Goal: Information Seeking & Learning: Learn about a topic

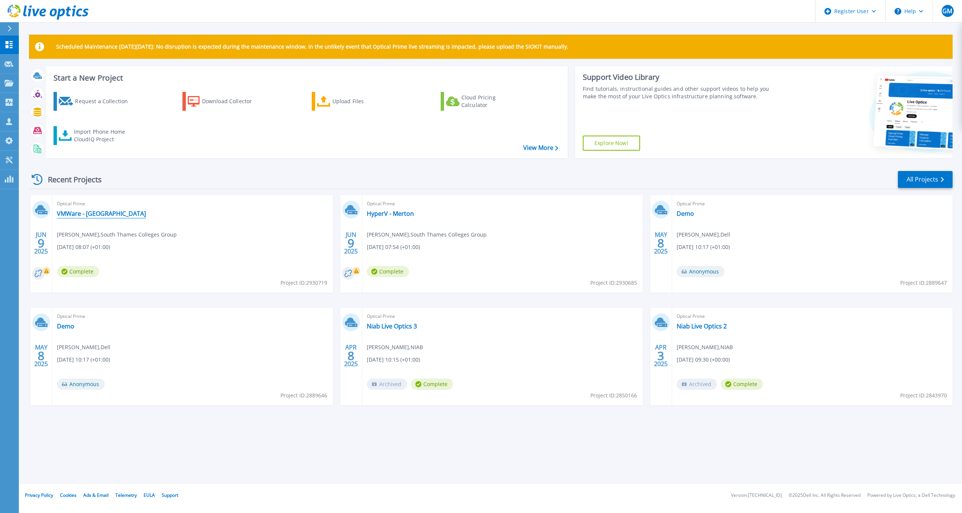
click at [96, 216] on link "VMWare - [GEOGRAPHIC_DATA]" at bounding box center [101, 214] width 89 height 8
click at [46, 45] on p "Dashboard" at bounding box center [34, 45] width 28 height 20
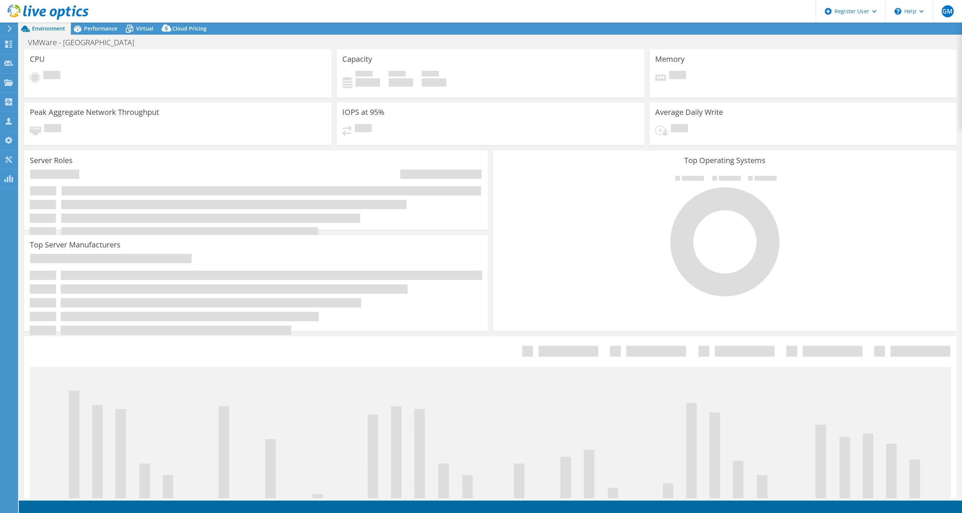
select select "USD"
select select "EULondon"
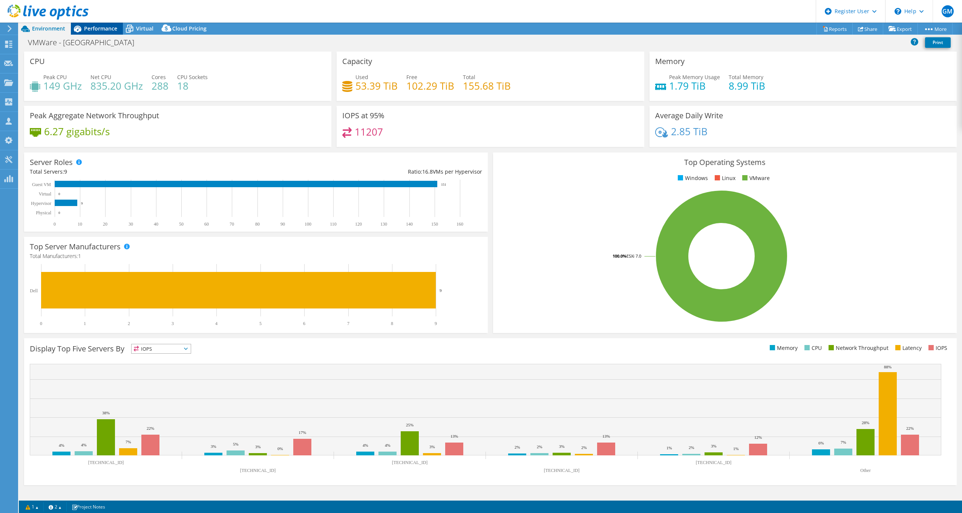
click at [94, 34] on div "Performance" at bounding box center [97, 29] width 52 height 12
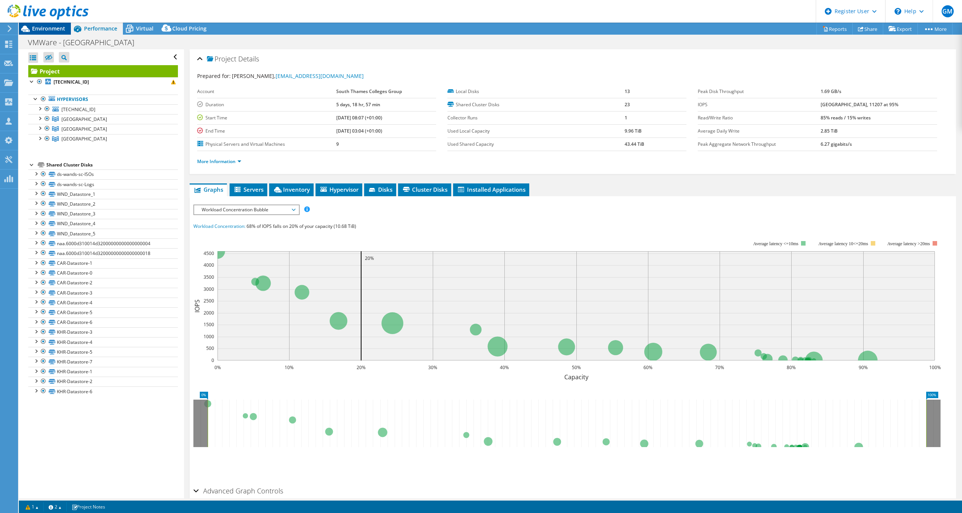
click at [54, 32] on div "Environment" at bounding box center [45, 29] width 52 height 12
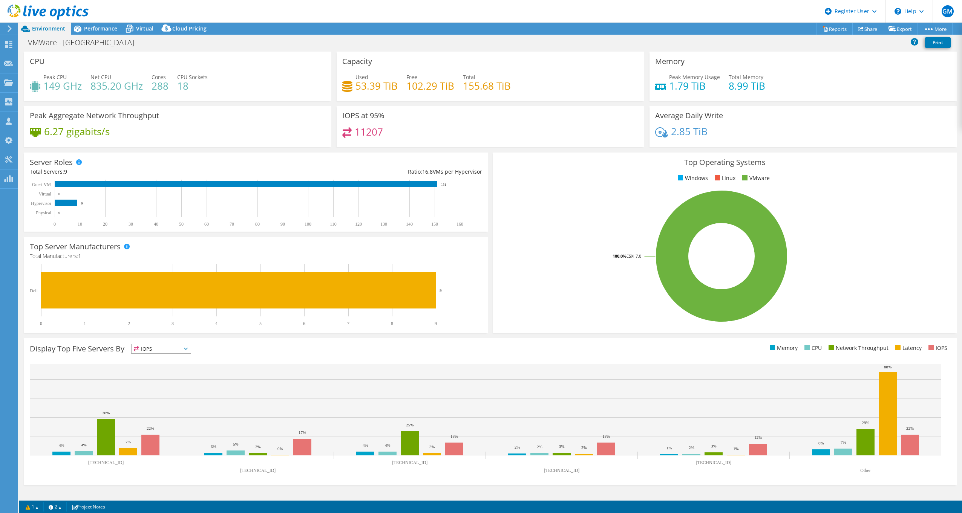
click at [160, 86] on h4 "288" at bounding box center [160, 86] width 17 height 8
drag, startPoint x: 160, startPoint y: 86, endPoint x: 182, endPoint y: 86, distance: 21.9
click at [182, 86] on h4 "18" at bounding box center [192, 86] width 31 height 8
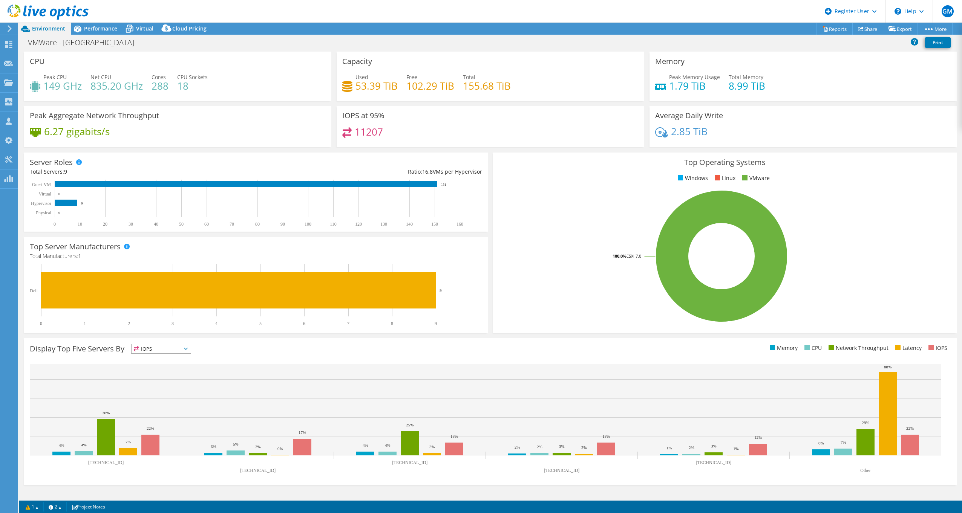
drag, startPoint x: 182, startPoint y: 86, endPoint x: 111, endPoint y: 87, distance: 70.9
click at [112, 87] on h4 "835.20 GHz" at bounding box center [116, 86] width 52 height 8
click at [101, 30] on span "Performance" at bounding box center [100, 28] width 33 height 7
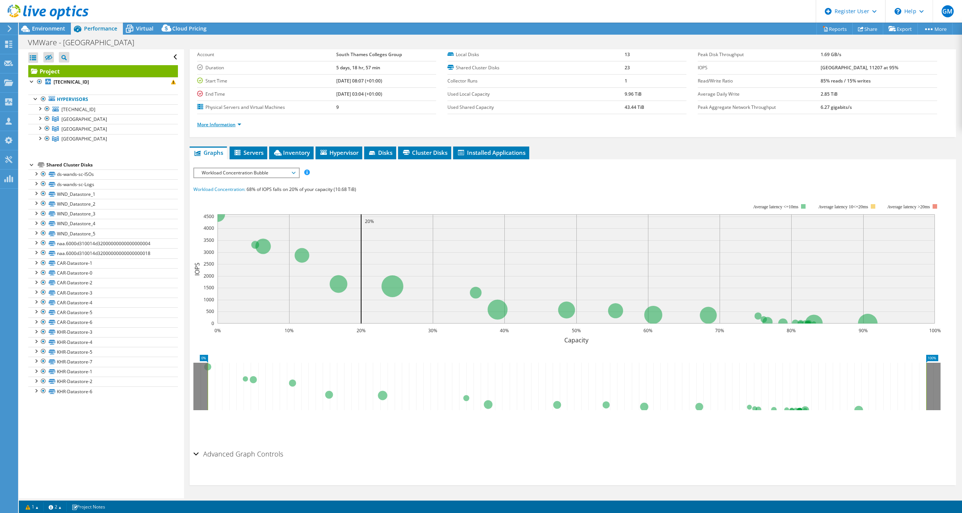
click at [236, 124] on link "More Information" at bounding box center [219, 124] width 44 height 6
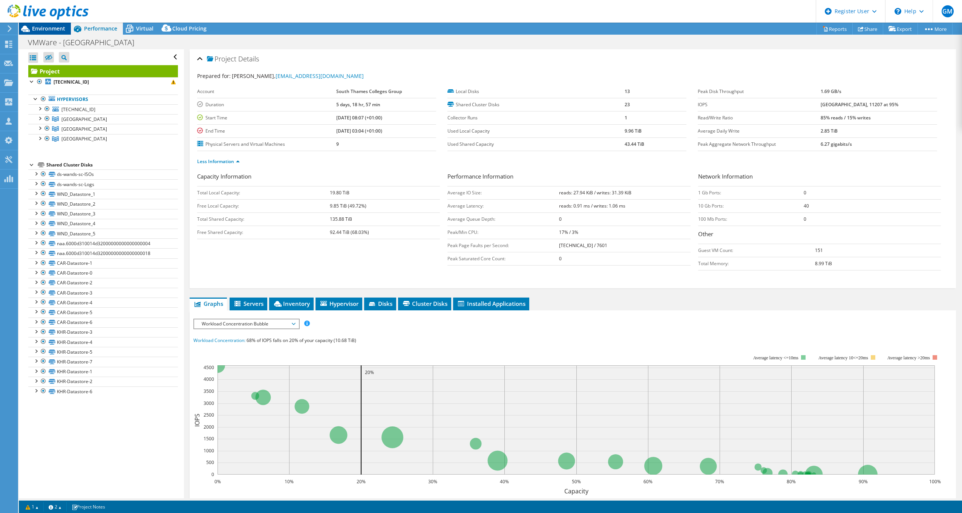
click at [54, 29] on span "Environment" at bounding box center [48, 28] width 33 height 7
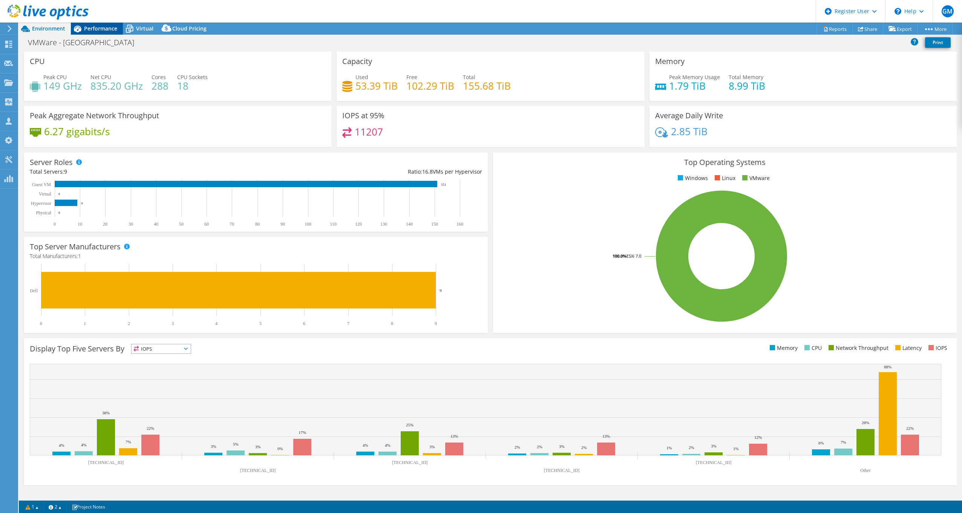
click at [104, 32] on span "Performance" at bounding box center [100, 28] width 33 height 7
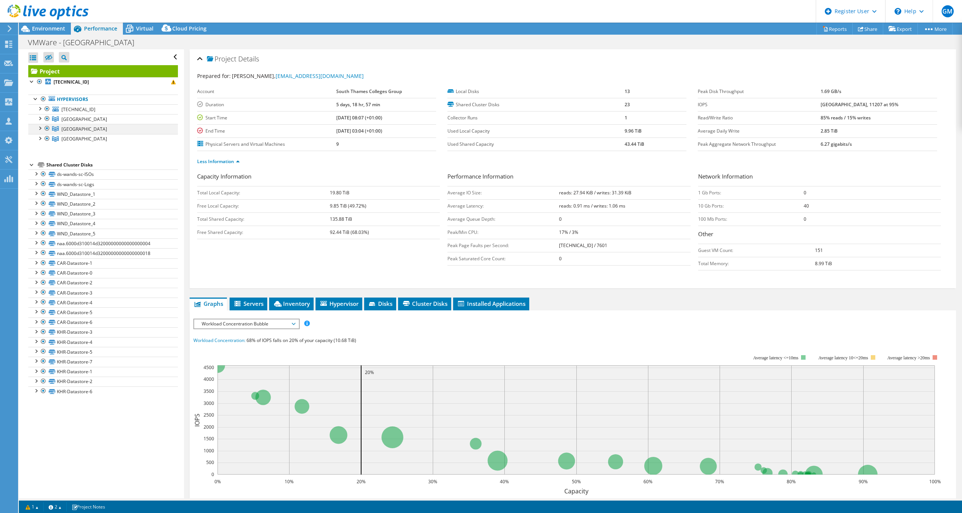
click at [47, 130] on div at bounding box center [47, 128] width 8 height 9
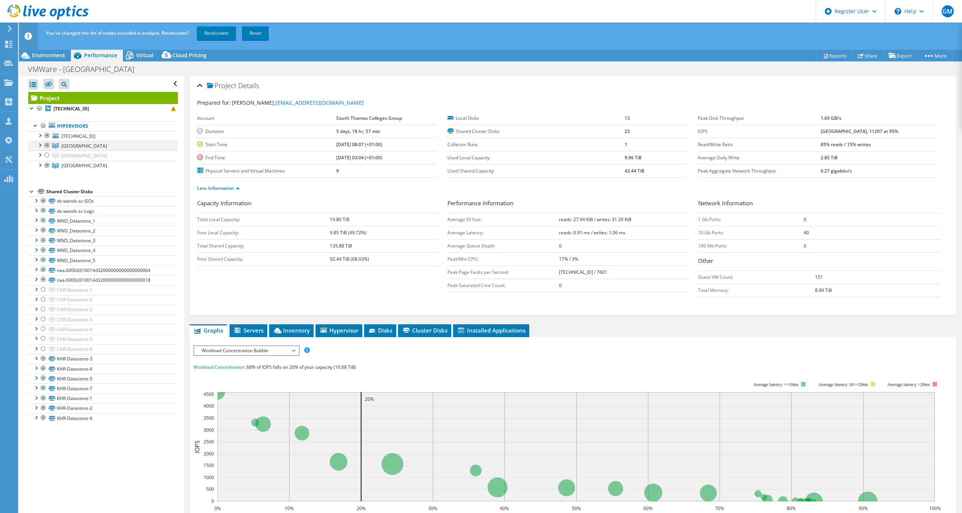
drag, startPoint x: 47, startPoint y: 136, endPoint x: 48, endPoint y: 142, distance: 6.5
click at [47, 136] on div at bounding box center [47, 135] width 8 height 9
click at [48, 164] on div at bounding box center [47, 165] width 8 height 9
click at [41, 110] on div at bounding box center [40, 108] width 8 height 9
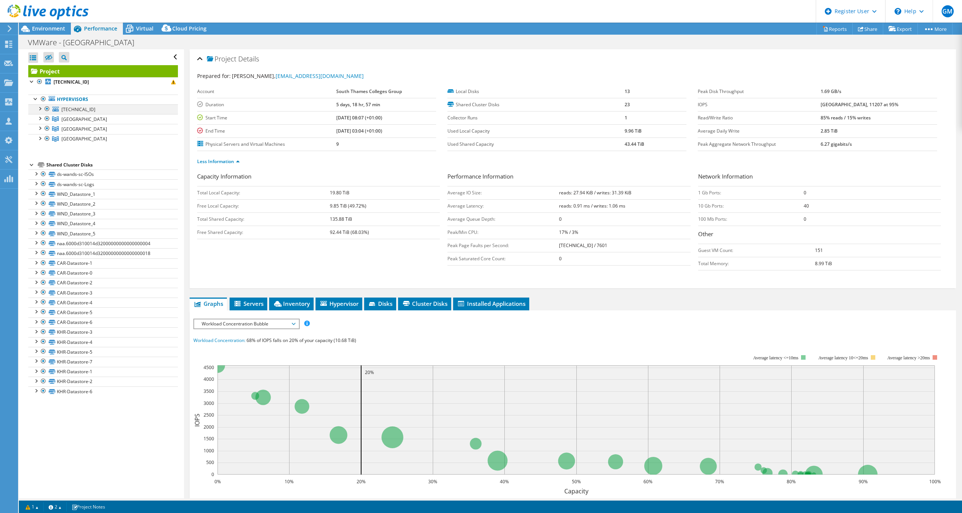
click at [40, 109] on div at bounding box center [40, 108] width 8 height 8
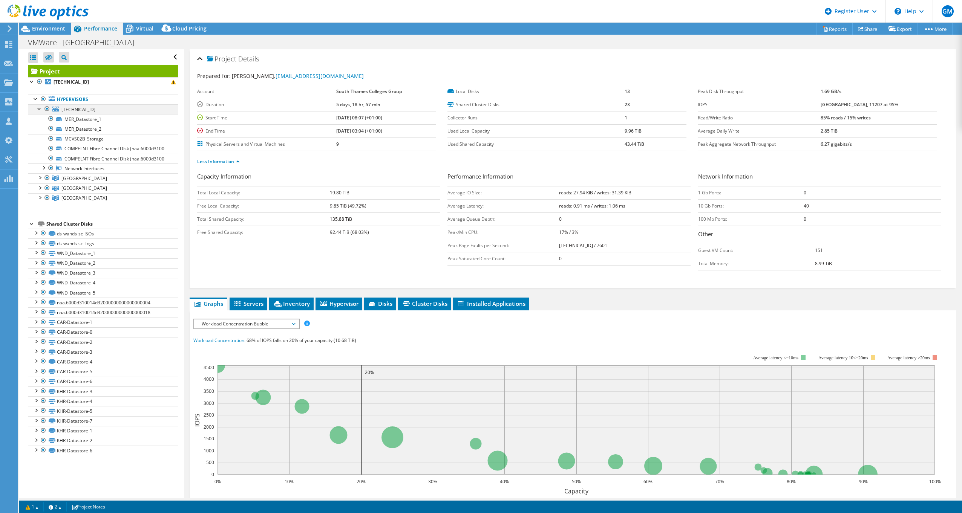
click at [40, 108] on div at bounding box center [40, 108] width 8 height 8
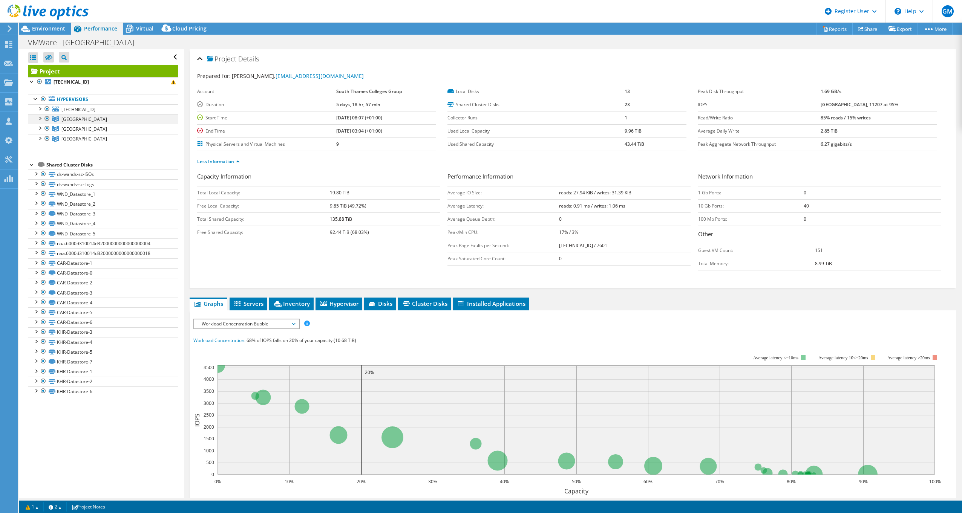
click at [41, 118] on div at bounding box center [40, 118] width 8 height 8
click at [40, 148] on div at bounding box center [40, 148] width 8 height 8
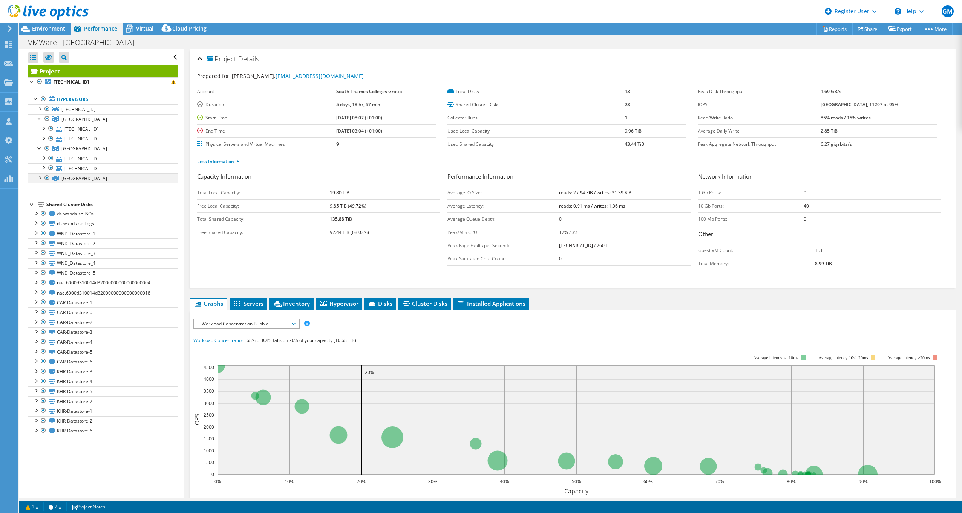
click at [39, 179] on div at bounding box center [40, 177] width 8 height 8
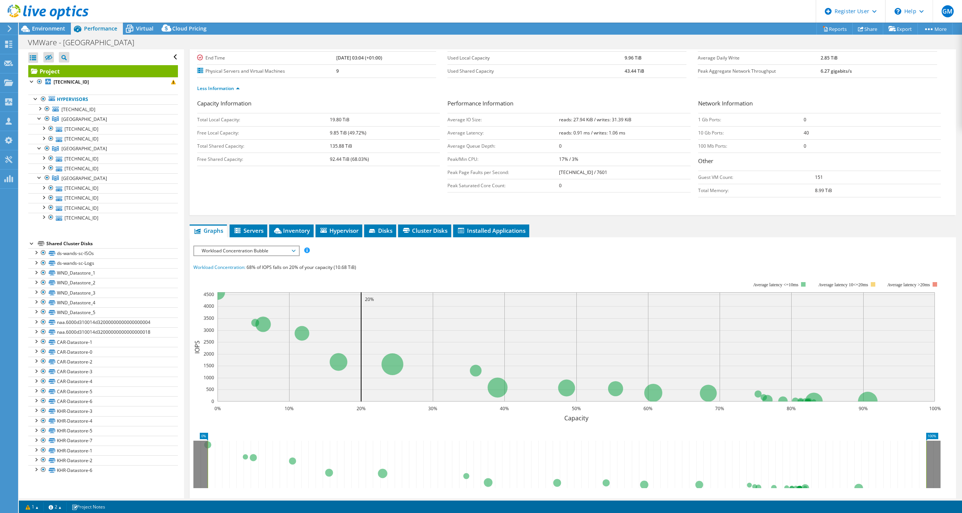
scroll to position [75, 0]
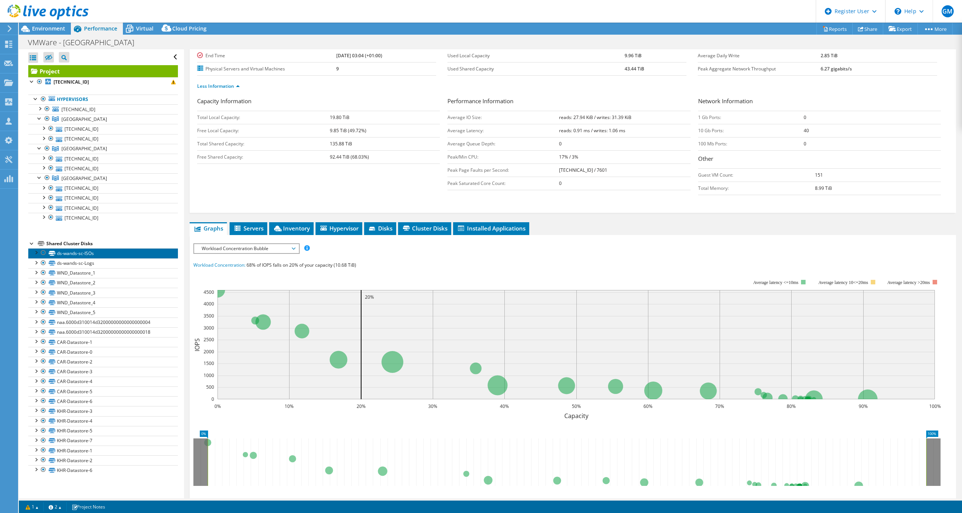
click at [78, 254] on link "ds-wands-sc-ISOs" at bounding box center [103, 253] width 150 height 10
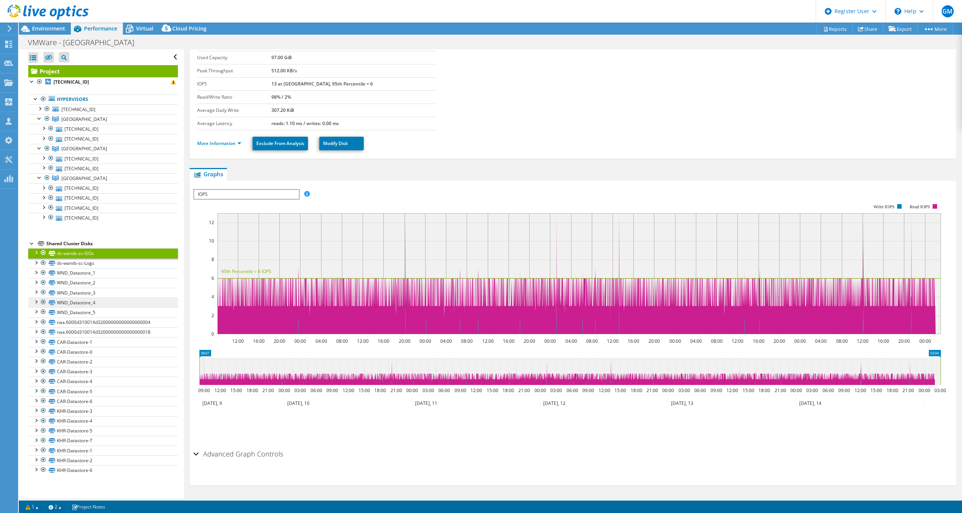
scroll to position [0, 0]
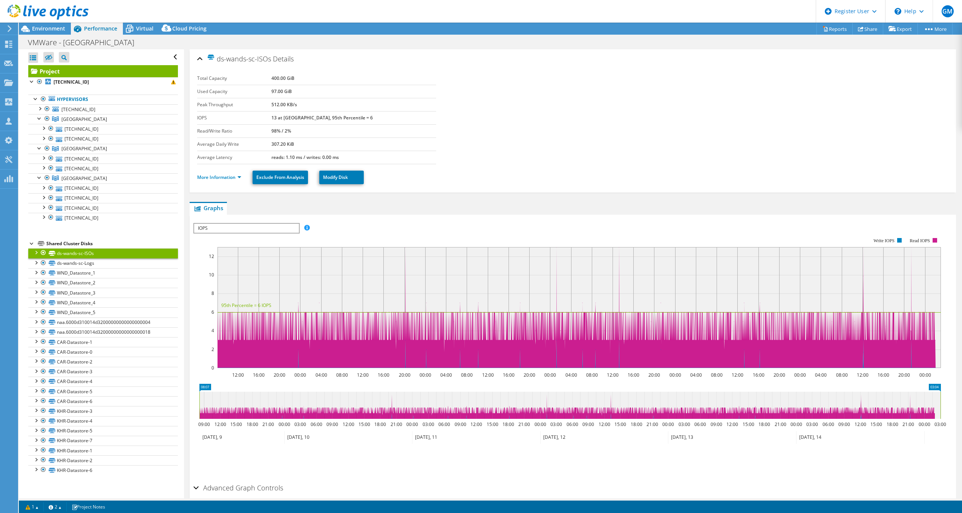
click at [233, 230] on span "IOPS" at bounding box center [246, 228] width 104 height 9
click at [386, 222] on div "IOPS Disk Throughput IO Size Latency Queue Depth CPU Percentage Memory Page Fau…" at bounding box center [572, 349] width 759 height 261
click at [95, 252] on link "ds-wands-sc-ISOs" at bounding box center [103, 253] width 150 height 10
click at [69, 96] on link "Hypervisors" at bounding box center [103, 100] width 150 height 10
click at [72, 82] on b "172.25.1.98" at bounding box center [71, 82] width 35 height 6
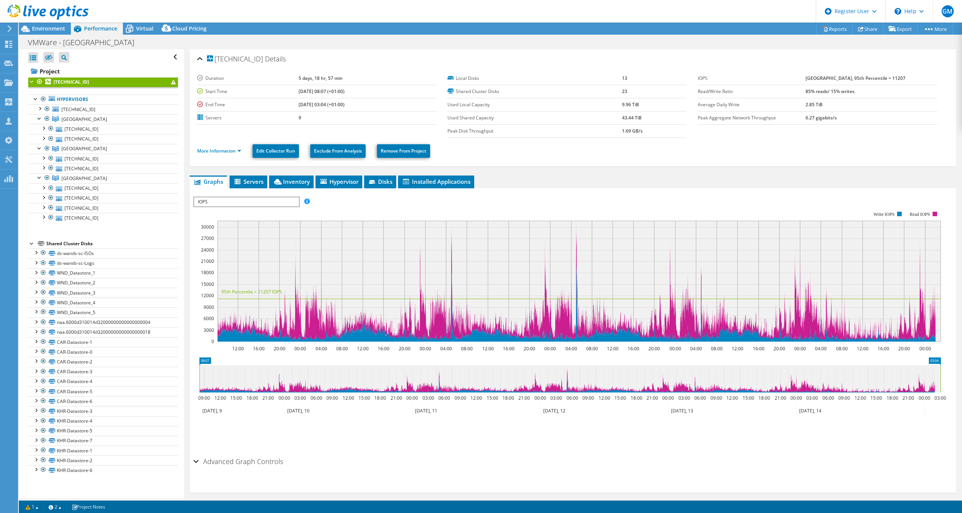
click at [263, 197] on div "IOPS IOPS Disk Throughput IO Size Latency Queue Depth CPU Percentage Memory Pag…" at bounding box center [246, 202] width 106 height 11
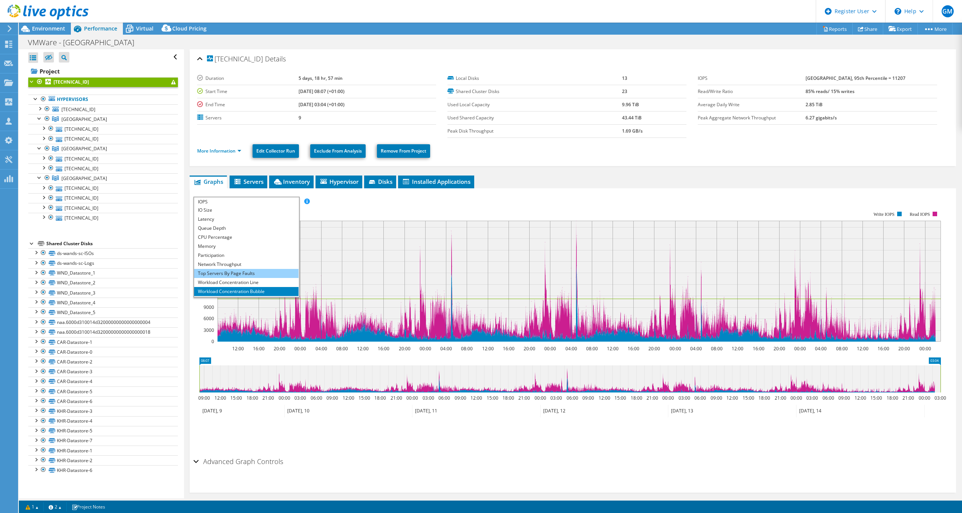
scroll to position [27, 0]
click at [239, 282] on li "Workload Concentration Bubble" at bounding box center [246, 283] width 104 height 9
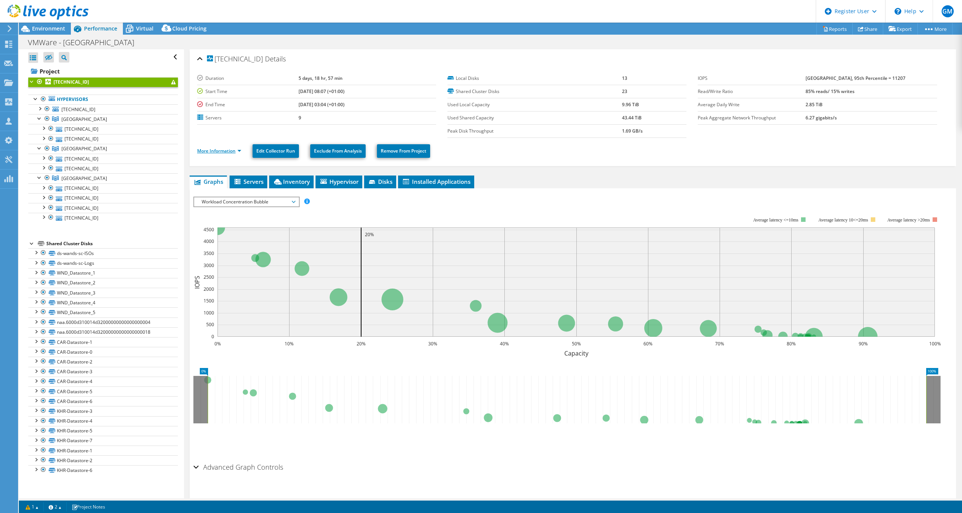
click at [231, 150] on link "More Information" at bounding box center [219, 151] width 44 height 6
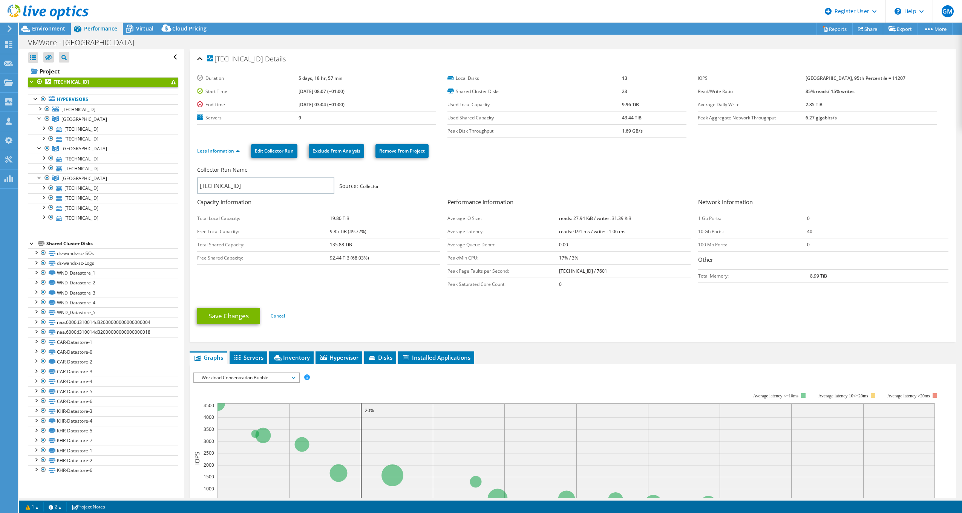
drag, startPoint x: 280, startPoint y: 77, endPoint x: 332, endPoint y: 77, distance: 52.4
click at [332, 77] on tr "Duration 5 days, 18 hr, 57 min" at bounding box center [316, 78] width 239 height 13
drag, startPoint x: 332, startPoint y: 77, endPoint x: 310, endPoint y: 89, distance: 25.5
click at [317, 87] on td "[DATE] 08:07 (+01:00)" at bounding box center [368, 91] width 138 height 13
drag, startPoint x: 602, startPoint y: 80, endPoint x: 628, endPoint y: 80, distance: 26.4
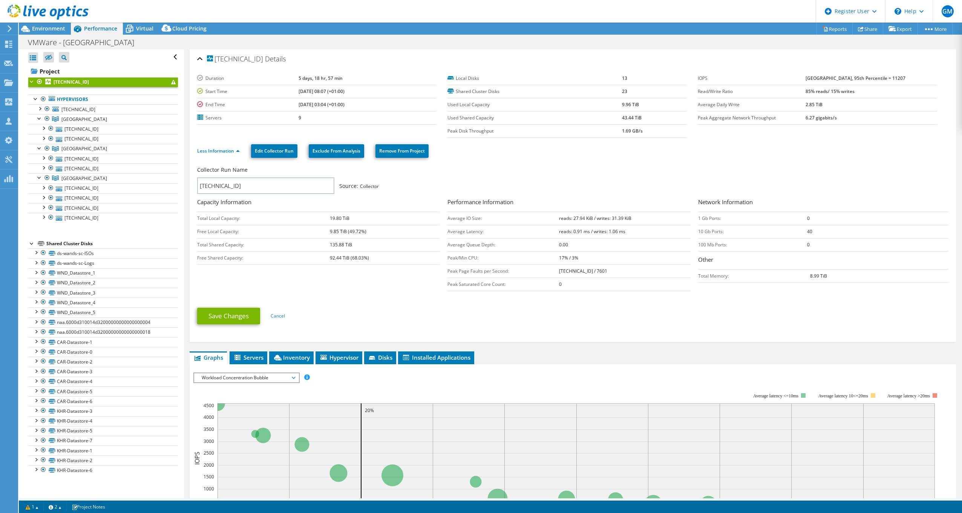
click at [628, 80] on tr "Local Disks 13" at bounding box center [567, 78] width 239 height 13
drag, startPoint x: 628, startPoint y: 80, endPoint x: 552, endPoint y: 90, distance: 77.5
click at [552, 90] on label "Shared Cluster Disks" at bounding box center [535, 92] width 174 height 8
drag, startPoint x: 612, startPoint y: 90, endPoint x: 640, endPoint y: 92, distance: 28.0
click at [640, 92] on tr "Shared Cluster Disks 23" at bounding box center [567, 91] width 239 height 13
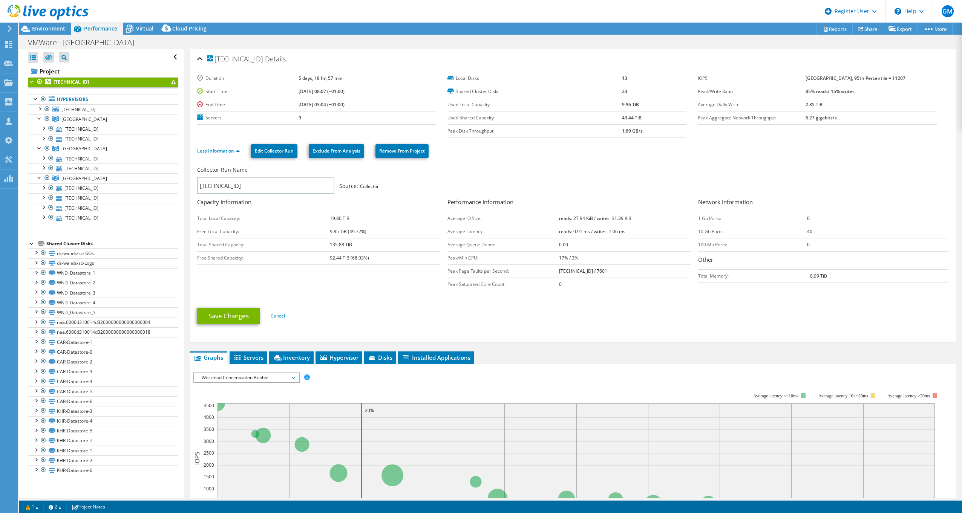
drag, startPoint x: 640, startPoint y: 92, endPoint x: 631, endPoint y: 70, distance: 24.0
click at [631, 67] on div "Duration 5 days, 18 hr, 57 min Start Time 06/09/2025, 08:07 (+01:00) End Time 0…" at bounding box center [572, 203] width 751 height 273
drag, startPoint x: 615, startPoint y: 105, endPoint x: 638, endPoint y: 105, distance: 22.6
click at [638, 105] on tr "Used Local Capacity 9.96 TiB" at bounding box center [567, 104] width 239 height 13
drag, startPoint x: 638, startPoint y: 105, endPoint x: 633, endPoint y: 118, distance: 14.2
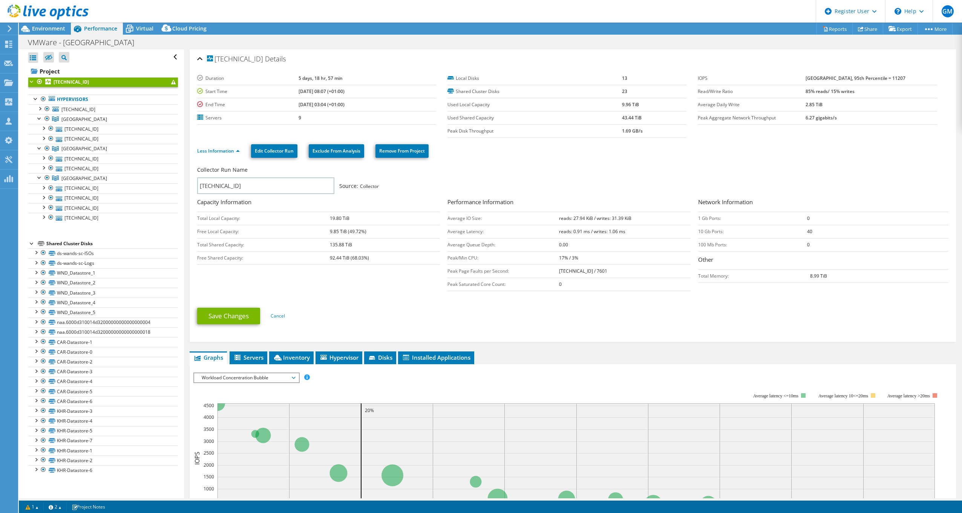
click at [633, 118] on b "43.44 TiB" at bounding box center [632, 118] width 20 height 6
drag, startPoint x: 618, startPoint y: 132, endPoint x: 647, endPoint y: 132, distance: 29.4
click at [647, 132] on tr "Peak Disk Throughput 1.69 GB/s" at bounding box center [567, 130] width 239 height 13
drag, startPoint x: 647, startPoint y: 132, endPoint x: 643, endPoint y: 148, distance: 16.8
click at [643, 148] on ul "Less Information Edit Collector Run Exclude From Analysis Remove From Project" at bounding box center [572, 150] width 751 height 15
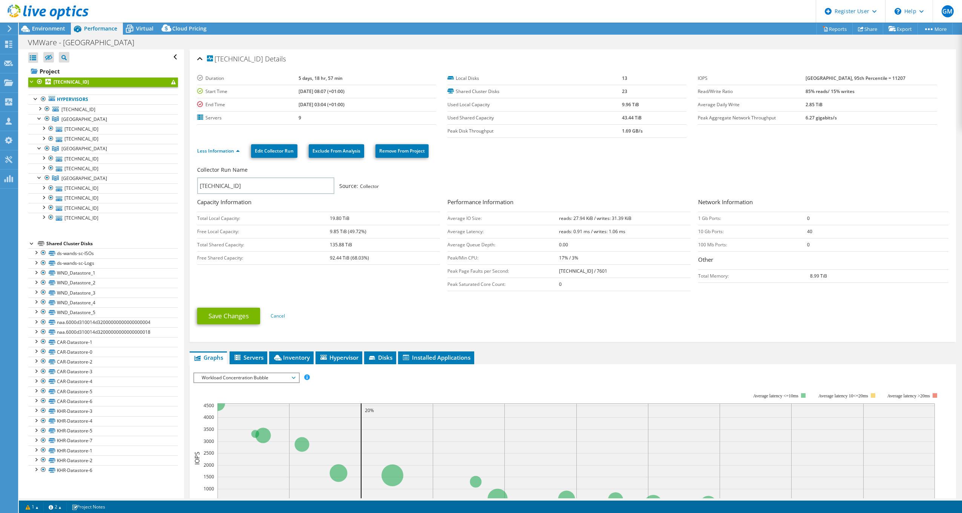
click at [822, 78] on b "31639 at Peak, 95th Percentile = 11207" at bounding box center [856, 78] width 100 height 6
click at [819, 76] on b "31639 at Peak, 95th Percentile = 11207" at bounding box center [856, 78] width 100 height 6
drag, startPoint x: 819, startPoint y: 76, endPoint x: 897, endPoint y: 81, distance: 78.6
click at [897, 81] on td "31639 at Peak, 95th Percentile = 11207" at bounding box center [872, 78] width 132 height 13
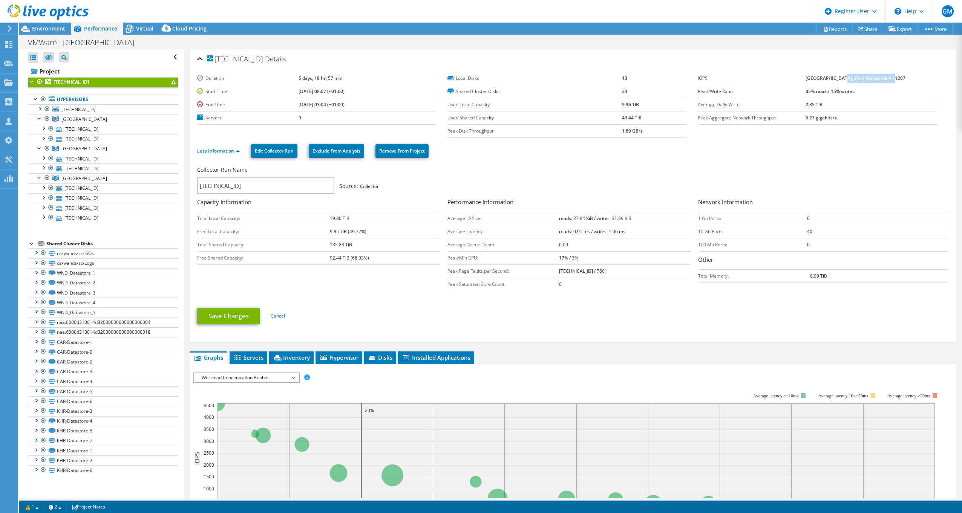
drag, startPoint x: 845, startPoint y: 78, endPoint x: 907, endPoint y: 78, distance: 62.2
click at [907, 78] on td "31639 at Peak, 95th Percentile = 11207" at bounding box center [872, 78] width 132 height 13
drag, startPoint x: 907, startPoint y: 78, endPoint x: 902, endPoint y: 77, distance: 4.7
click at [904, 76] on td "31639 at Peak, 95th Percentile = 11207" at bounding box center [872, 78] width 132 height 13
click at [889, 78] on b "31639 at Peak, 95th Percentile = 11207" at bounding box center [856, 78] width 100 height 6
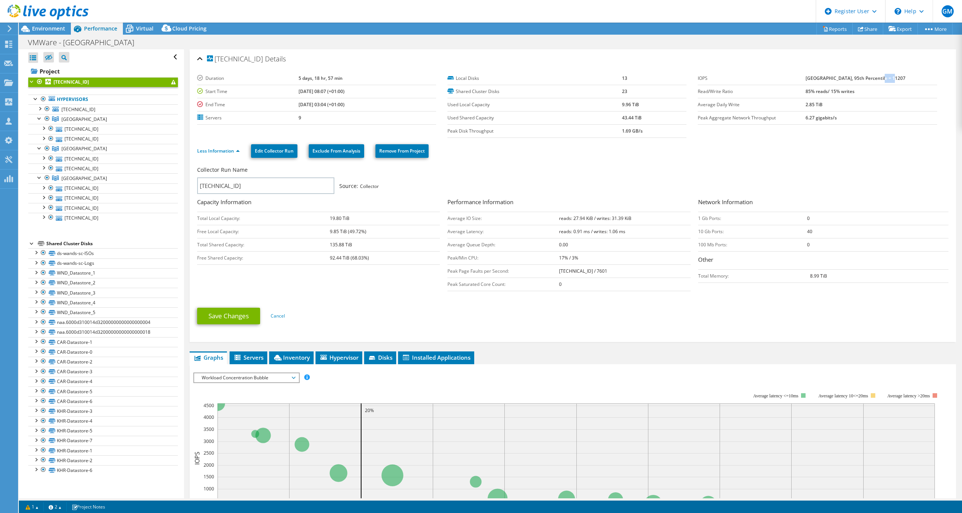
click at [889, 78] on b "31639 at Peak, 95th Percentile = 11207" at bounding box center [856, 78] width 100 height 6
drag, startPoint x: 889, startPoint y: 78, endPoint x: 895, endPoint y: 80, distance: 6.0
click at [895, 80] on b "31639 at Peak, 95th Percentile = 11207" at bounding box center [856, 78] width 100 height 6
click at [881, 80] on b "31639 at Peak, 95th Percentile = 11207" at bounding box center [856, 78] width 100 height 6
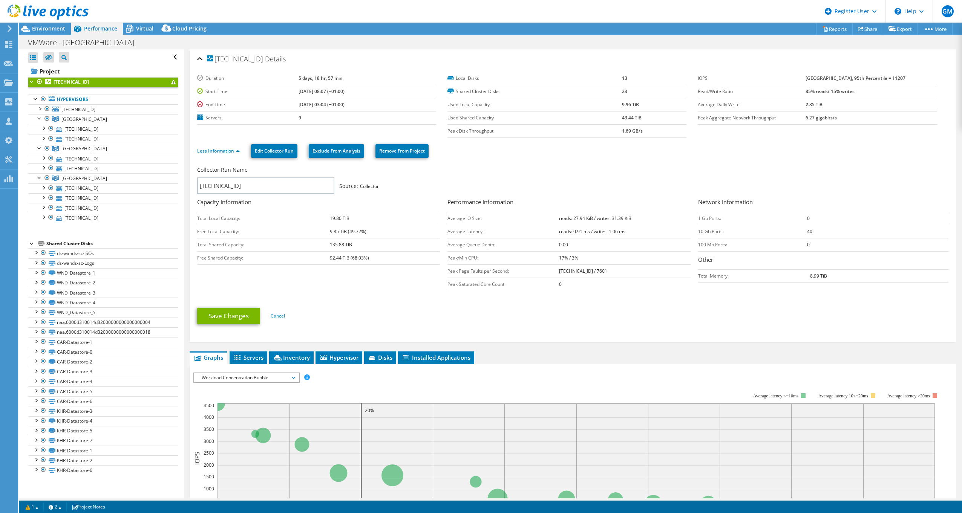
click at [886, 78] on b "31639 at Peak, 95th Percentile = 11207" at bounding box center [856, 78] width 100 height 6
drag, startPoint x: 808, startPoint y: 105, endPoint x: 829, endPoint y: 105, distance: 21.1
click at [829, 105] on tr "Average Daily Write 2.85 TiB" at bounding box center [817, 104] width 239 height 13
drag, startPoint x: 829, startPoint y: 105, endPoint x: 830, endPoint y: 126, distance: 21.5
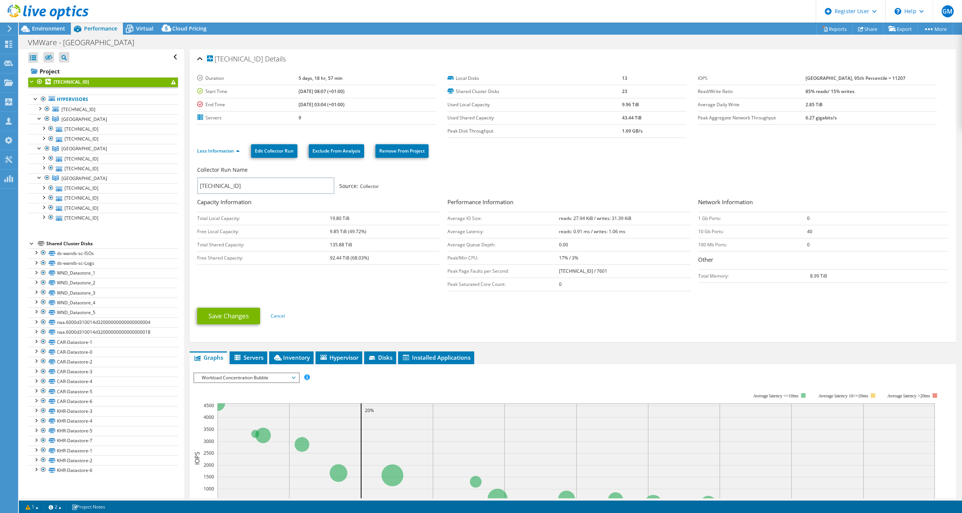
click at [830, 126] on section "Duration 5 days, 18 hr, 57 min Start Time 06/09/2025, 08:07 (+01:00) End Time 0…" at bounding box center [572, 105] width 751 height 66
drag, startPoint x: 809, startPoint y: 117, endPoint x: 843, endPoint y: 117, distance: 34.3
click at [843, 117] on tr "Peak Aggregate Network Throughput 6.27 gigabits/s" at bounding box center [817, 117] width 239 height 13
click at [469, 196] on div "Collector Run Name 172.25.1.98 Source: Collector" at bounding box center [572, 181] width 751 height 34
drag, startPoint x: 804, startPoint y: 233, endPoint x: 814, endPoint y: 231, distance: 9.5
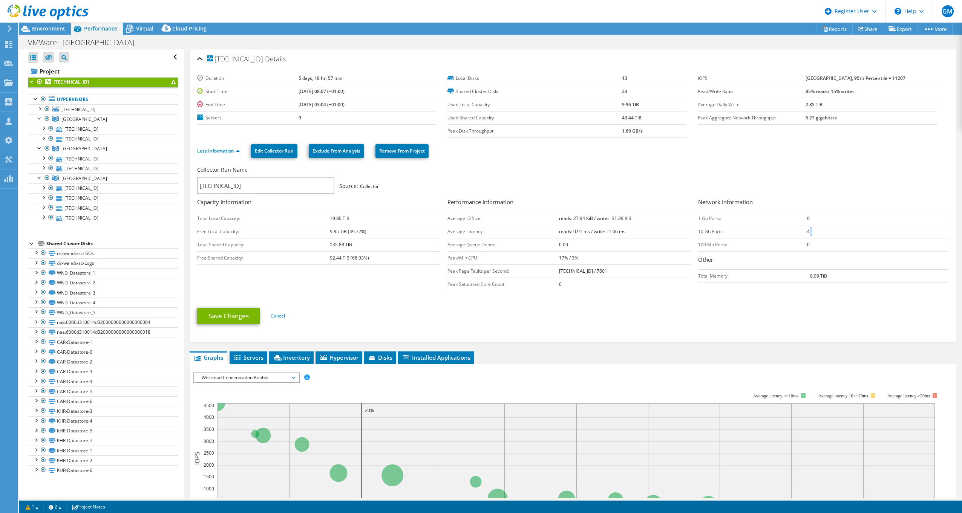
click at [814, 231] on td "40" at bounding box center [877, 231] width 141 height 13
click at [722, 231] on td "10 Gb Ports:" at bounding box center [752, 231] width 109 height 13
drag, startPoint x: 807, startPoint y: 118, endPoint x: 849, endPoint y: 119, distance: 42.2
click at [849, 119] on tr "Peak Aggregate Network Throughput 6.27 gigabits/s" at bounding box center [817, 117] width 239 height 13
drag, startPoint x: 849, startPoint y: 119, endPoint x: 814, endPoint y: 125, distance: 35.6
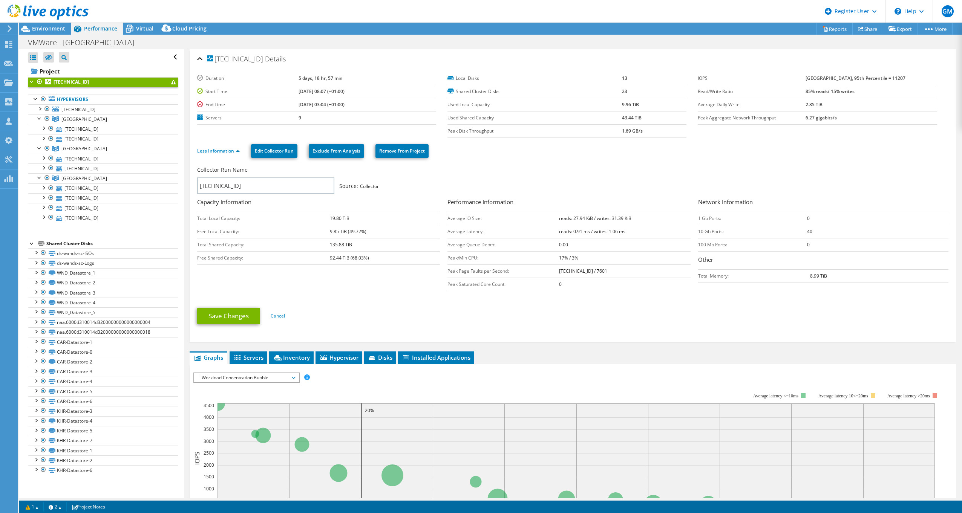
click at [814, 120] on b "6.27 gigabits/s" at bounding box center [821, 118] width 31 height 6
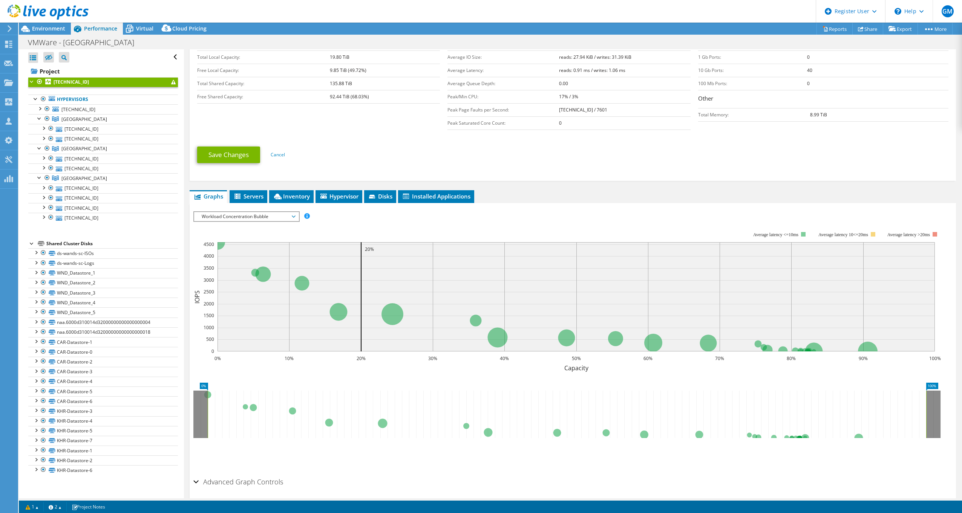
scroll to position [189, 0]
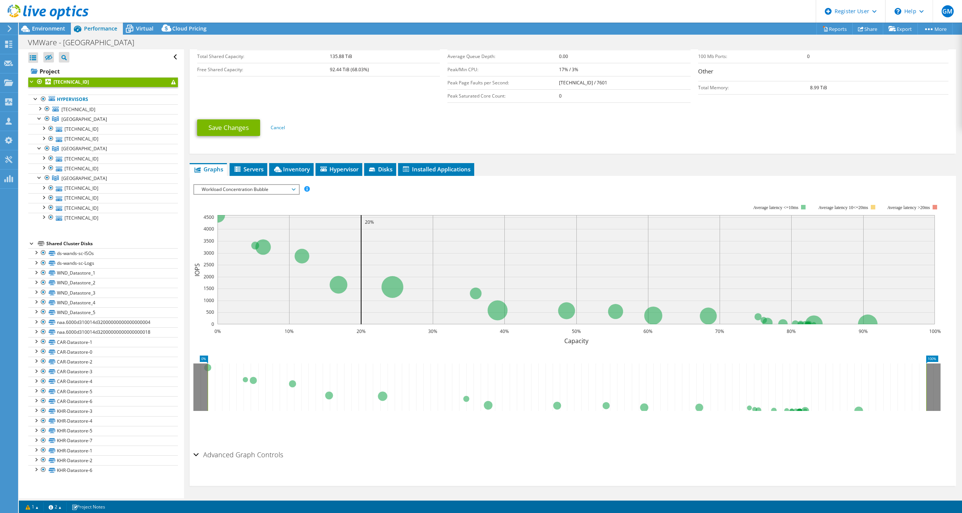
click at [275, 187] on span "Workload Concentration Bubble" at bounding box center [246, 189] width 97 height 9
click at [415, 203] on rect at bounding box center [567, 270] width 748 height 151
click at [256, 189] on span "Workload Concentration Bubble" at bounding box center [246, 189] width 97 height 9
click at [365, 202] on rect at bounding box center [567, 270] width 748 height 151
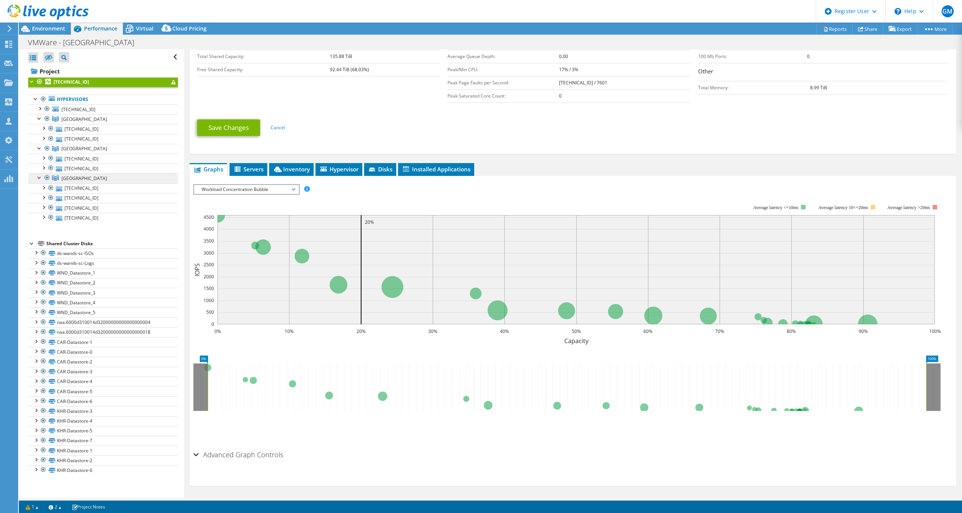
click at [78, 181] on span "Kingston College" at bounding box center [84, 178] width 46 height 6
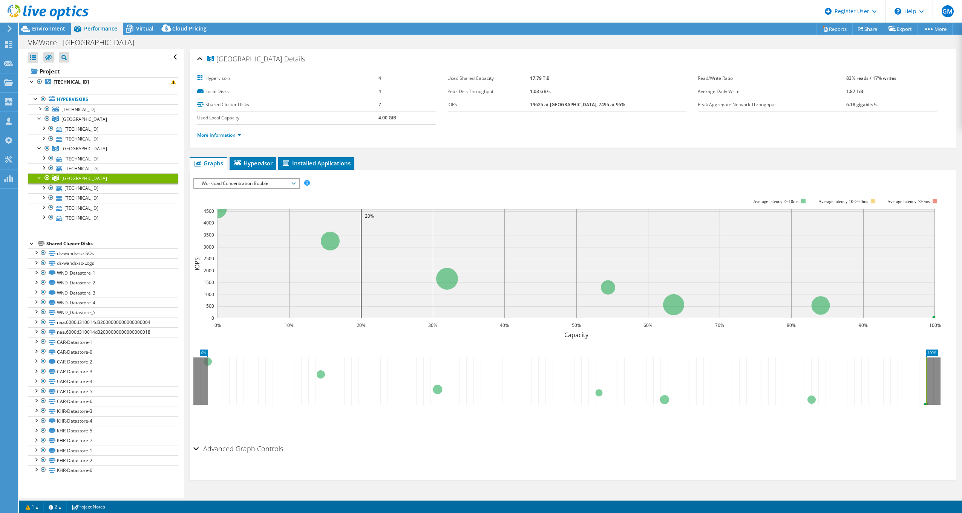
click at [288, 187] on span "Workload Concentration Bubble" at bounding box center [246, 183] width 97 height 9
click at [420, 198] on rect at bounding box center [567, 264] width 748 height 151
click at [80, 150] on span "Carshalton College" at bounding box center [84, 149] width 46 height 6
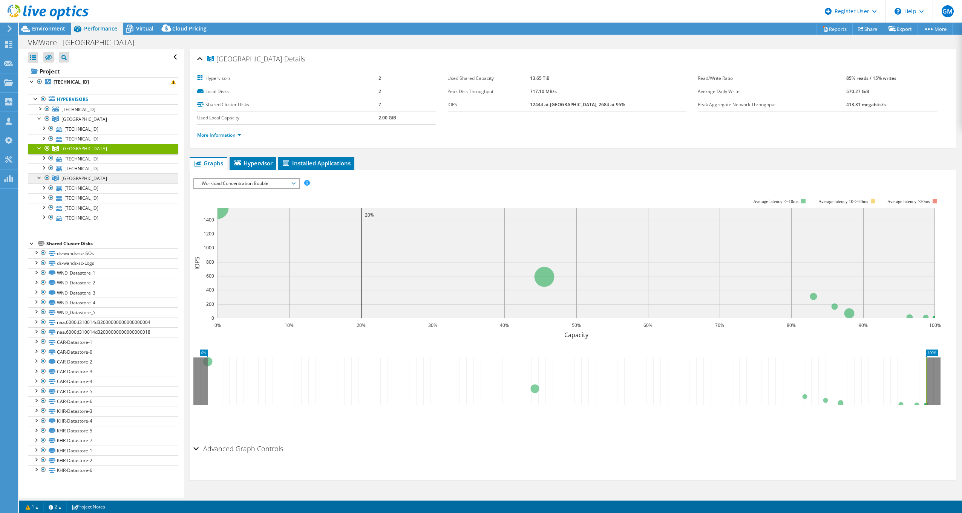
click at [90, 177] on span "Kingston College" at bounding box center [84, 178] width 46 height 6
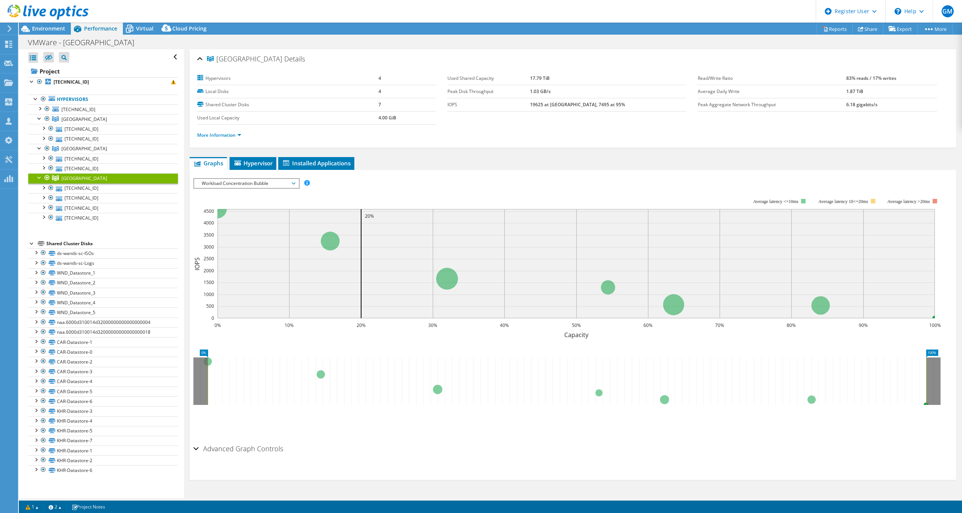
click at [242, 136] on li "More Information" at bounding box center [221, 135] width 49 height 8
click at [231, 135] on link "More Information" at bounding box center [219, 135] width 44 height 6
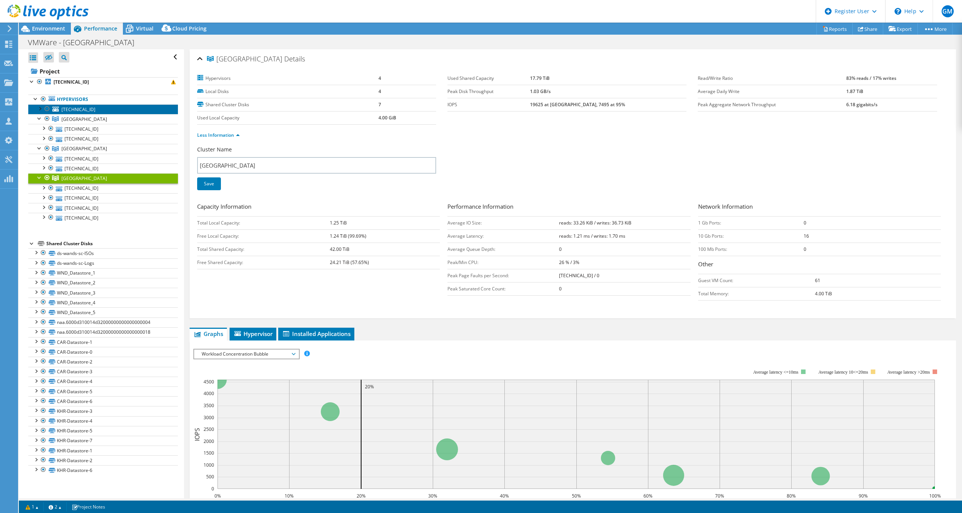
click at [83, 112] on link "172.25.1.4" at bounding box center [103, 109] width 150 height 10
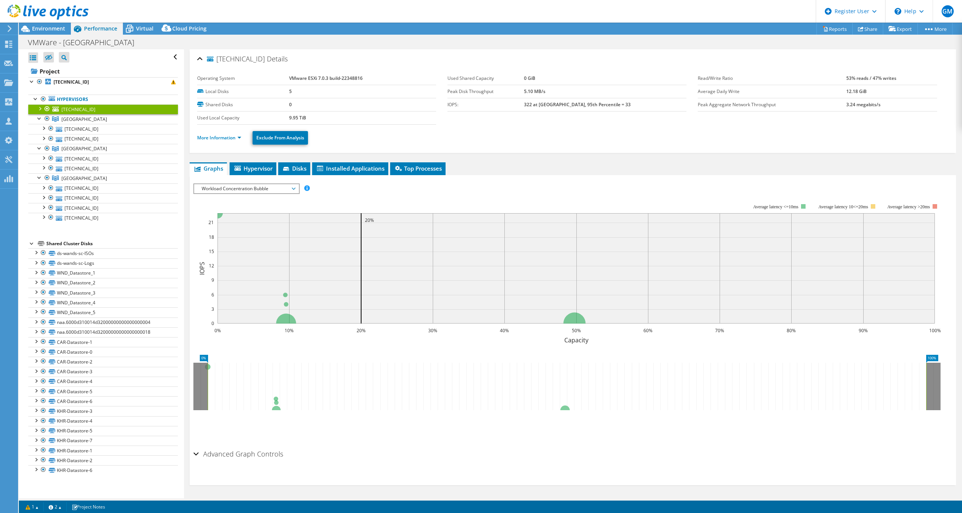
drag, startPoint x: 836, startPoint y: 79, endPoint x: 894, endPoint y: 79, distance: 57.3
click at [894, 79] on tr "Read/Write Ratio 53% reads / 47% writes" at bounding box center [817, 78] width 239 height 13
click at [836, 121] on section "Operating System VMware ESXi 7.0.3 build-22348816 Local Disks 5 Shared Disks 0 …" at bounding box center [572, 98] width 751 height 53
drag, startPoint x: 536, startPoint y: 104, endPoint x: 622, endPoint y: 104, distance: 85.2
click at [622, 104] on tr "IOPS: 322 at Peak, 95th Percentile = 33" at bounding box center [567, 104] width 239 height 13
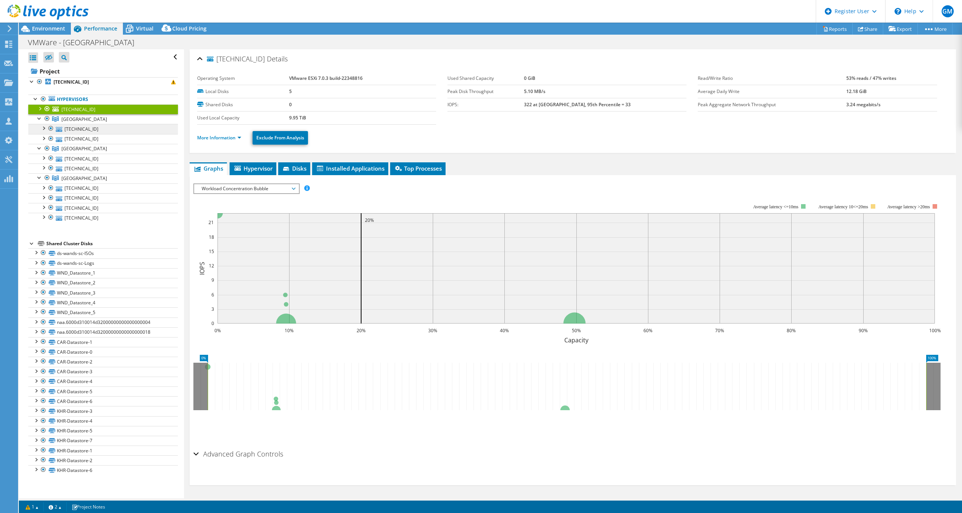
drag, startPoint x: 81, startPoint y: 120, endPoint x: 100, endPoint y: 128, distance: 21.1
click at [81, 120] on span "Wandsworth College" at bounding box center [84, 119] width 46 height 6
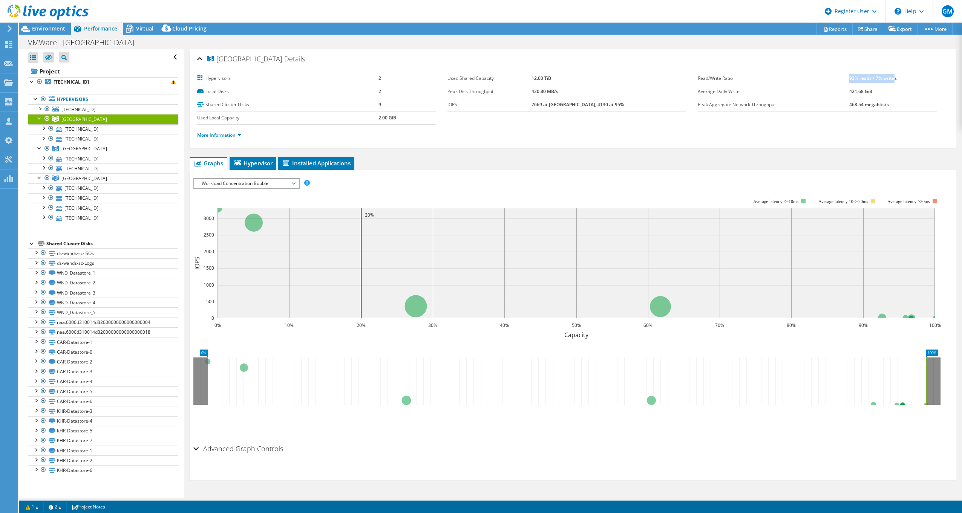
drag, startPoint x: 845, startPoint y: 79, endPoint x: 890, endPoint y: 79, distance: 45.2
click at [890, 79] on b "93% reads / 7% writes" at bounding box center [873, 78] width 48 height 6
click at [506, 126] on div "More Information" at bounding box center [572, 135] width 751 height 21
click at [89, 152] on span "Carshalton College" at bounding box center [84, 149] width 46 height 6
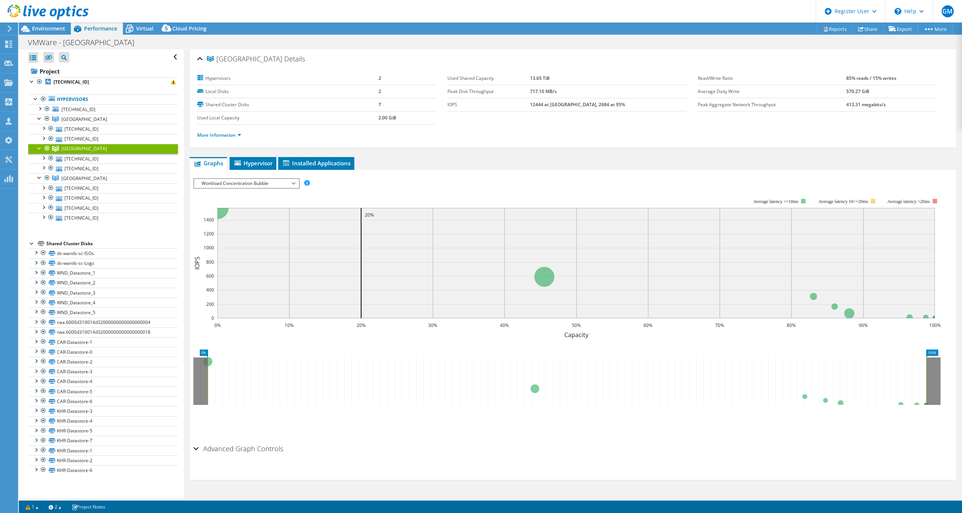
drag, startPoint x: 833, startPoint y: 80, endPoint x: 898, endPoint y: 80, distance: 64.8
click at [898, 80] on tr "Read/Write Ratio 85% reads / 15% writes" at bounding box center [817, 78] width 239 height 13
click at [78, 182] on link "Kingston College" at bounding box center [103, 178] width 150 height 10
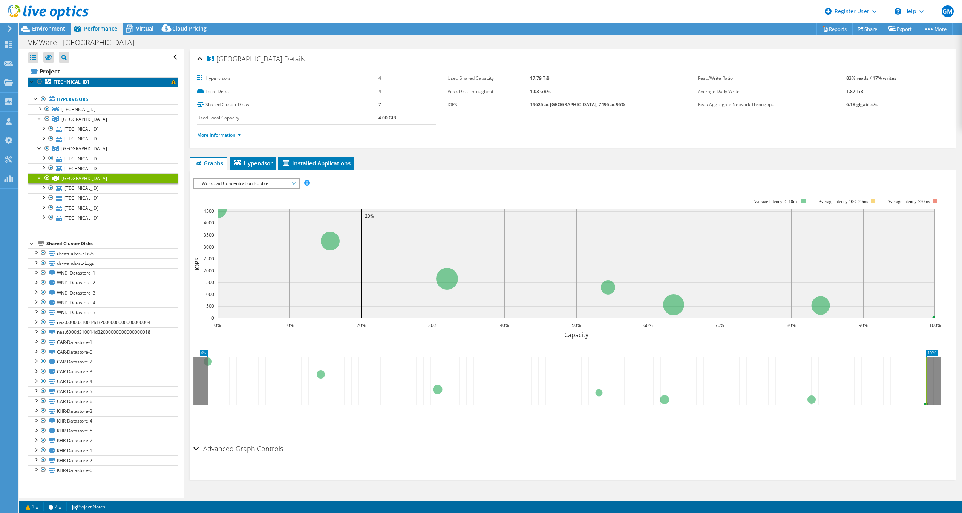
click at [67, 84] on b "172.25.1.98" at bounding box center [71, 82] width 35 height 6
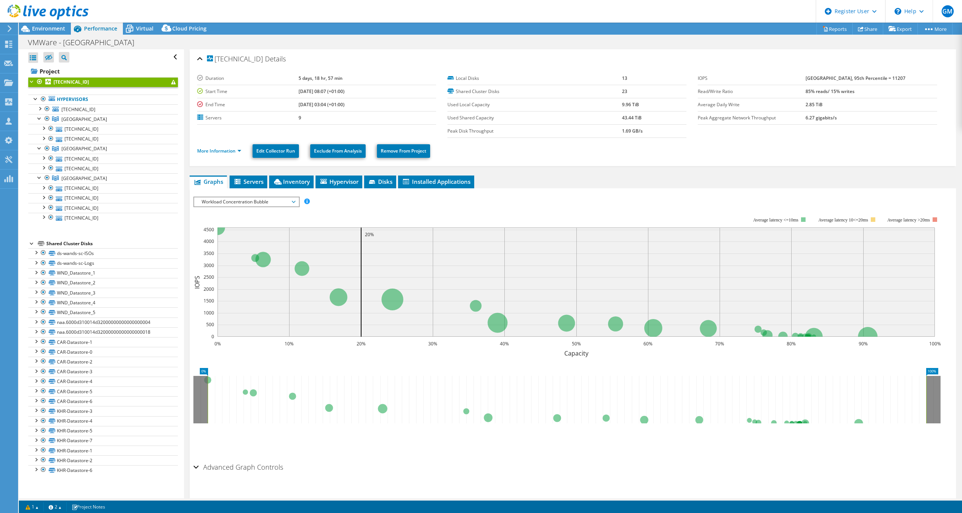
click at [241, 202] on span "Workload Concentration Bubble" at bounding box center [246, 202] width 97 height 9
click at [466, 192] on div "IOPS Disk Throughput IO Size Latency Queue Depth CPU Percentage Memory Page Fau…" at bounding box center [572, 324] width 759 height 271
click at [253, 182] on span "Servers" at bounding box center [248, 182] width 30 height 8
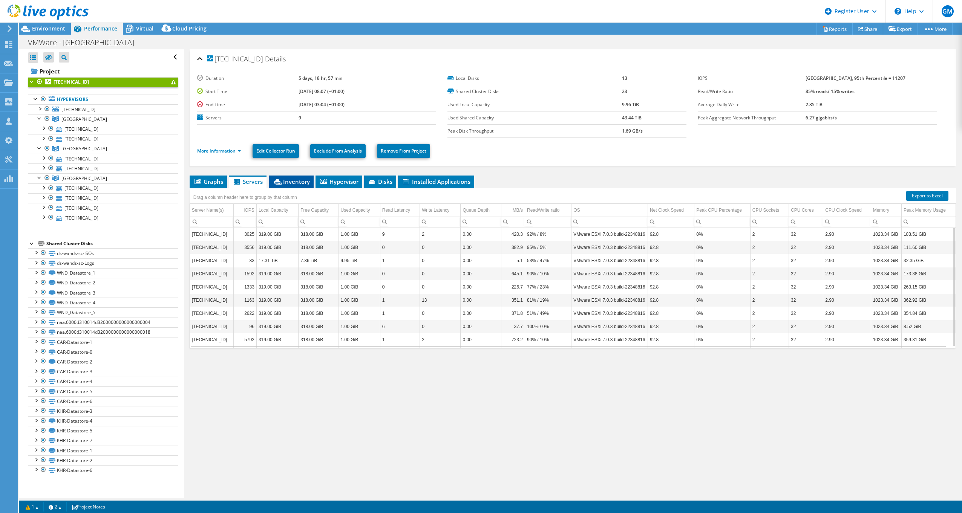
click at [290, 182] on span "Inventory" at bounding box center [291, 182] width 37 height 8
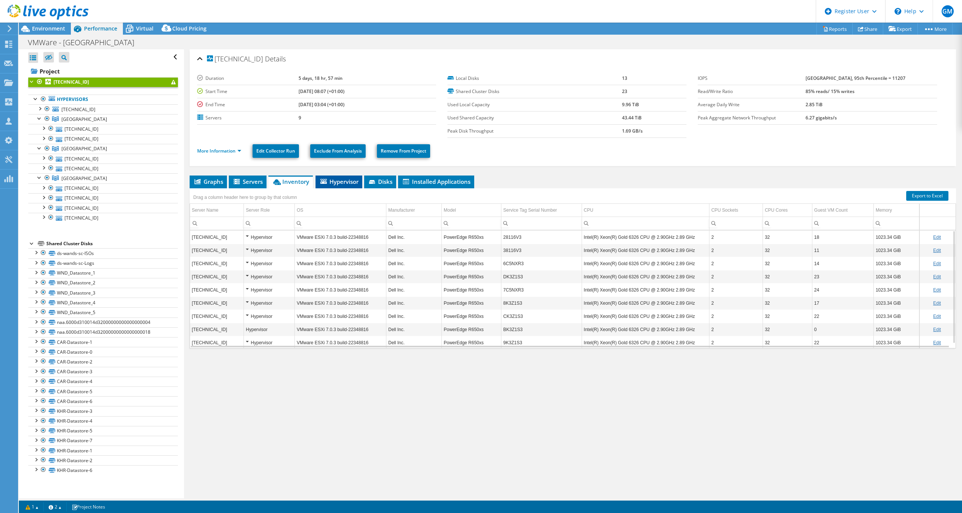
click at [346, 181] on span "Hypervisor" at bounding box center [338, 182] width 39 height 8
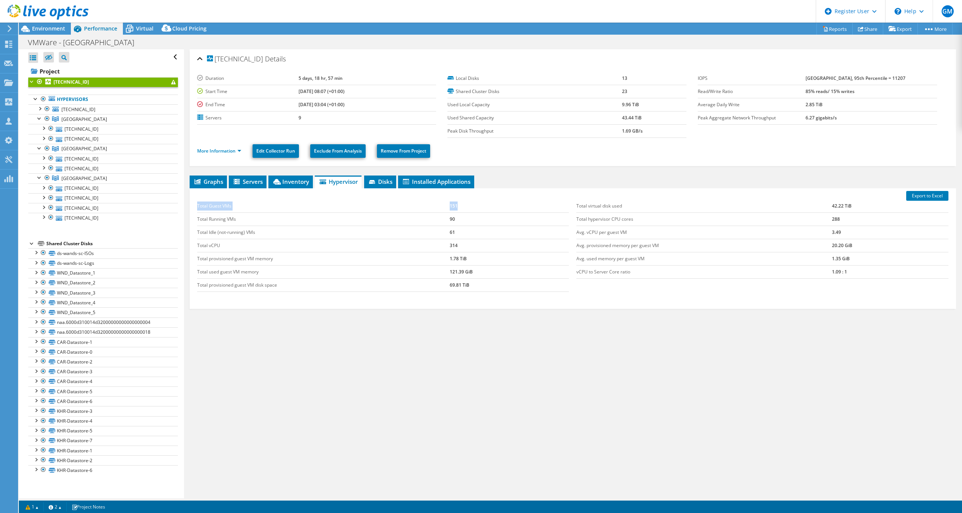
drag, startPoint x: 198, startPoint y: 206, endPoint x: 463, endPoint y: 205, distance: 265.0
click at [463, 205] on tr "Total Guest VMs 151" at bounding box center [383, 206] width 372 height 13
drag, startPoint x: 463, startPoint y: 205, endPoint x: 473, endPoint y: 221, distance: 18.3
click at [473, 221] on td "90" at bounding box center [509, 219] width 119 height 13
drag, startPoint x: 436, startPoint y: 218, endPoint x: 481, endPoint y: 218, distance: 44.5
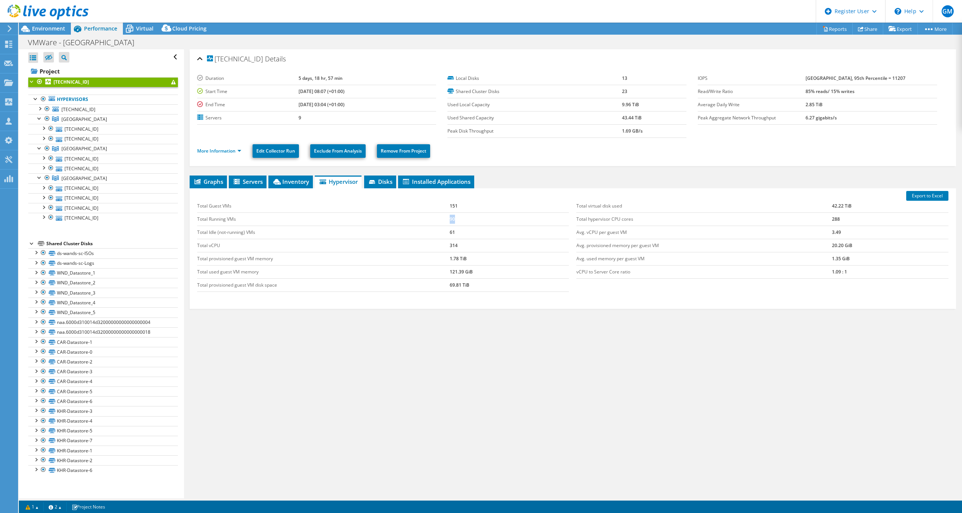
click at [480, 218] on tr "Total Running VMs 90" at bounding box center [383, 219] width 372 height 13
click at [481, 334] on div "Graphs Servers Inventory Hypervisor Disks Cluster Disks Installed Applications …" at bounding box center [573, 270] width 766 height 189
drag, startPoint x: 439, startPoint y: 247, endPoint x: 478, endPoint y: 247, distance: 39.2
click at [478, 247] on tr "Total vCPU 314" at bounding box center [383, 245] width 372 height 13
click at [583, 308] on div "Export to Excel Total Guest VMs 151 Total Running VMs 90 Total Idle (not-runnin…" at bounding box center [573, 249] width 766 height 121
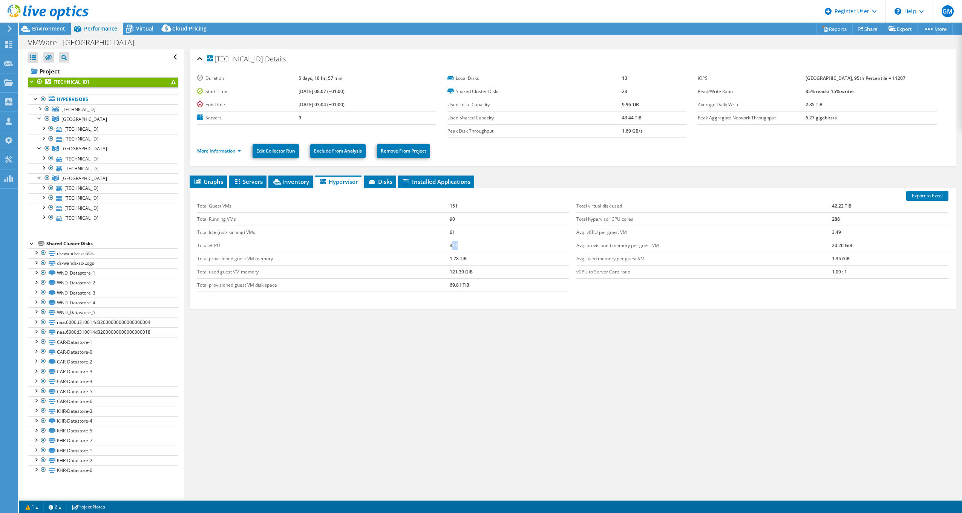
drag, startPoint x: 449, startPoint y: 246, endPoint x: 468, endPoint y: 246, distance: 18.5
click at [468, 246] on td "314" at bounding box center [509, 245] width 119 height 13
click at [468, 247] on td "314" at bounding box center [509, 245] width 119 height 13
click at [283, 186] on li "Inventory" at bounding box center [290, 182] width 44 height 13
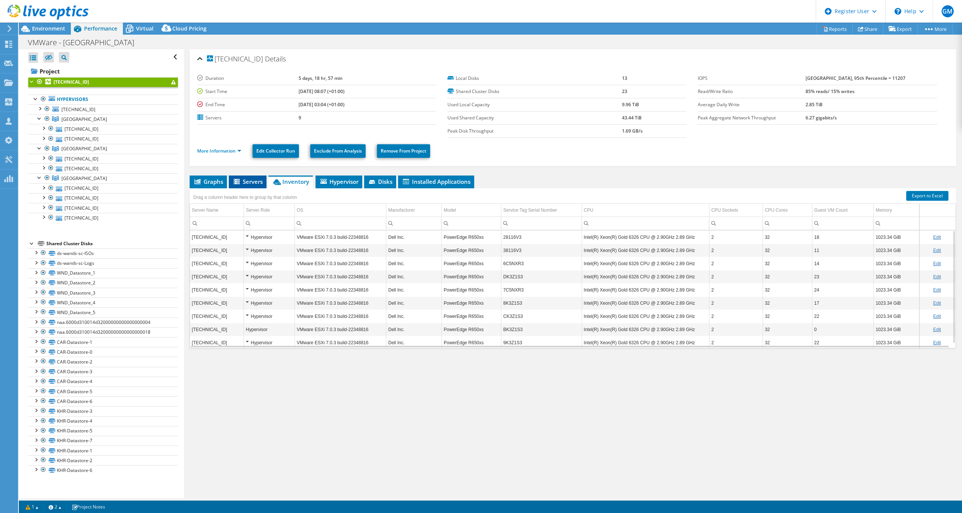
click at [250, 181] on span "Servers" at bounding box center [248, 182] width 30 height 8
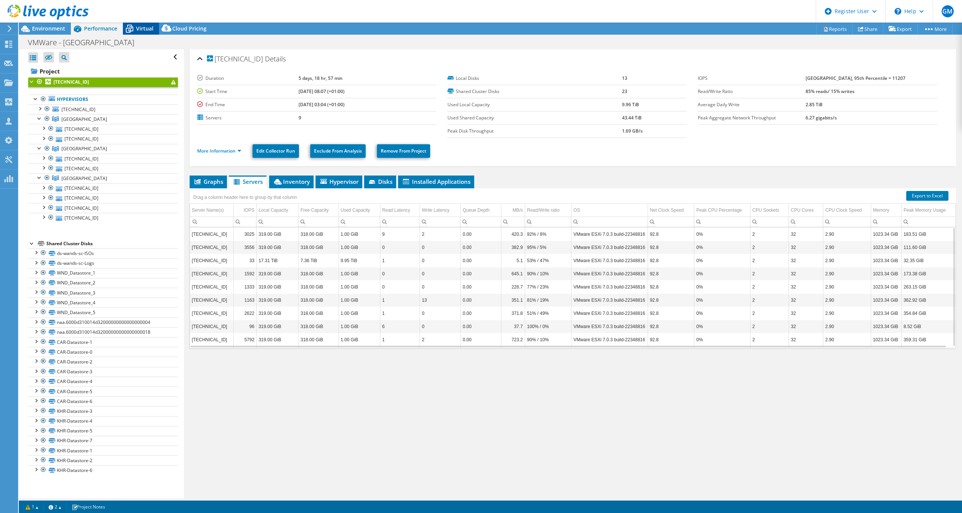
click at [140, 32] on div "Virtual" at bounding box center [141, 29] width 36 height 12
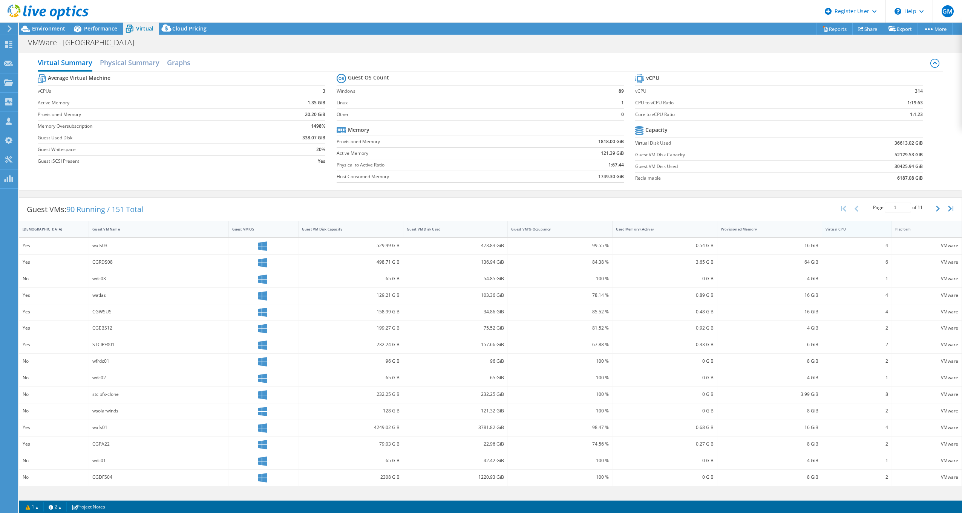
drag, startPoint x: 828, startPoint y: 229, endPoint x: 848, endPoint y: 229, distance: 19.6
click at [848, 229] on div "Virtual CPU" at bounding box center [853, 229] width 54 height 5
click at [854, 233] on div "Virtual CPU" at bounding box center [852, 230] width 60 height 12
click at [107, 32] on div "Performance" at bounding box center [97, 29] width 52 height 12
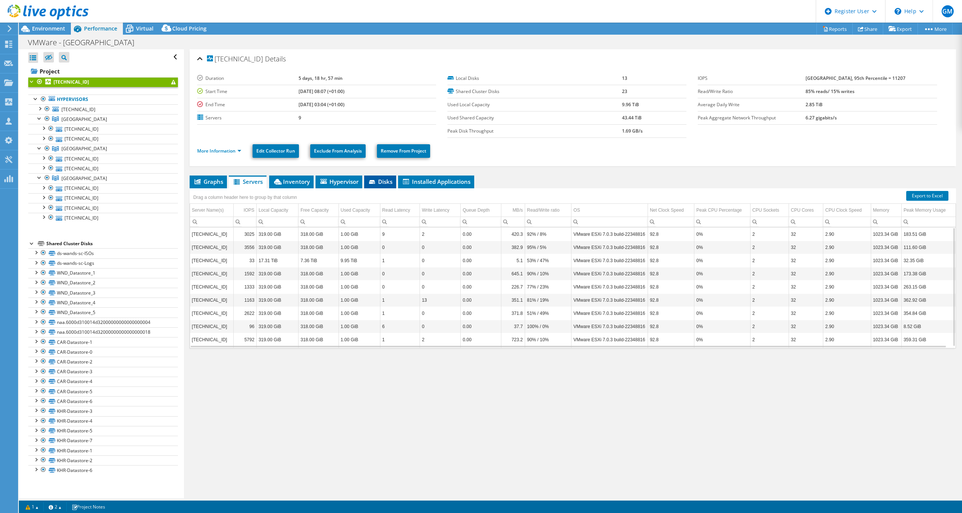
click at [394, 179] on li "Disks" at bounding box center [380, 182] width 32 height 13
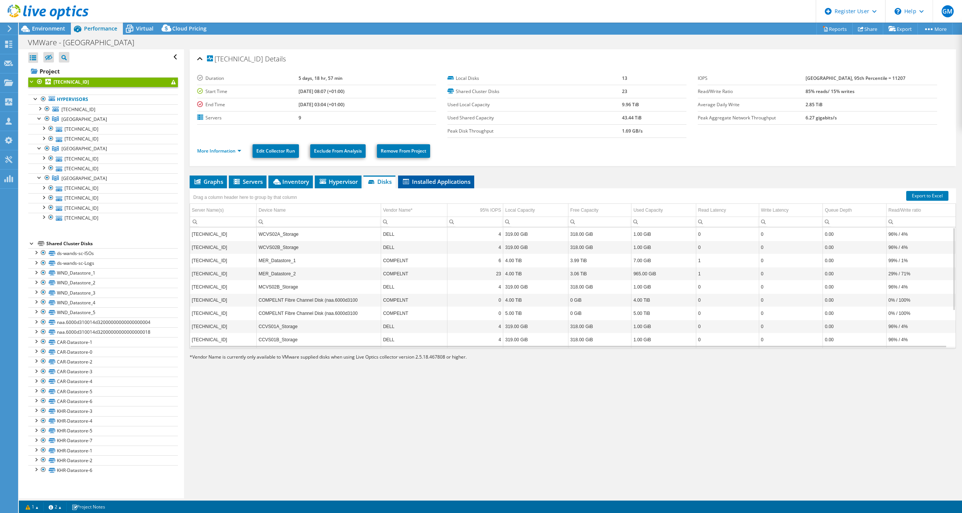
click at [425, 181] on span "Installed Applications" at bounding box center [436, 182] width 69 height 8
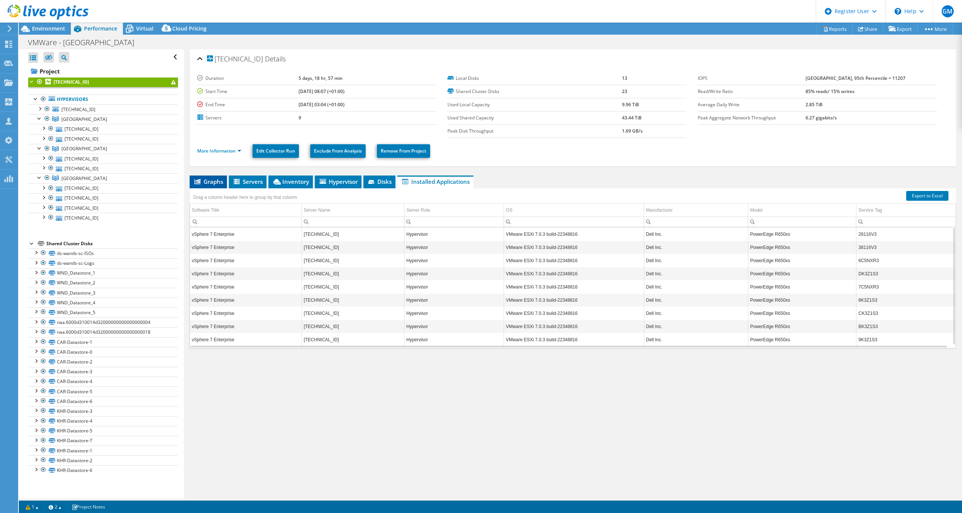
click at [222, 184] on span "Graphs" at bounding box center [208, 182] width 30 height 8
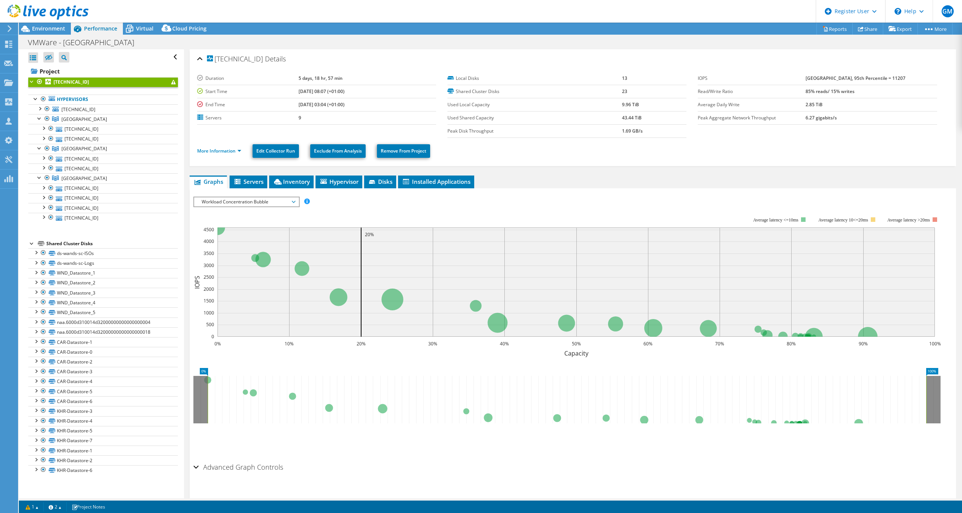
click at [273, 199] on span "Workload Concentration Bubble" at bounding box center [246, 202] width 97 height 9
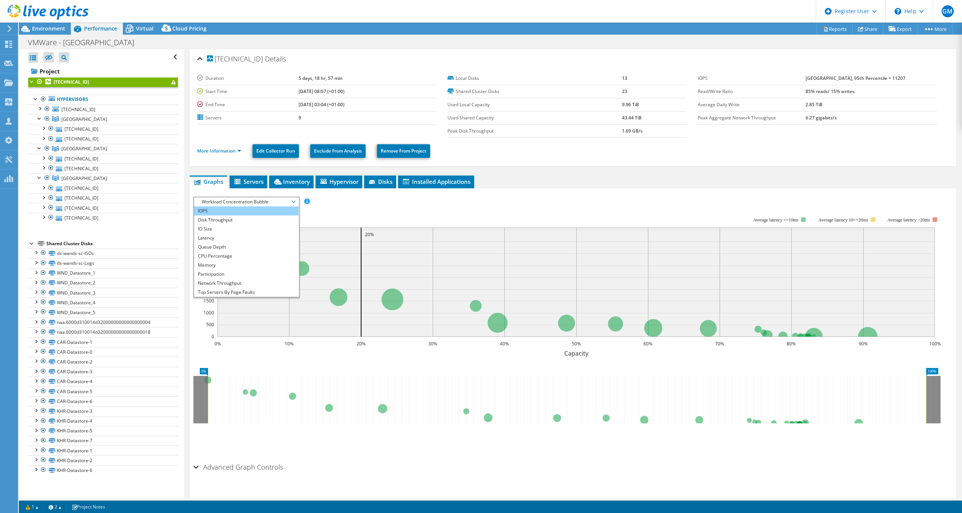
click at [221, 211] on li "IOPS" at bounding box center [246, 211] width 104 height 9
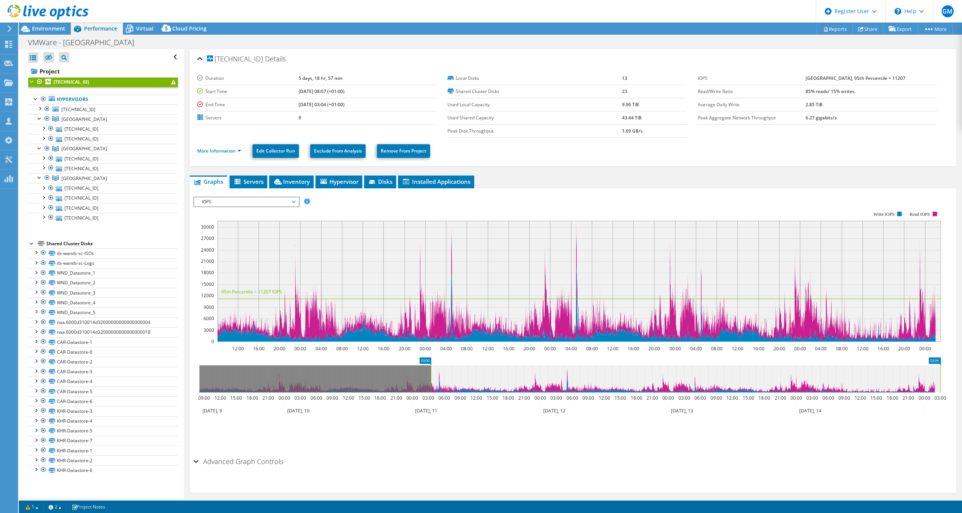
drag, startPoint x: 200, startPoint y: 378, endPoint x: 432, endPoint y: 383, distance: 231.9
click at [432, 383] on rect at bounding box center [430, 379] width 3 height 27
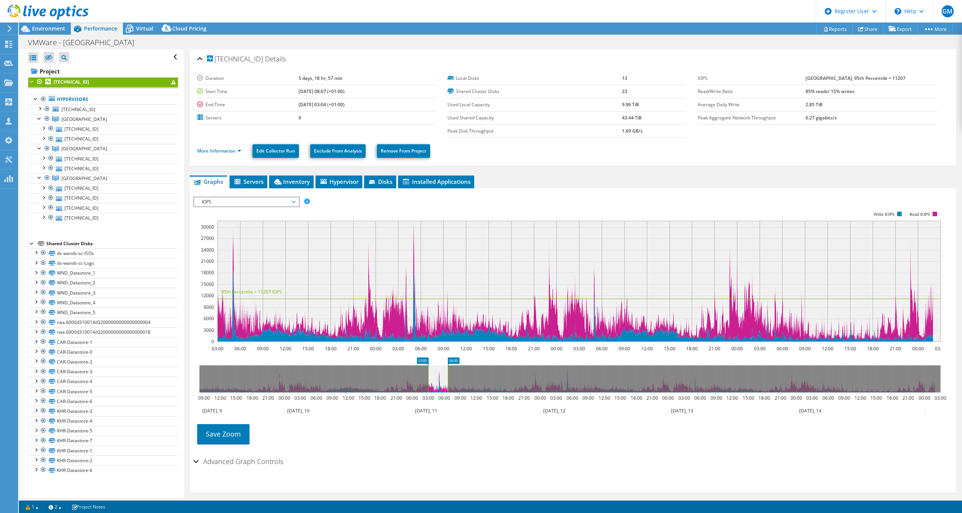
drag, startPoint x: 941, startPoint y: 380, endPoint x: 448, endPoint y: 402, distance: 493.3
click at [448, 402] on icon "03:00 06:00 09:00 12:00 15:00 18:00 21:00 00:00 03:00 06:00 09:00 12:00 15:00 1…" at bounding box center [569, 388] width 753 height 60
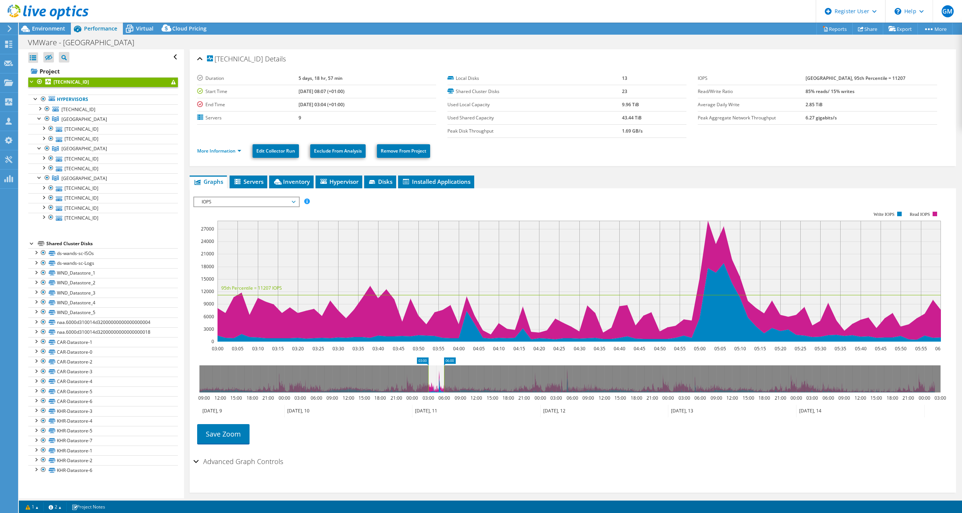
click at [427, 380] on rect at bounding box center [428, 379] width 3 height 27
drag, startPoint x: 429, startPoint y: 380, endPoint x: 435, endPoint y: 383, distance: 6.6
click at [435, 383] on icon at bounding box center [442, 379] width 16 height 27
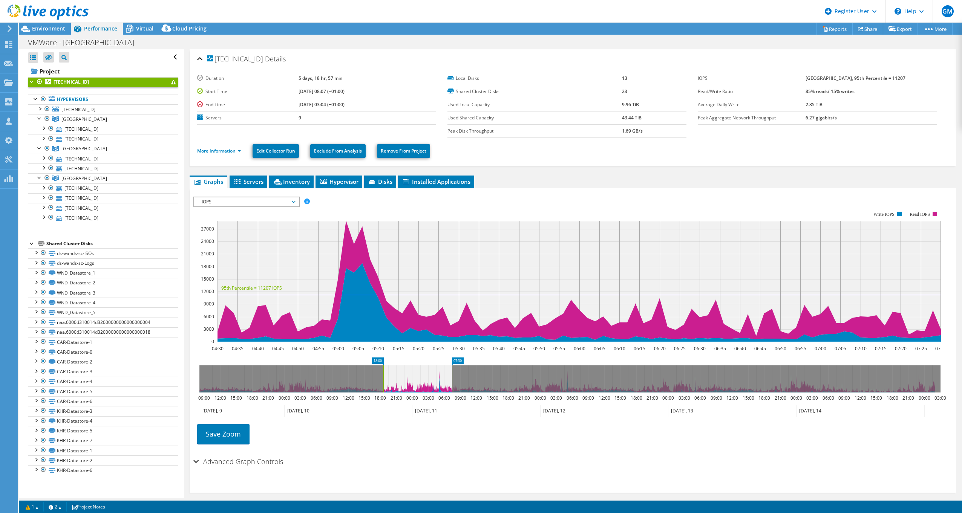
drag, startPoint x: 435, startPoint y: 380, endPoint x: 471, endPoint y: 387, distance: 37.3
click at [123, 385] on div "Open All Close All Hide Excluded Nodes Project Tree Filter" at bounding box center [490, 273] width 943 height 449
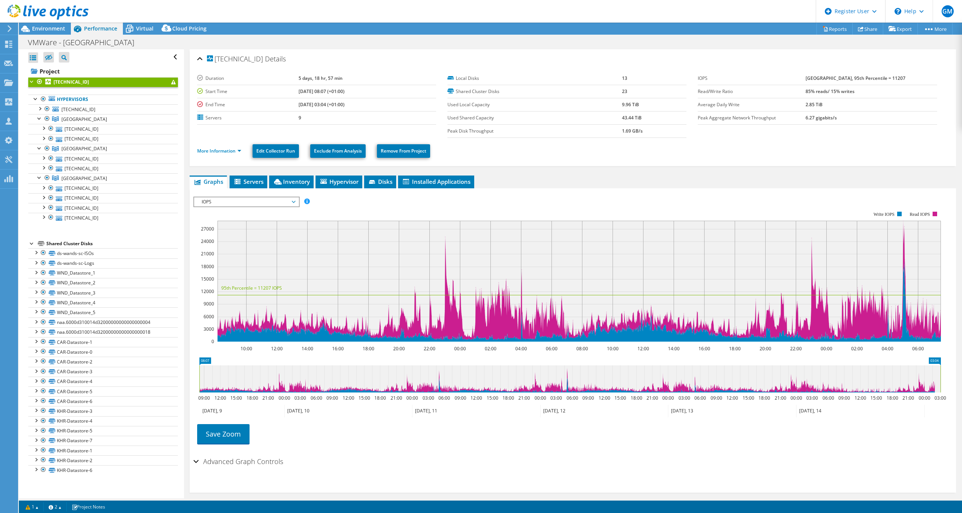
drag, startPoint x: 451, startPoint y: 379, endPoint x: 1068, endPoint y: 372, distance: 617.2
click at [962, 372] on html "GM Dell User Gareth Murphy Gareth.Murphy@dell.com Dell My Profile Log Out \n He…" at bounding box center [481, 256] width 962 height 513
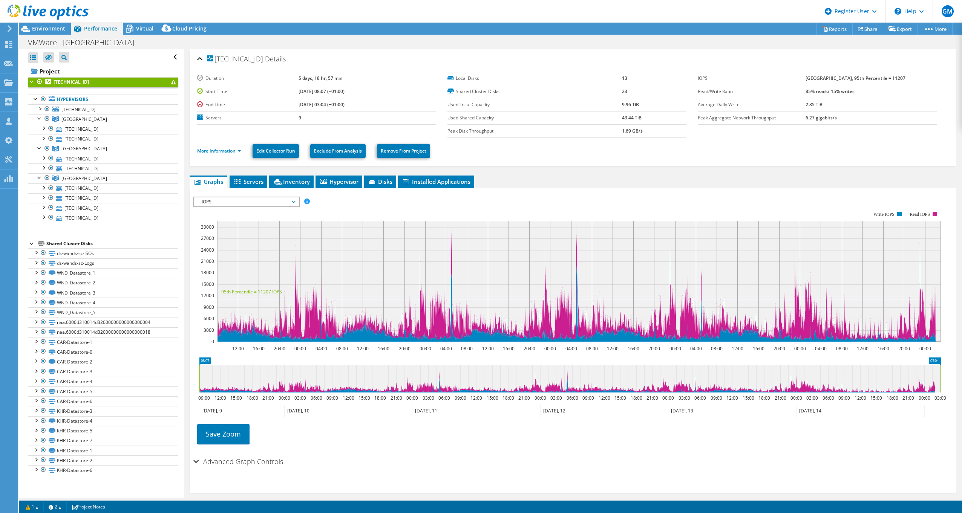
click at [278, 201] on span "IOPS" at bounding box center [246, 202] width 97 height 9
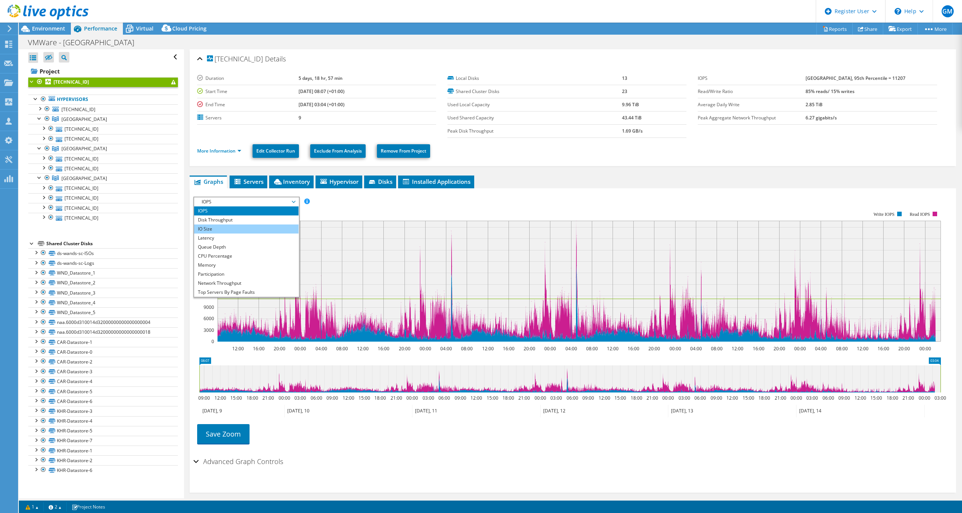
click at [228, 228] on li "IO Size" at bounding box center [246, 229] width 104 height 9
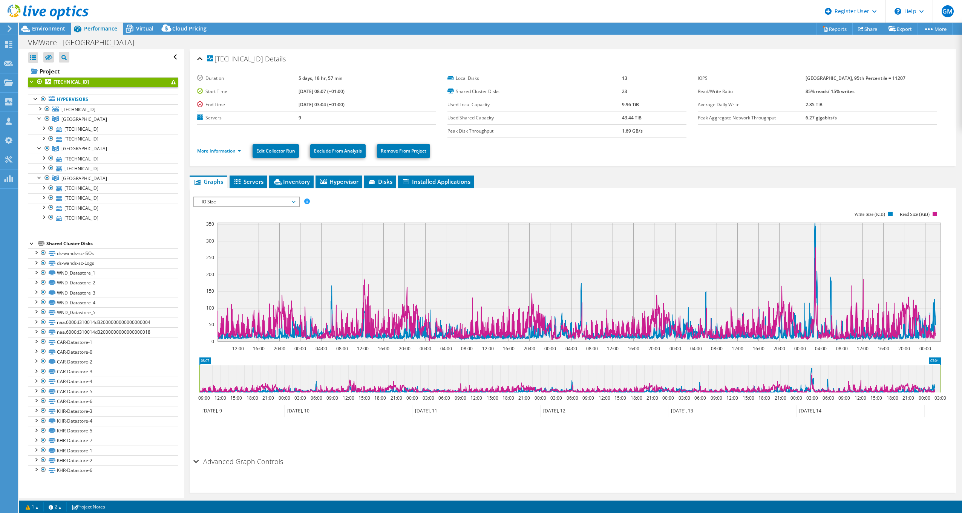
click at [266, 202] on span "IO Size" at bounding box center [246, 202] width 97 height 9
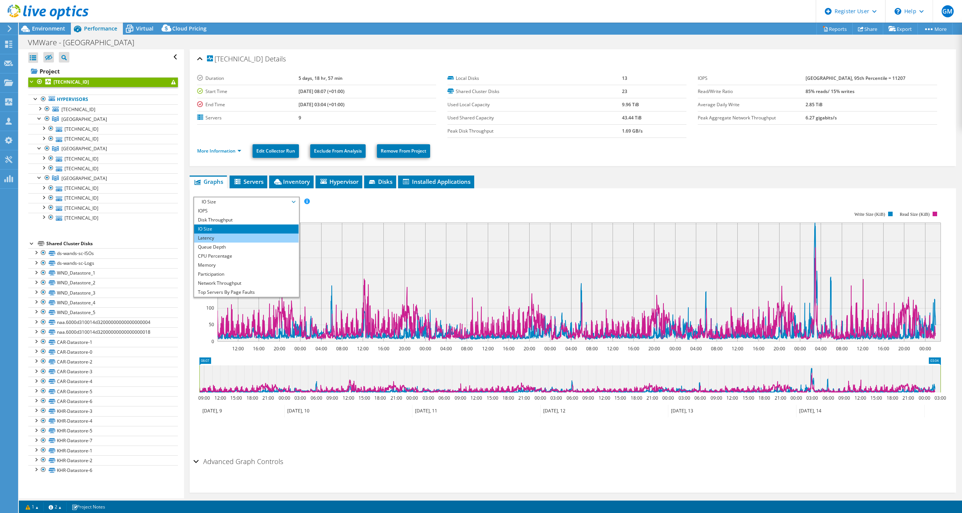
click at [232, 238] on li "Latency" at bounding box center [246, 238] width 104 height 9
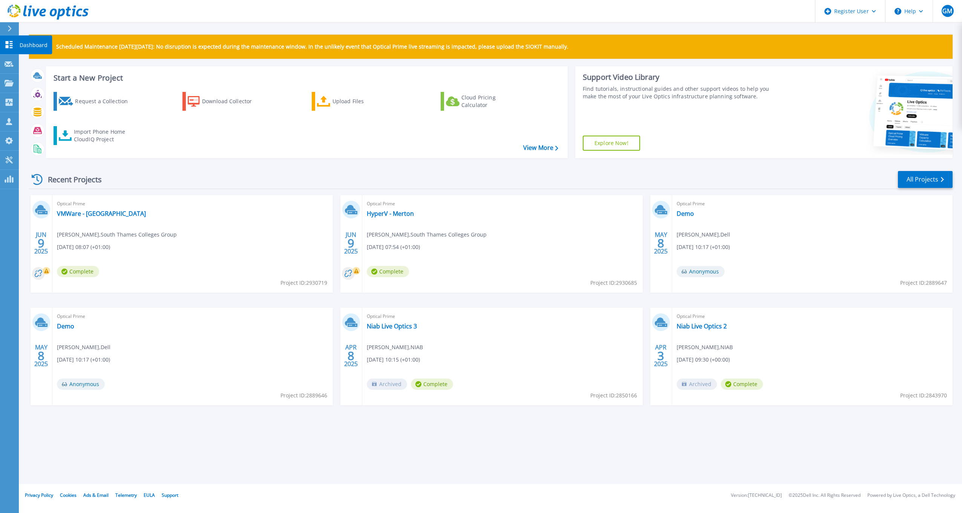
click at [25, 44] on p "Dashboard" at bounding box center [34, 45] width 28 height 20
click at [24, 82] on p "Projects" at bounding box center [30, 84] width 20 height 20
drag, startPoint x: 649, startPoint y: 435, endPoint x: 888, endPoint y: 249, distance: 303.0
click at [650, 435] on div "Scheduled Maintenance on Monday 22nd September: No disruption is expected durin…" at bounding box center [490, 242] width 943 height 484
click at [915, 184] on link "All Projects" at bounding box center [925, 179] width 55 height 17
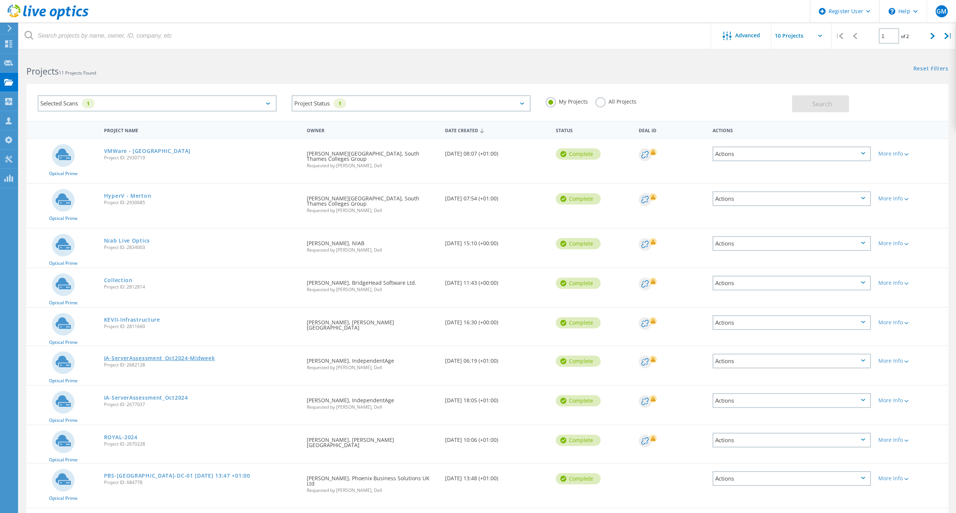
click at [179, 356] on link "IA-ServerAssessment_Oct2024-Midweek" at bounding box center [159, 358] width 111 height 5
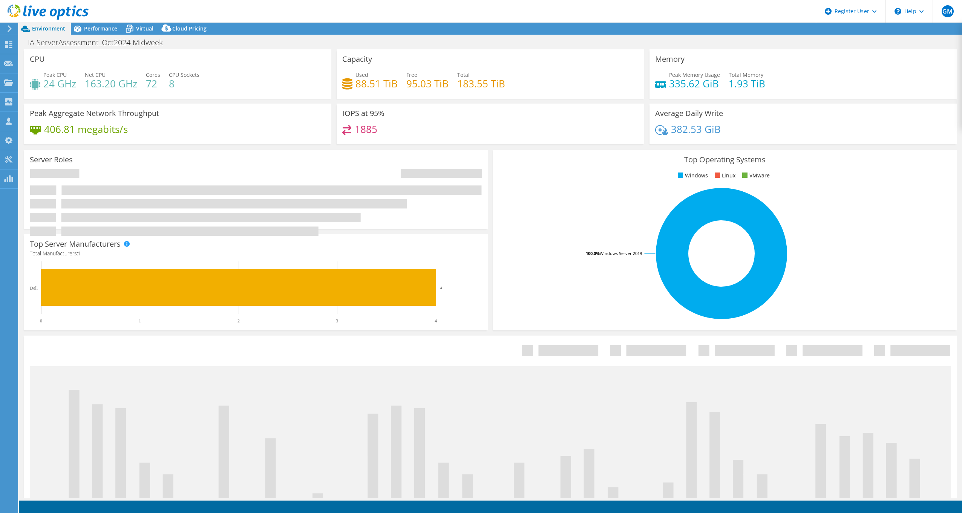
select select "EULondon"
select select "USD"
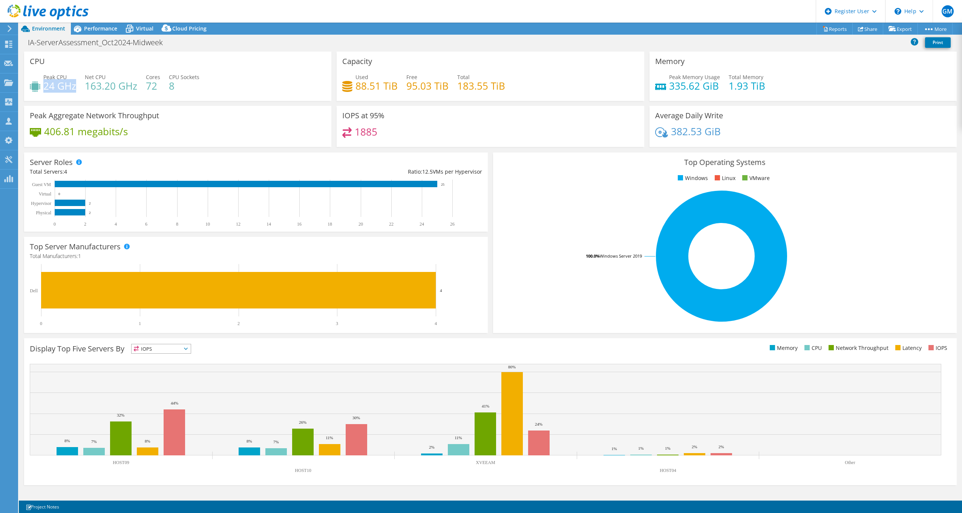
drag, startPoint x: 44, startPoint y: 86, endPoint x: 75, endPoint y: 89, distance: 30.2
click at [75, 89] on h4 "24 GHz" at bounding box center [59, 86] width 33 height 8
click at [225, 65] on div "CPU Peak CPU 24 GHz Net CPU 163.20 GHz Cores 72 CPU Sockets 8" at bounding box center [177, 76] width 307 height 49
click at [97, 29] on span "Performance" at bounding box center [100, 28] width 33 height 7
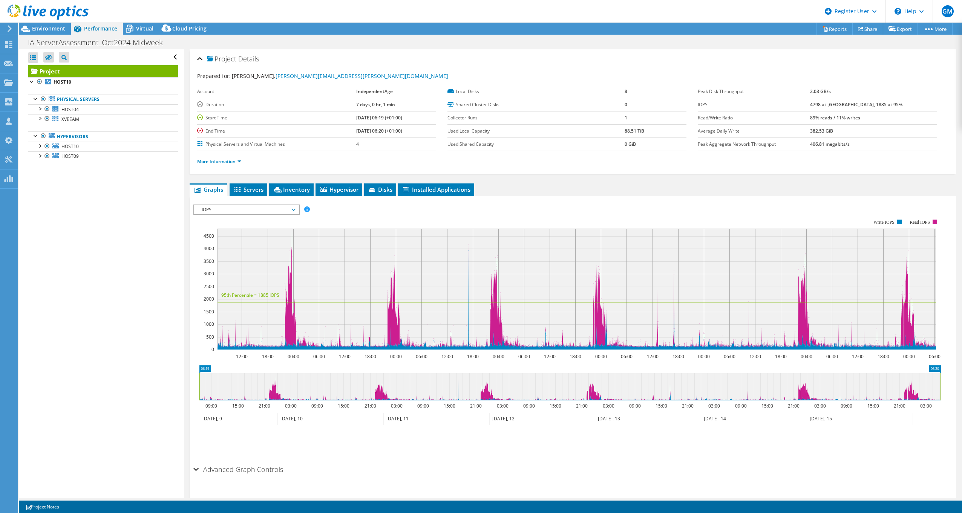
click at [219, 209] on span "IOPS" at bounding box center [246, 209] width 97 height 9
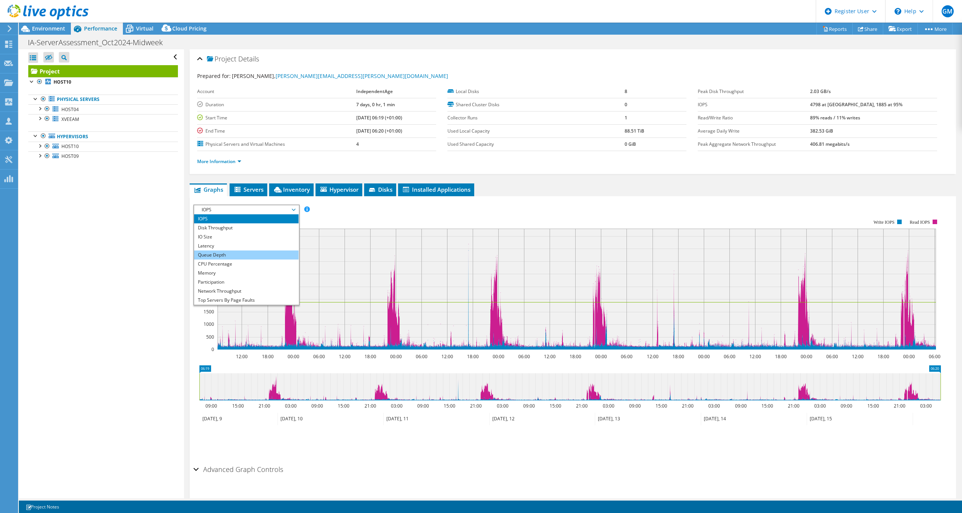
click at [216, 253] on li "Queue Depth" at bounding box center [246, 255] width 104 height 9
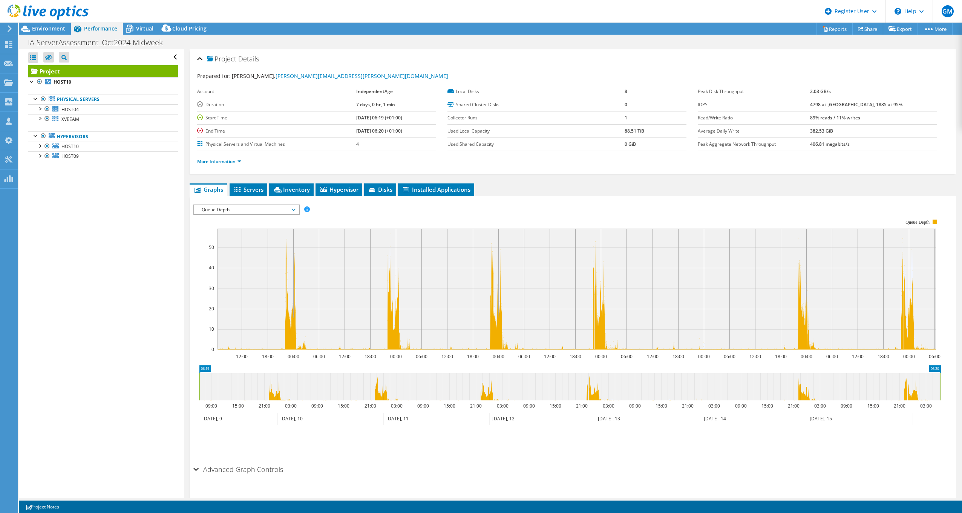
click at [232, 206] on span "Queue Depth" at bounding box center [246, 209] width 97 height 9
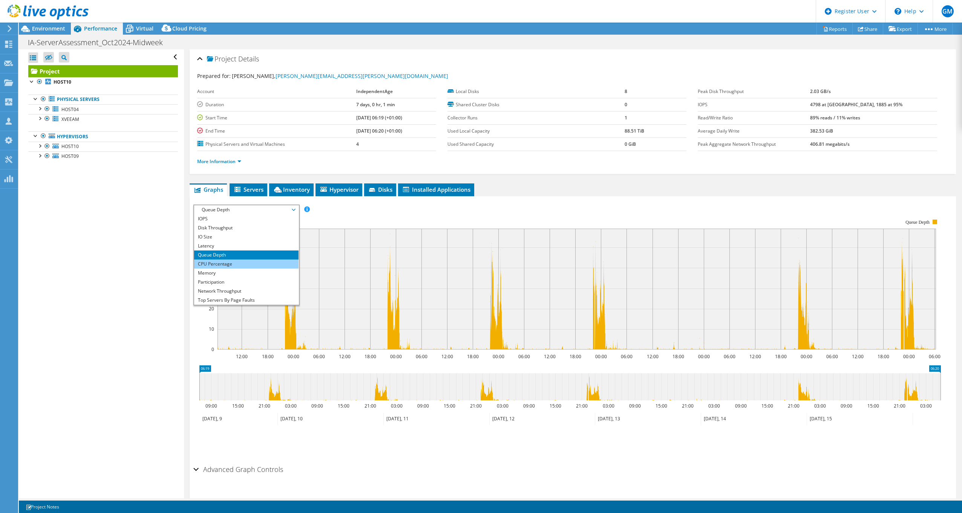
click at [230, 263] on li "CPU Percentage" at bounding box center [246, 264] width 104 height 9
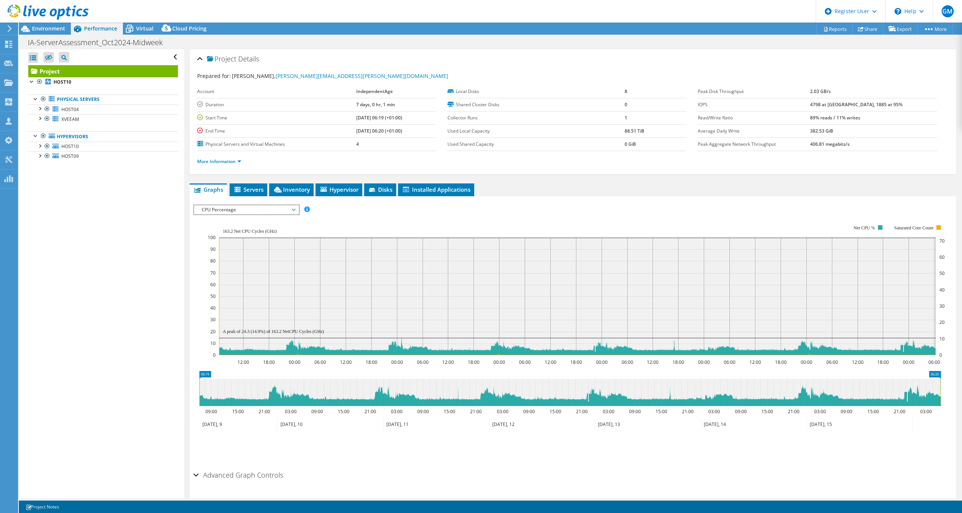
click at [290, 211] on span "CPU Percentage" at bounding box center [246, 209] width 97 height 9
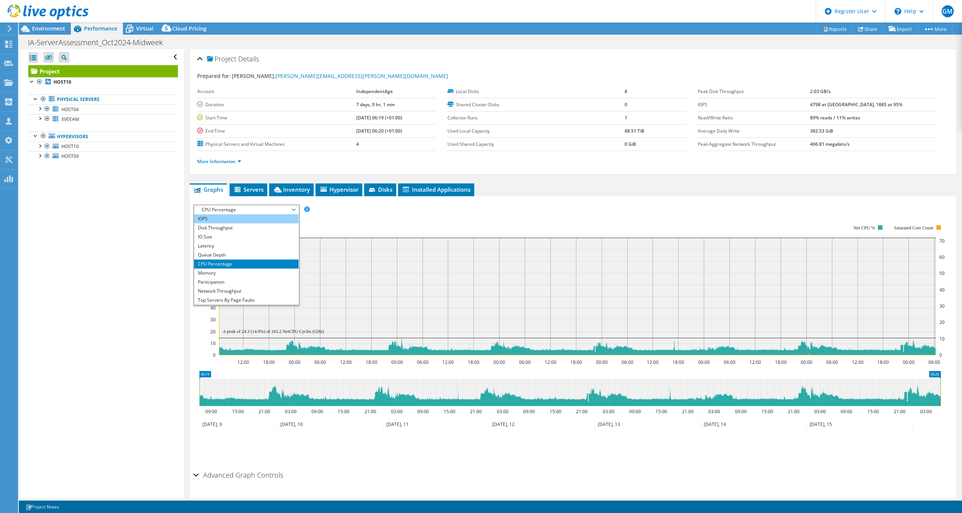
click at [259, 222] on li "IOPS" at bounding box center [246, 219] width 104 height 9
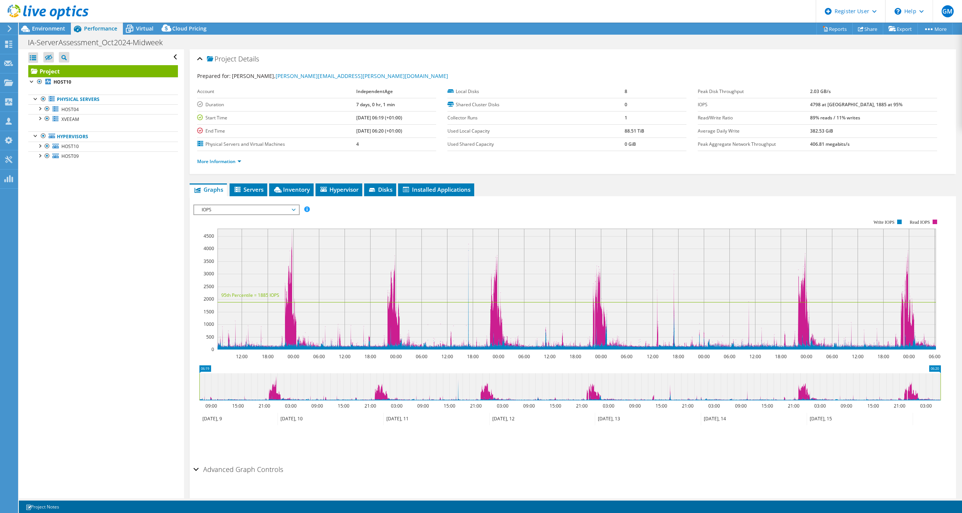
click at [284, 212] on span "IOPS" at bounding box center [246, 209] width 97 height 9
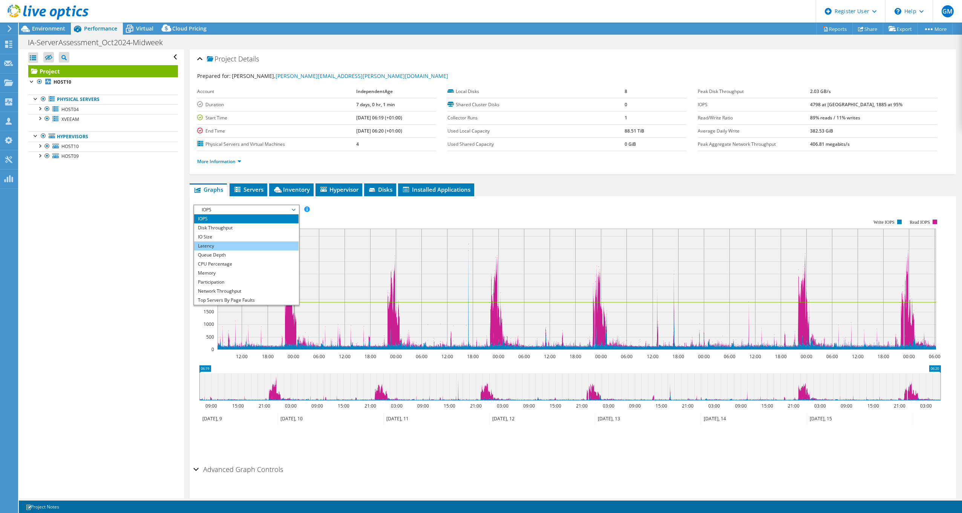
click at [271, 242] on li "Latency" at bounding box center [246, 246] width 104 height 9
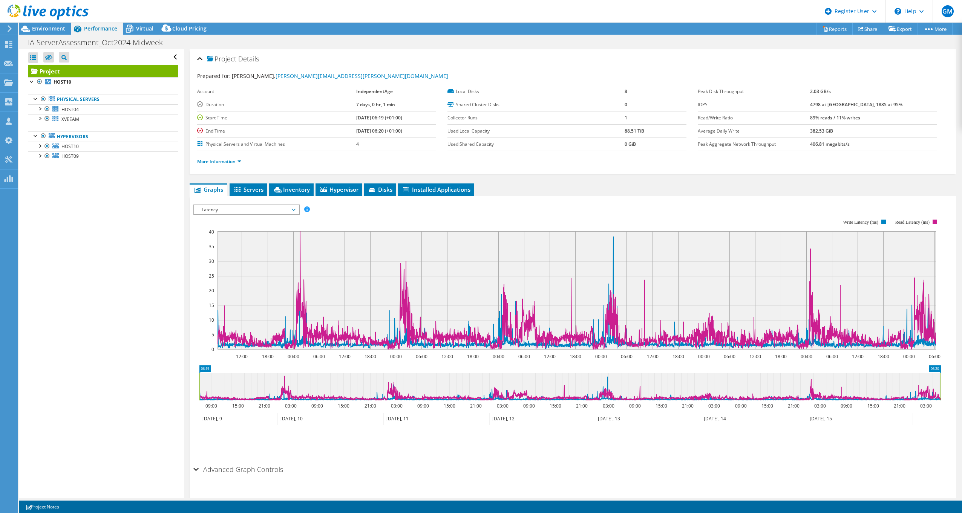
click at [285, 210] on span "Latency" at bounding box center [246, 209] width 97 height 9
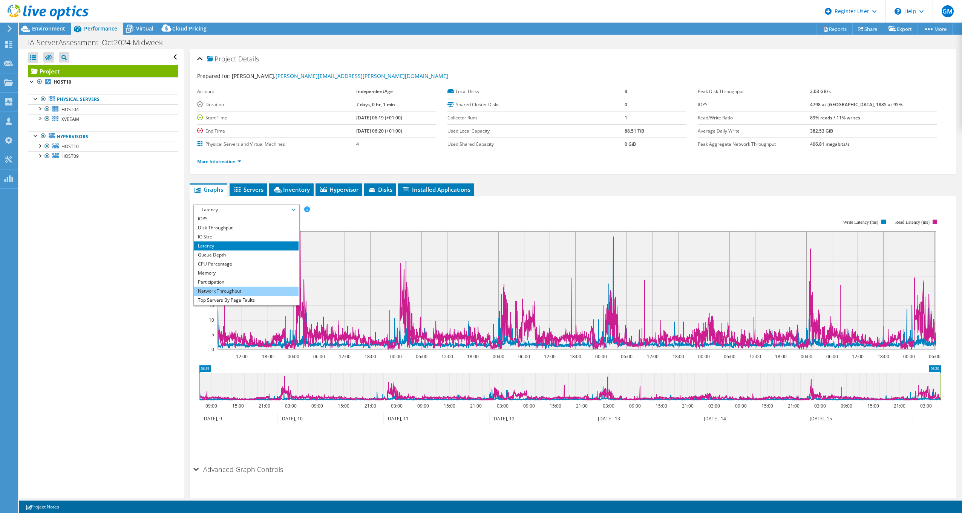
scroll to position [27, 0]
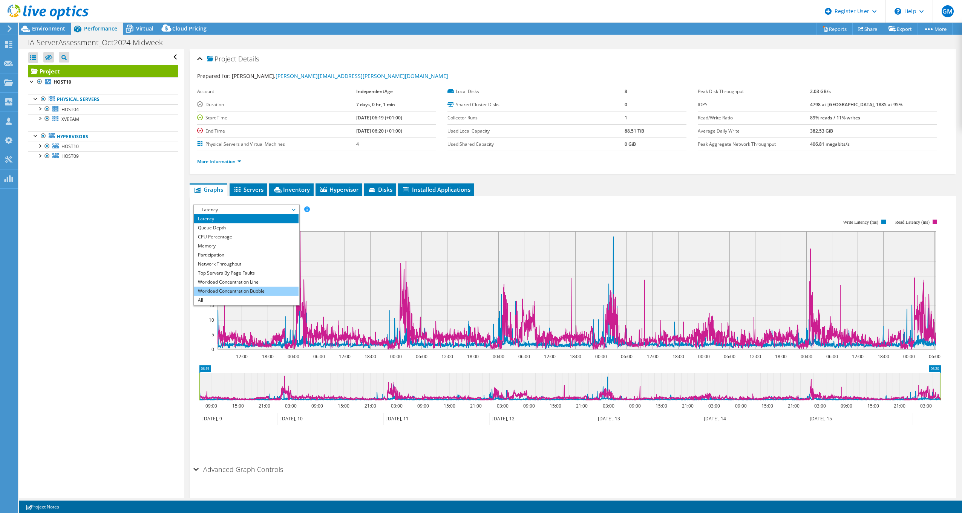
click at [235, 290] on li "Workload Concentration Bubble" at bounding box center [246, 291] width 104 height 9
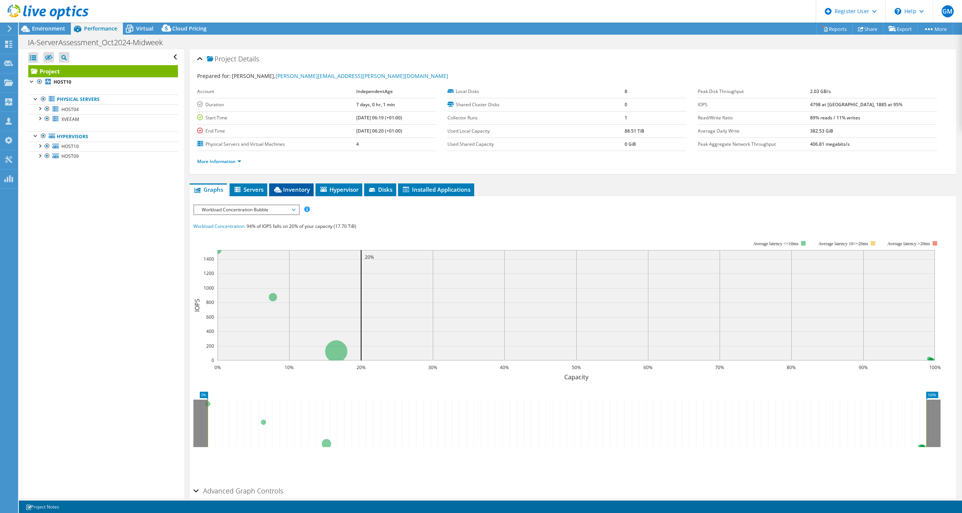
click at [285, 189] on span "Inventory" at bounding box center [291, 190] width 37 height 8
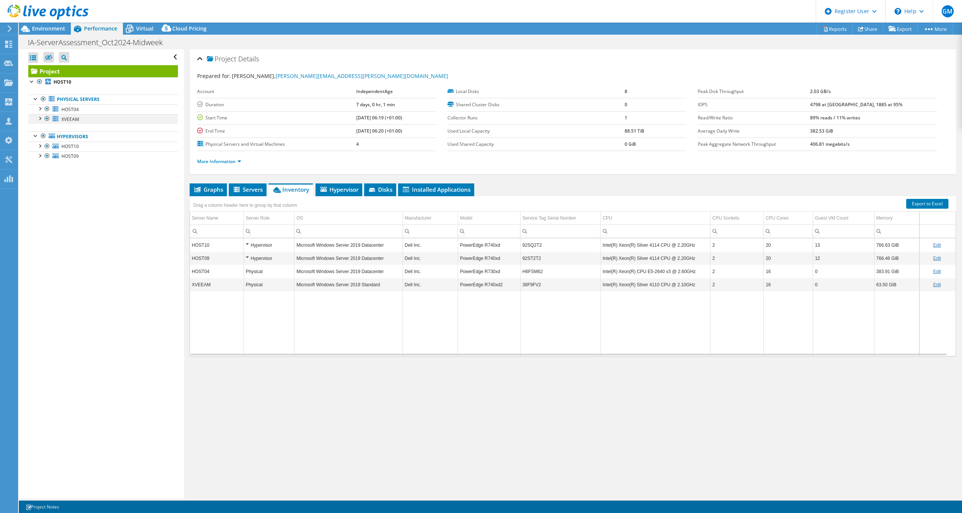
click at [49, 119] on div at bounding box center [47, 118] width 8 height 9
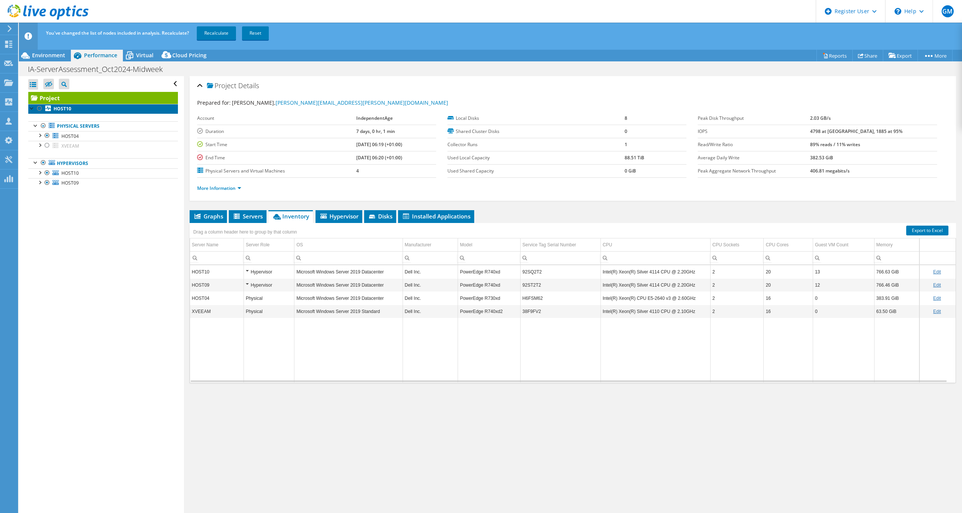
click at [62, 104] on link "HOST10" at bounding box center [103, 109] width 150 height 10
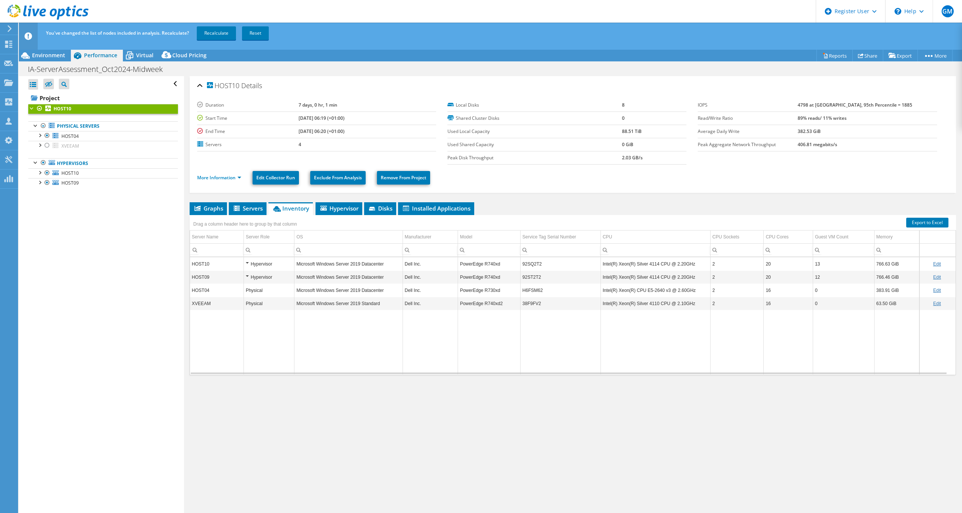
click at [216, 216] on div "Drag a column header here to group by that column" at bounding box center [245, 223] width 111 height 16
click at [217, 211] on span "Graphs" at bounding box center [208, 209] width 30 height 8
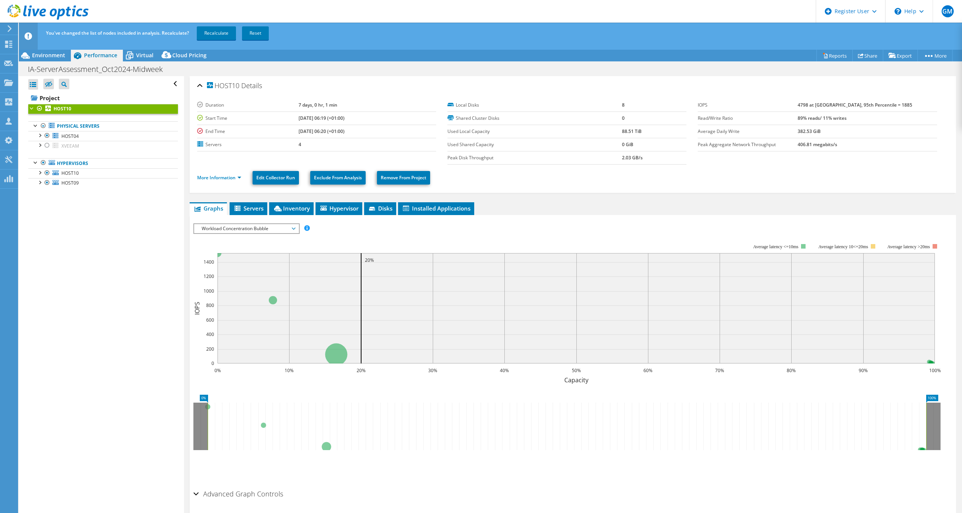
click at [252, 233] on span "Workload Concentration Bubble" at bounding box center [246, 228] width 97 height 9
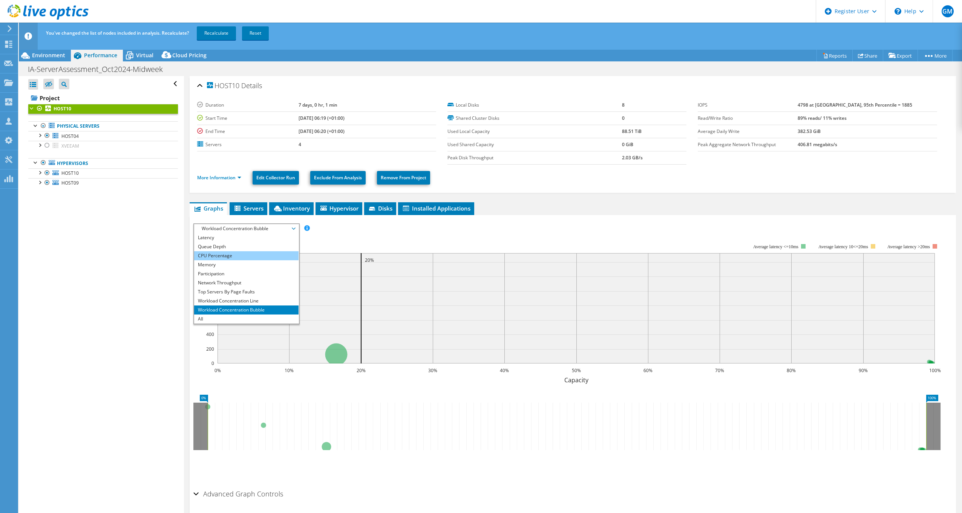
click at [240, 259] on li "CPU Percentage" at bounding box center [246, 255] width 104 height 9
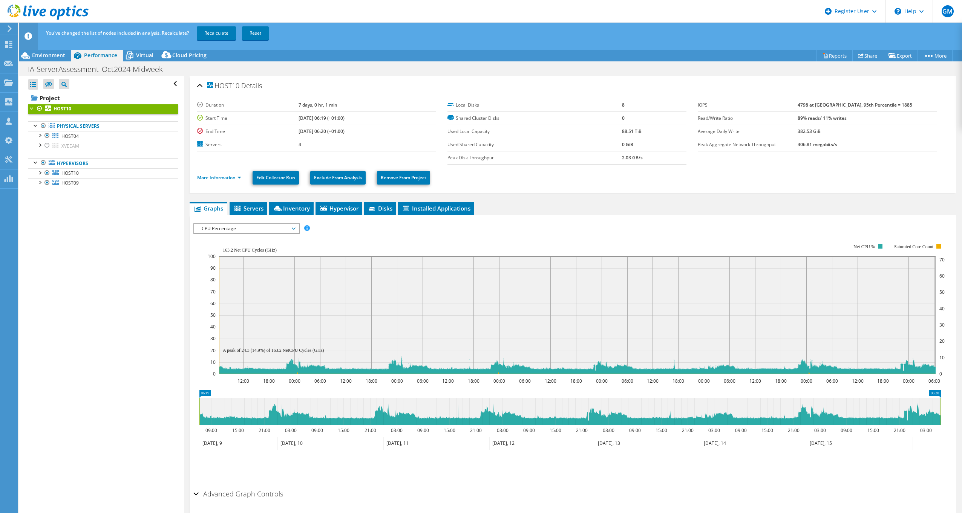
click at [273, 230] on span "CPU Percentage" at bounding box center [246, 228] width 97 height 9
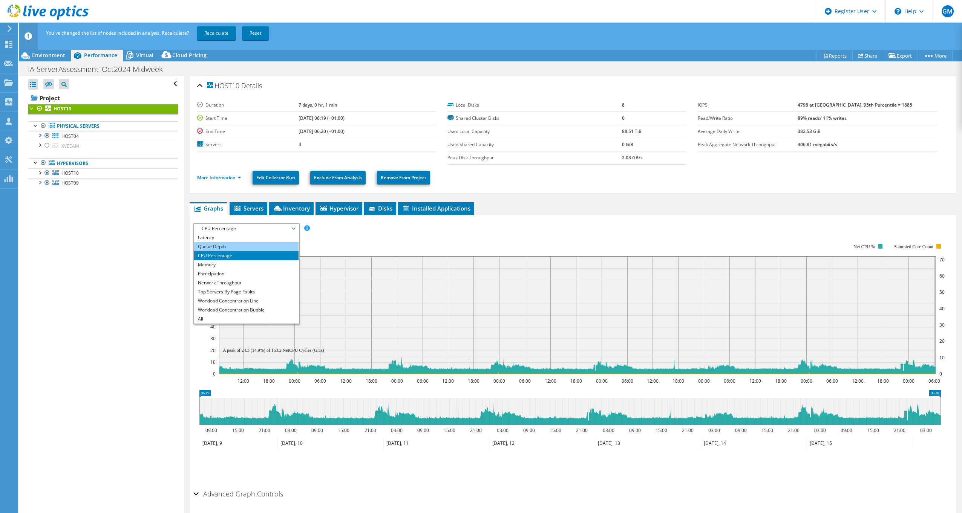
scroll to position [0, 0]
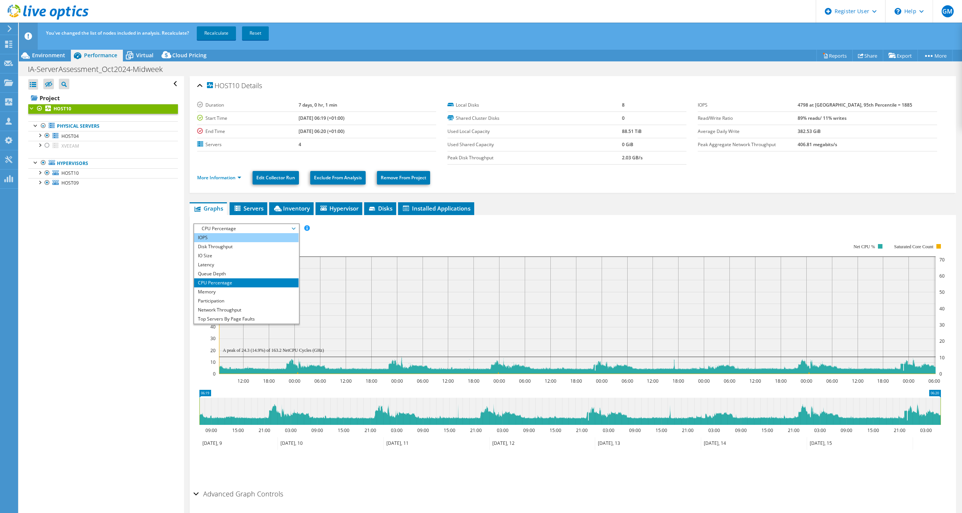
click at [239, 239] on li "IOPS" at bounding box center [246, 237] width 104 height 9
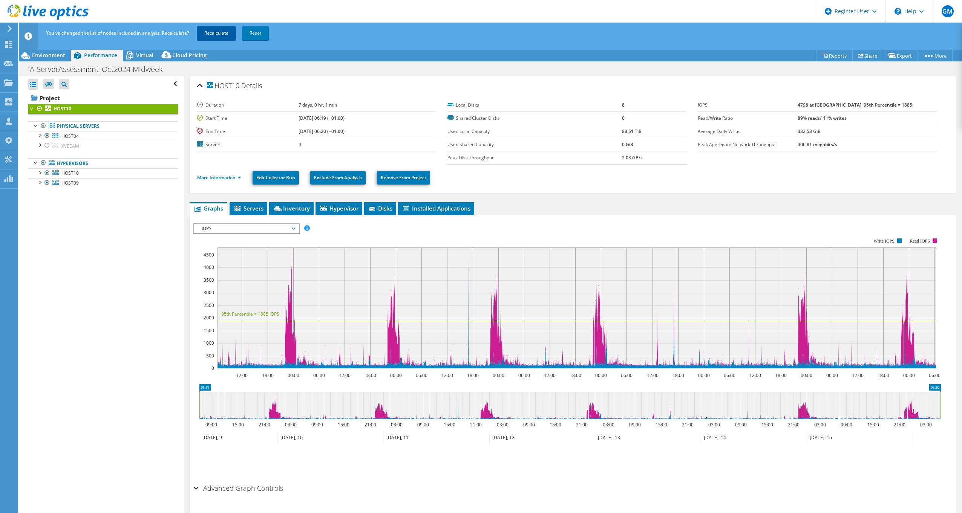
click at [218, 32] on link "Recalculate" at bounding box center [216, 33] width 39 height 14
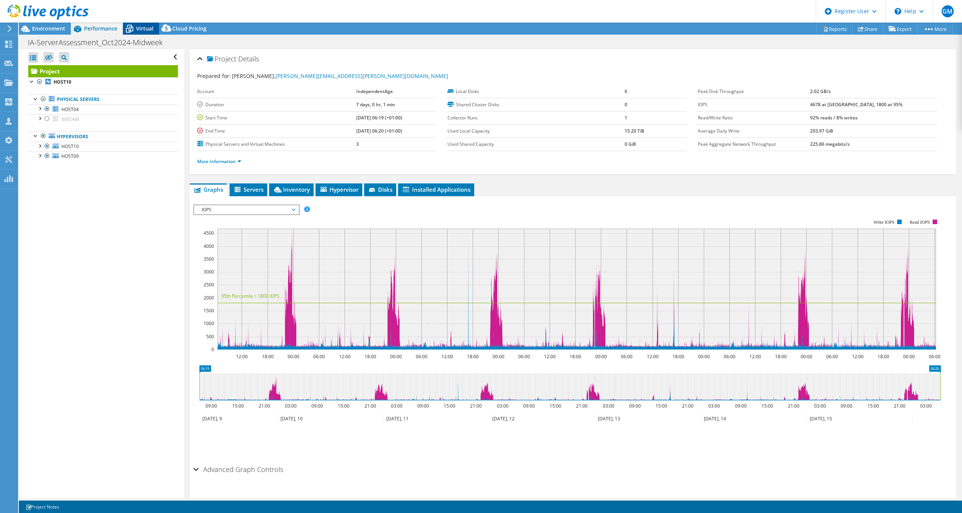
click at [144, 32] on div "Virtual" at bounding box center [141, 29] width 36 height 12
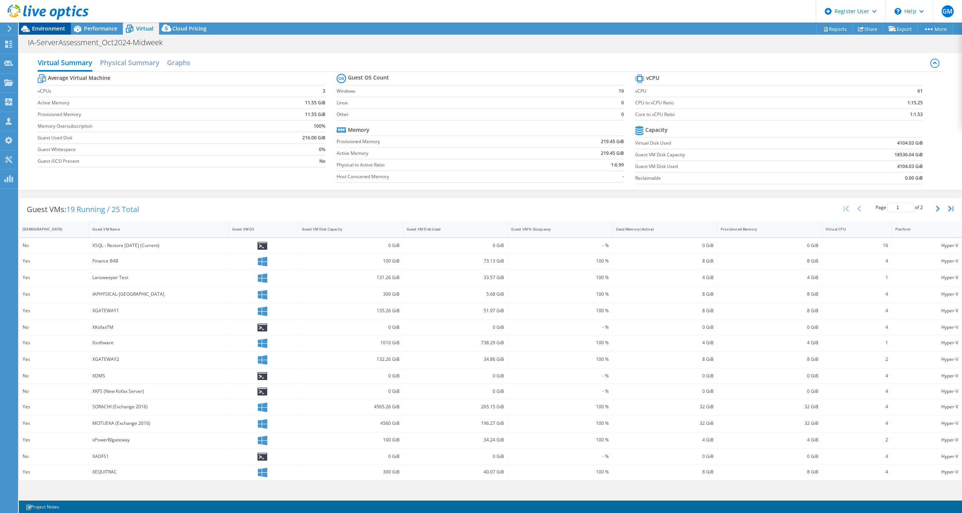
click at [60, 27] on span "Environment" at bounding box center [48, 28] width 33 height 7
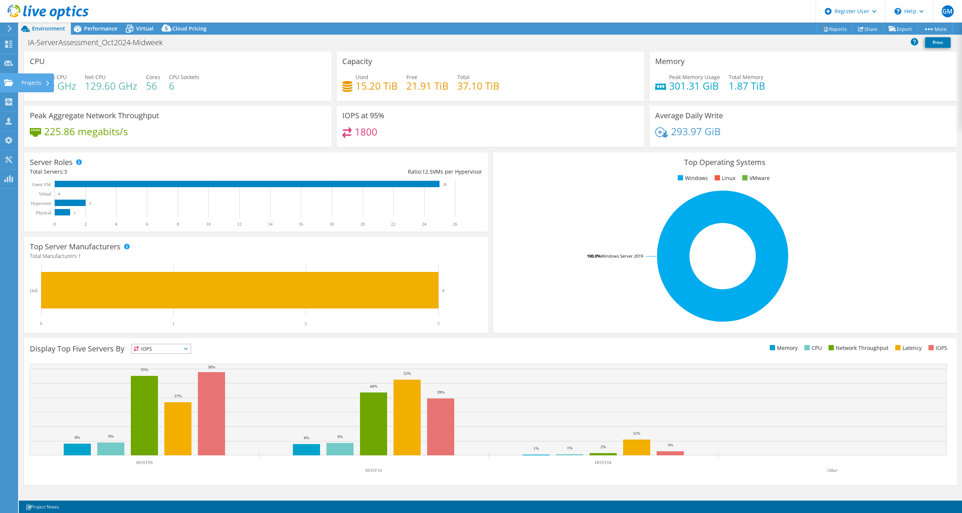
drag, startPoint x: 12, startPoint y: 84, endPoint x: 30, endPoint y: 83, distance: 18.1
click at [30, 83] on div "Projects" at bounding box center [36, 83] width 36 height 19
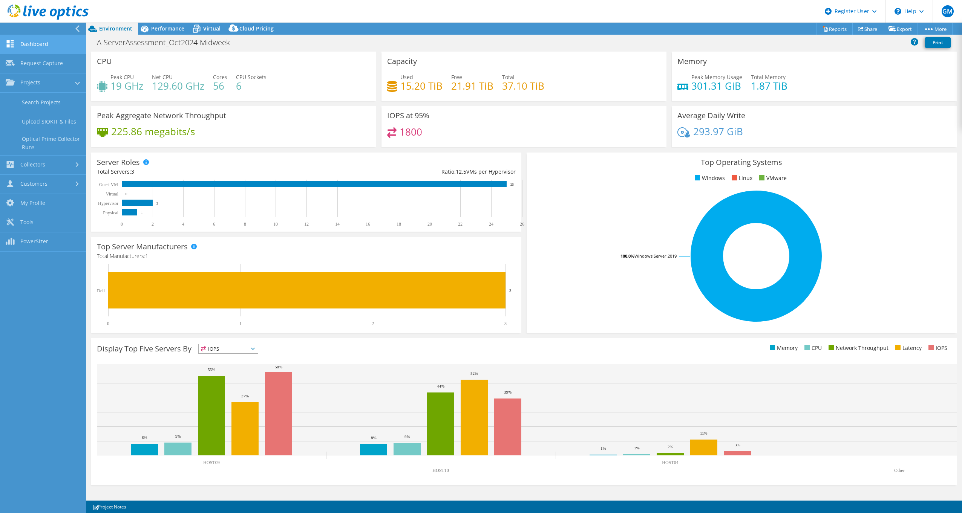
click at [51, 47] on link "Dashboard" at bounding box center [43, 44] width 86 height 19
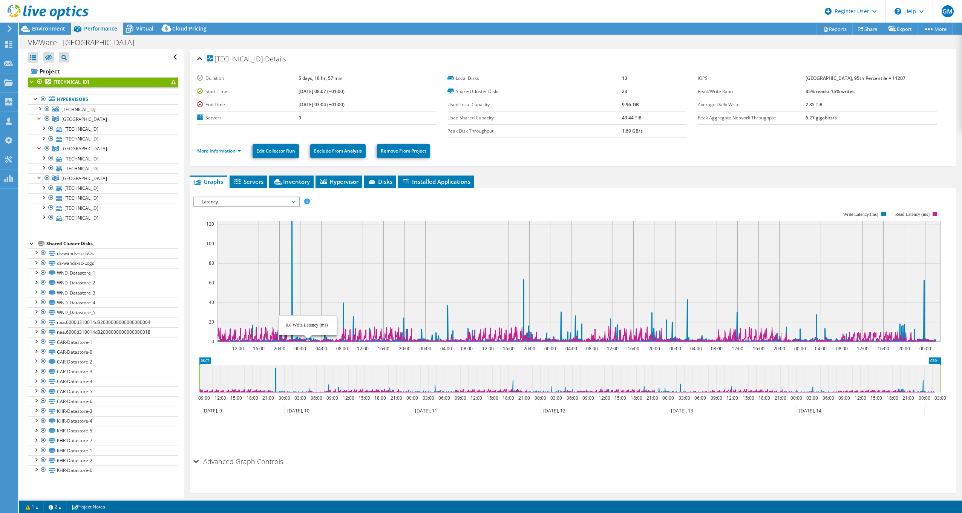
select select "EULondon"
select select "USD"
click at [254, 201] on span "Latency" at bounding box center [246, 202] width 97 height 9
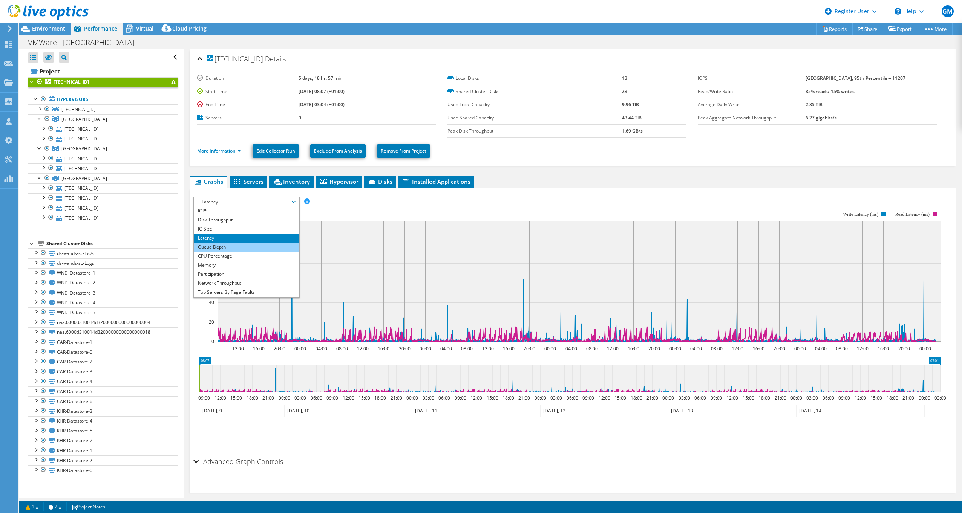
click at [233, 248] on li "Queue Depth" at bounding box center [246, 247] width 104 height 9
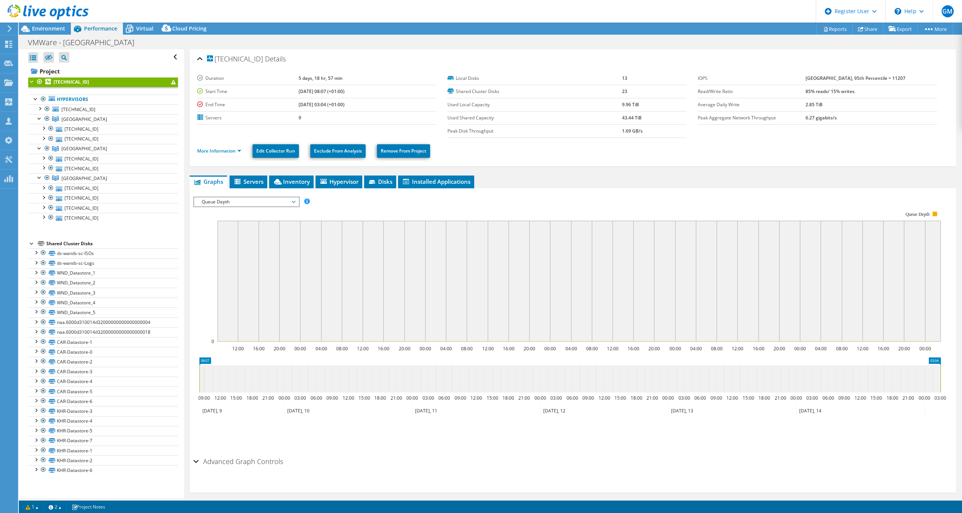
click at [289, 199] on span "Queue Depth" at bounding box center [246, 202] width 97 height 9
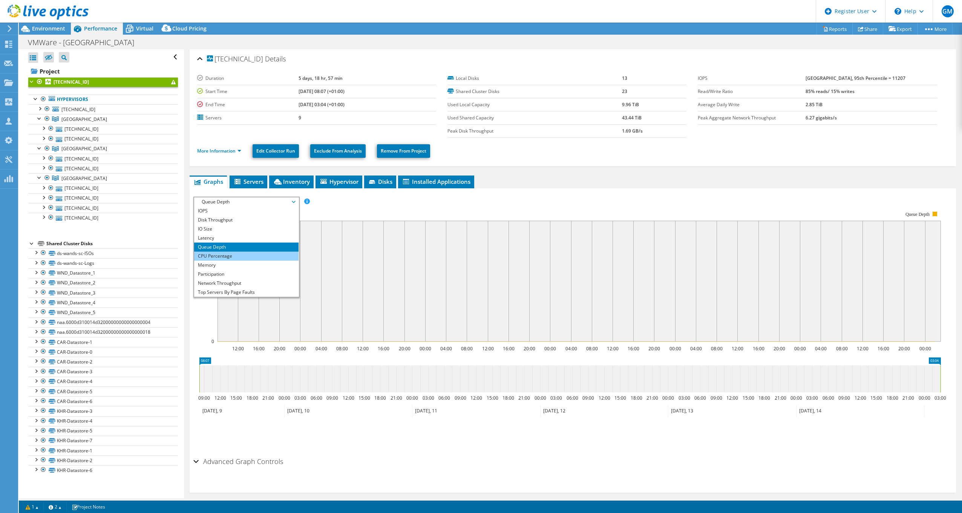
click at [231, 253] on li "CPU Percentage" at bounding box center [246, 256] width 104 height 9
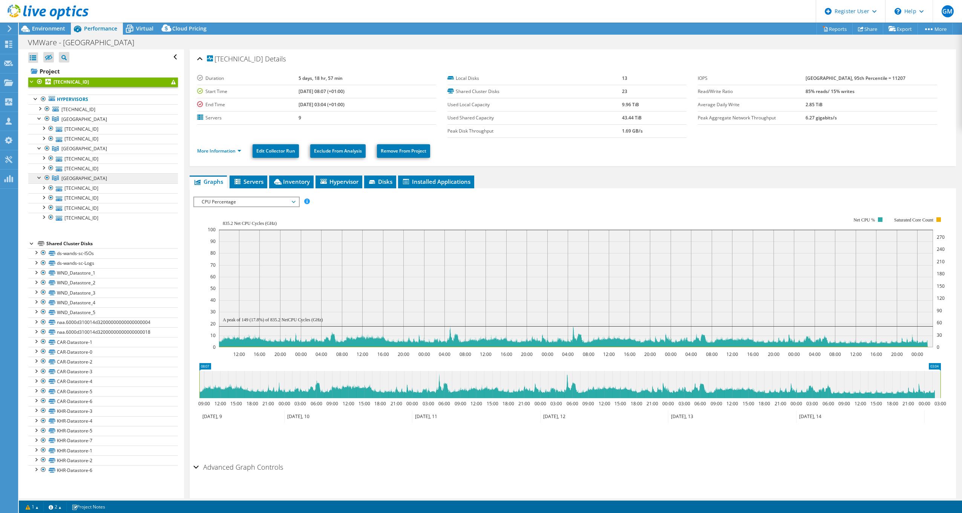
click at [92, 179] on span "Kingston College" at bounding box center [84, 178] width 46 height 6
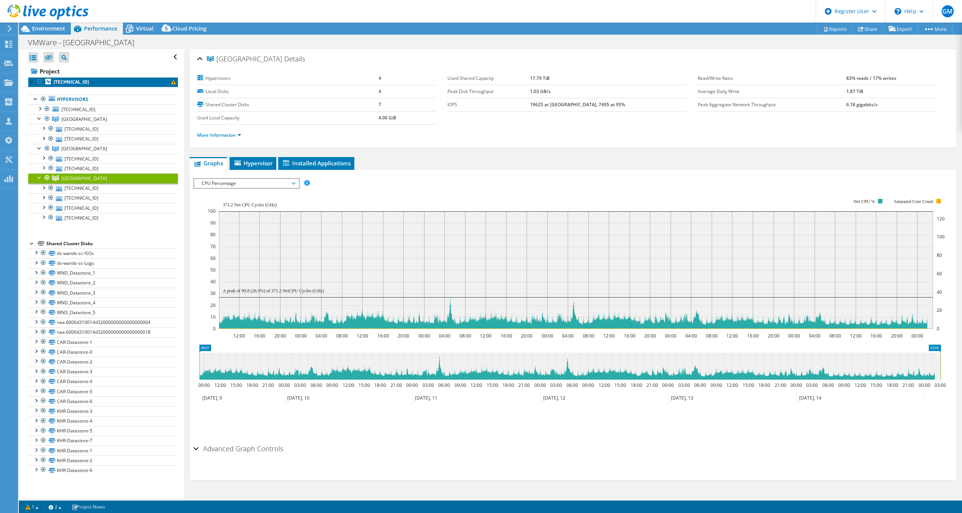
click at [74, 84] on b "172.25.1.98" at bounding box center [71, 82] width 35 height 6
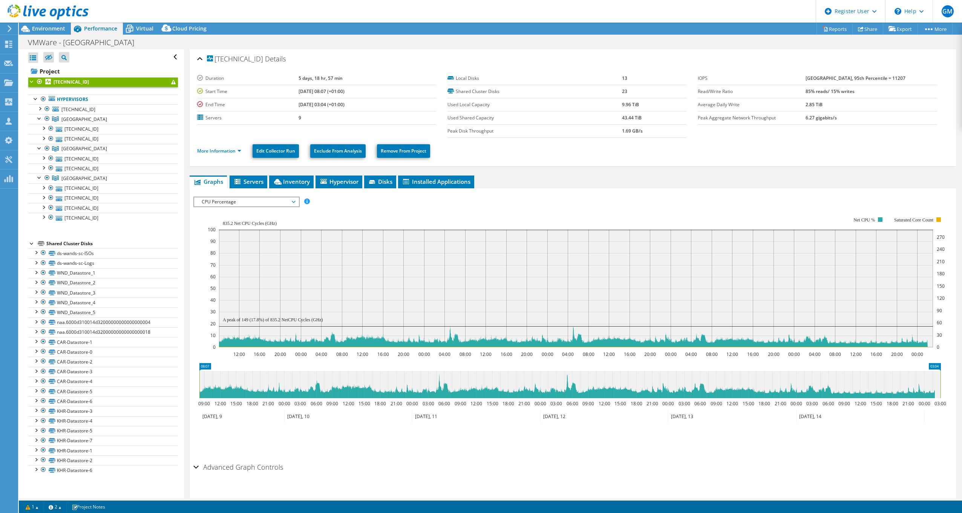
click at [281, 203] on span "CPU Percentage" at bounding box center [246, 202] width 97 height 9
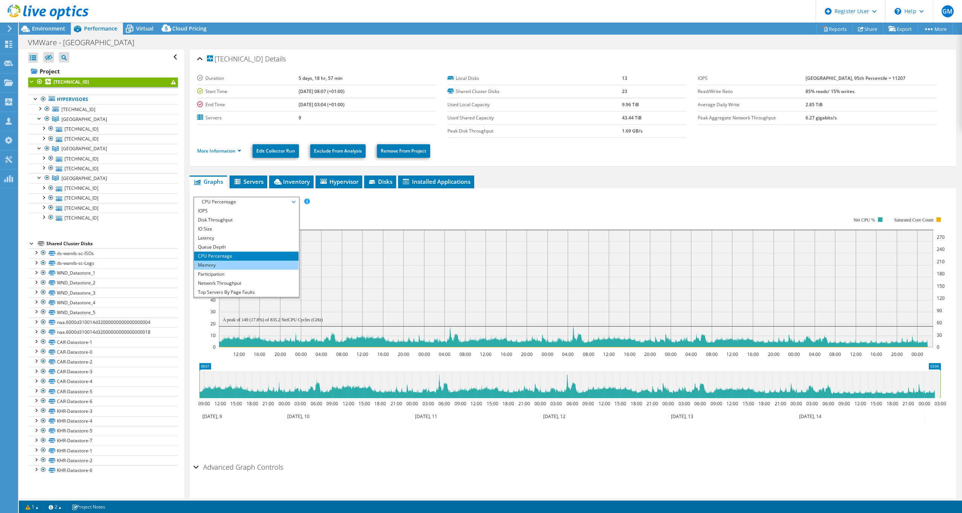
click at [239, 265] on li "Memory" at bounding box center [246, 265] width 104 height 9
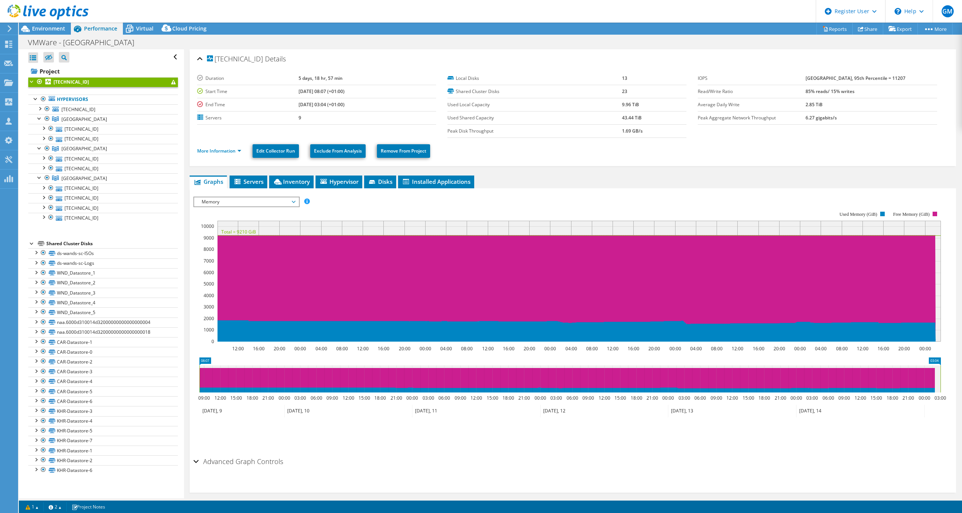
click at [271, 204] on span "Memory" at bounding box center [246, 202] width 97 height 9
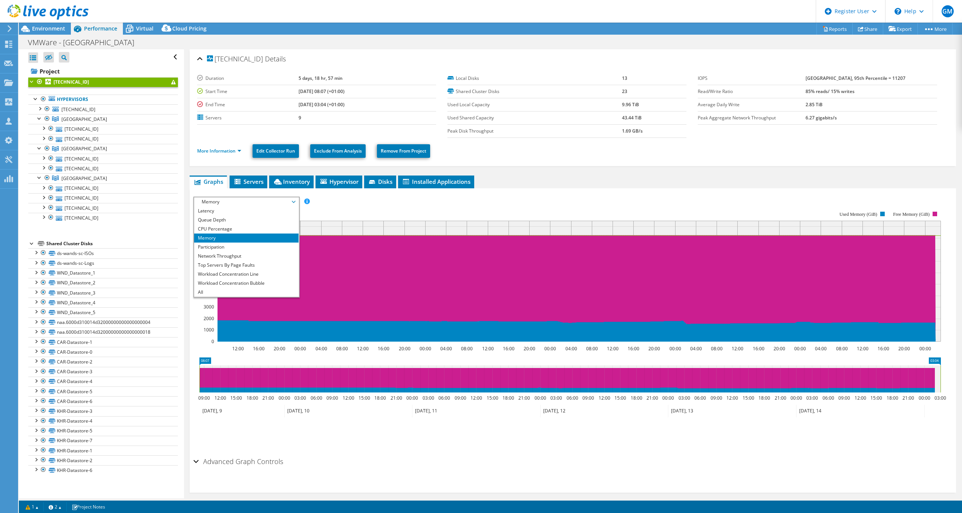
scroll to position [27, 0]
click at [223, 250] on li "Participation" at bounding box center [246, 247] width 104 height 9
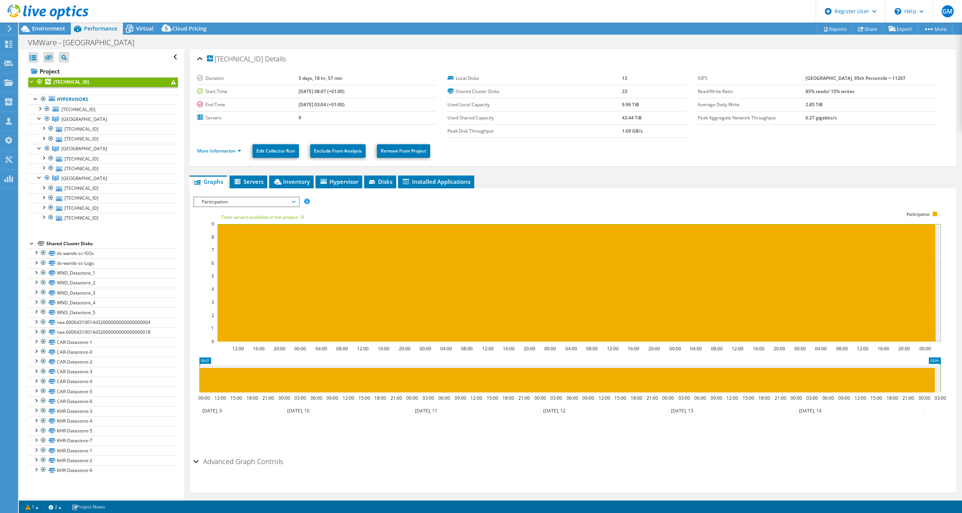
click at [288, 205] on span "Participation" at bounding box center [246, 202] width 97 height 9
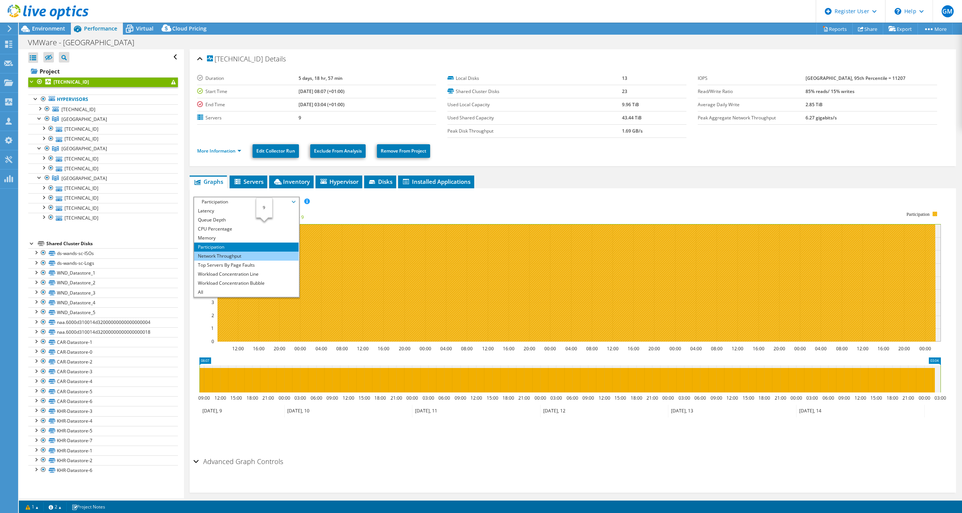
click at [232, 259] on li "Network Throughput" at bounding box center [246, 256] width 104 height 9
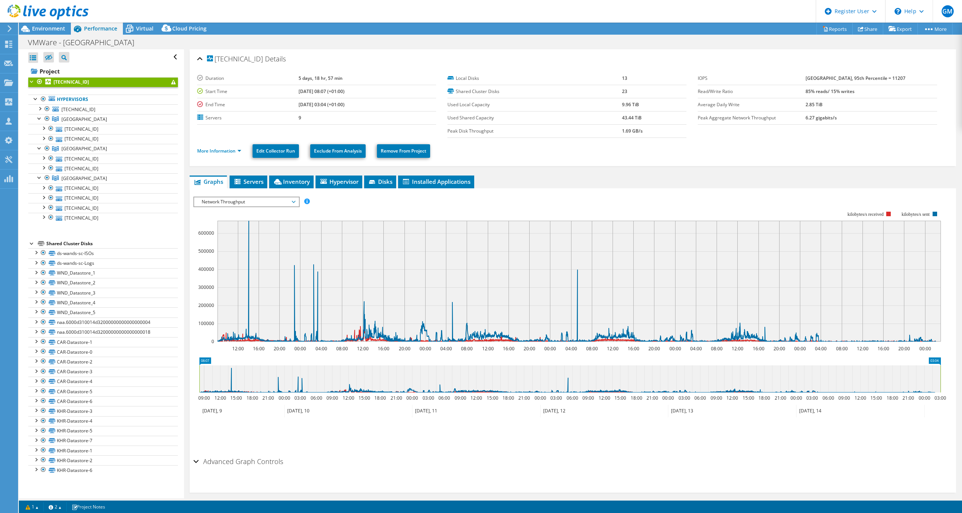
click at [272, 203] on span "Network Throughput" at bounding box center [246, 202] width 97 height 9
click at [339, 205] on rect at bounding box center [567, 276] width 748 height 151
click at [259, 203] on span "Network Throughput" at bounding box center [246, 202] width 97 height 9
click at [244, 266] on li "Top Servers By Page Faults" at bounding box center [246, 265] width 104 height 9
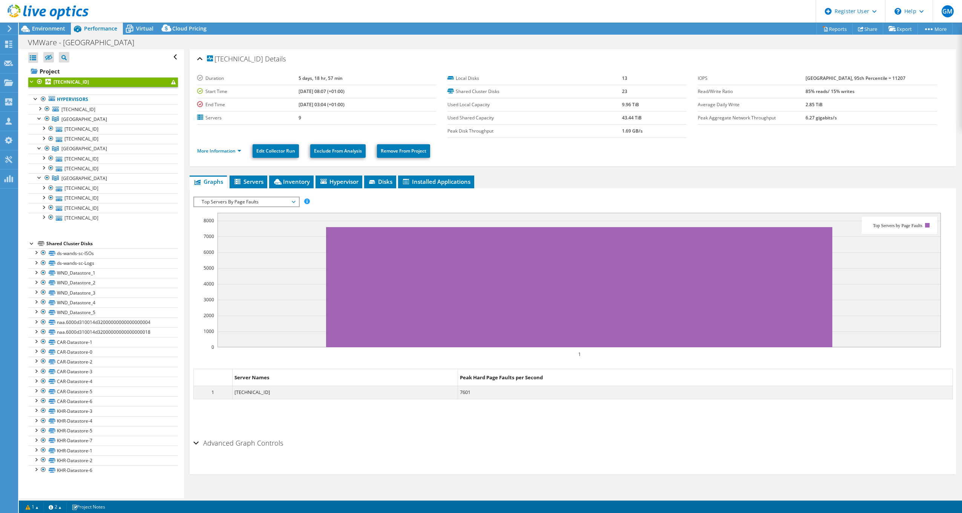
click at [268, 201] on span "Top Servers By Page Faults" at bounding box center [246, 202] width 97 height 9
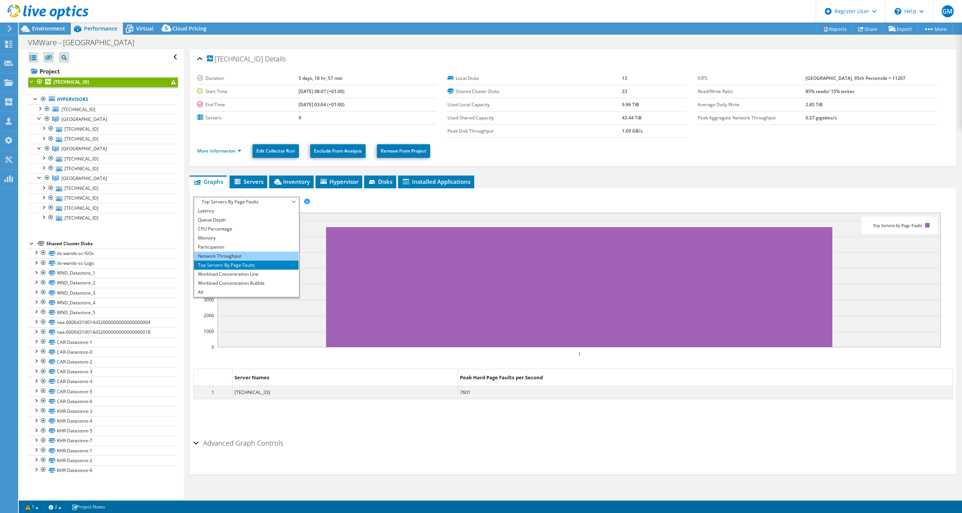
click at [240, 253] on li "Network Throughput" at bounding box center [246, 256] width 104 height 9
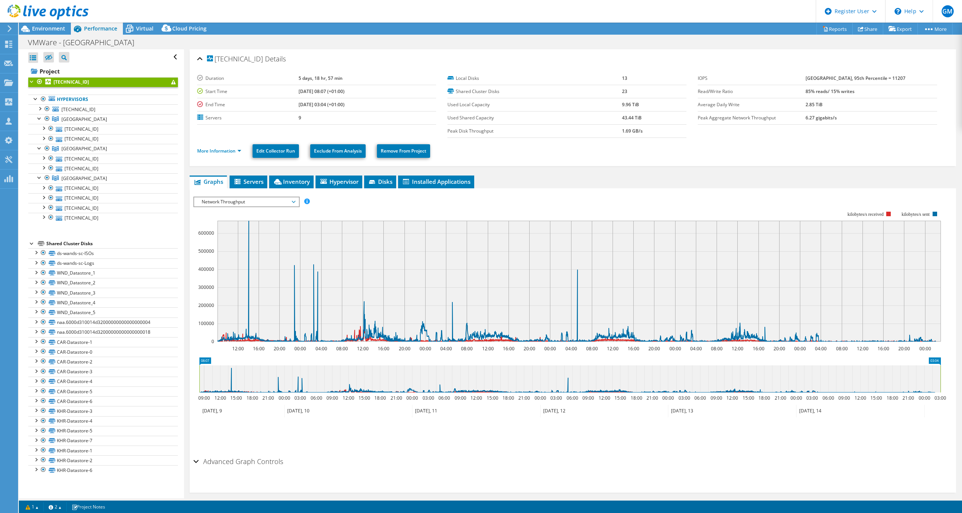
click at [257, 205] on span "Network Throughput" at bounding box center [246, 202] width 97 height 9
click at [239, 276] on li "Workload Concentration Line" at bounding box center [246, 274] width 104 height 9
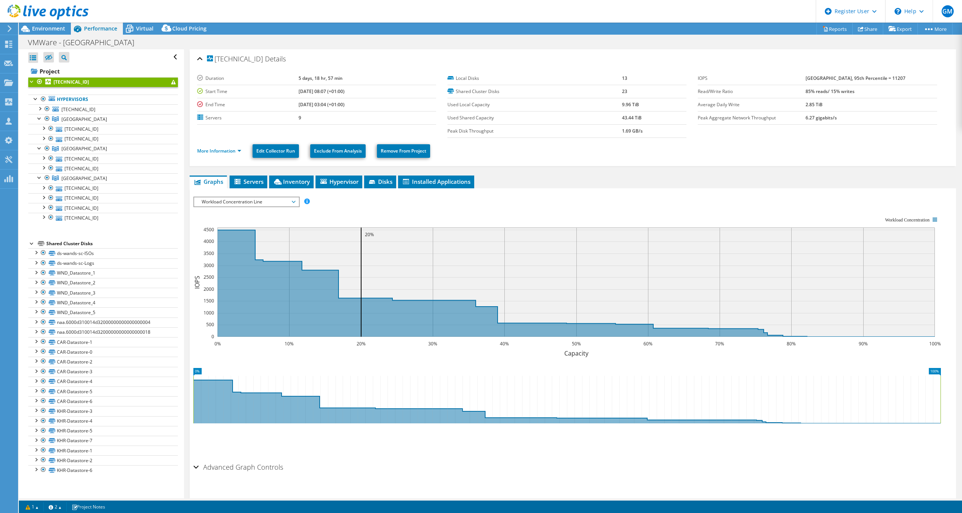
click at [248, 201] on span "Workload Concentration Line" at bounding box center [246, 202] width 97 height 9
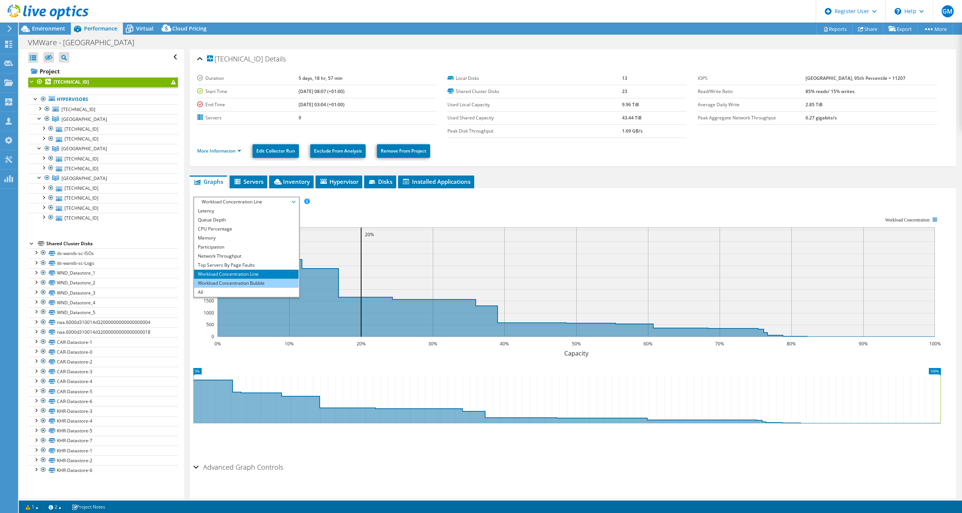
click at [245, 279] on li "Workload Concentration Bubble" at bounding box center [246, 283] width 104 height 9
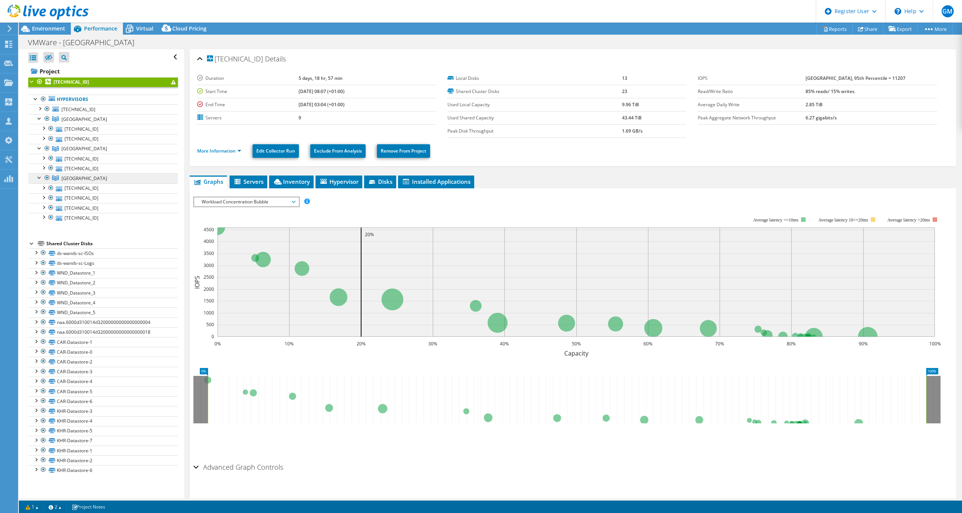
click at [89, 179] on span "Kingston College" at bounding box center [84, 178] width 46 height 6
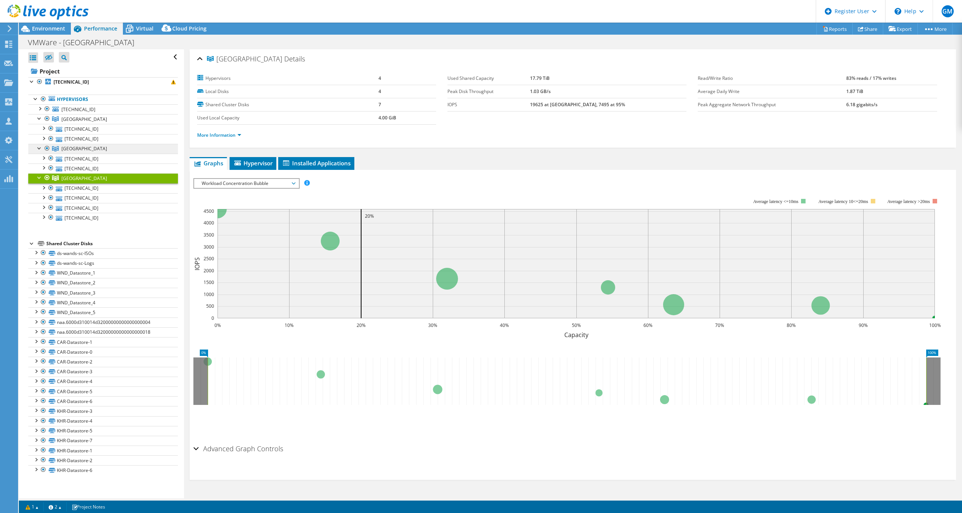
click at [84, 151] on span "Carshalton College" at bounding box center [84, 149] width 46 height 6
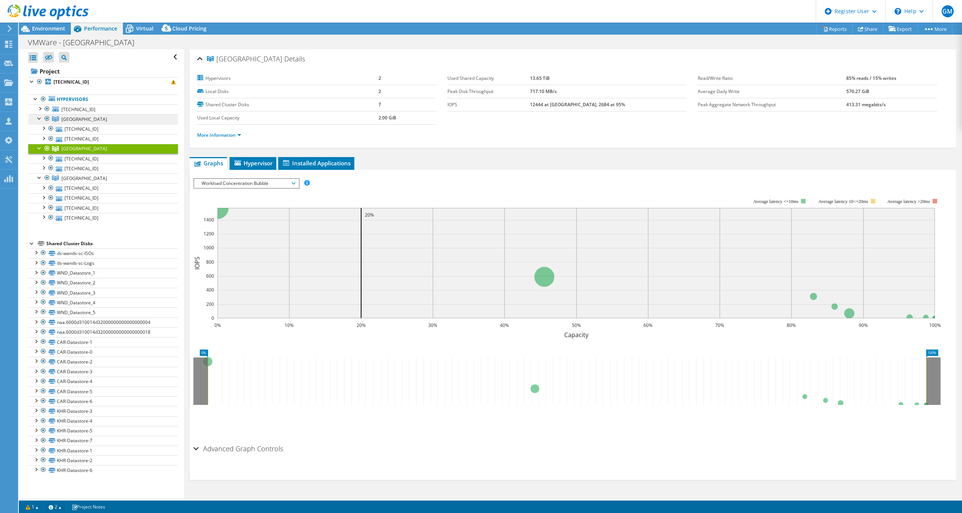
click at [78, 115] on link "Wandsworth College" at bounding box center [103, 119] width 150 height 10
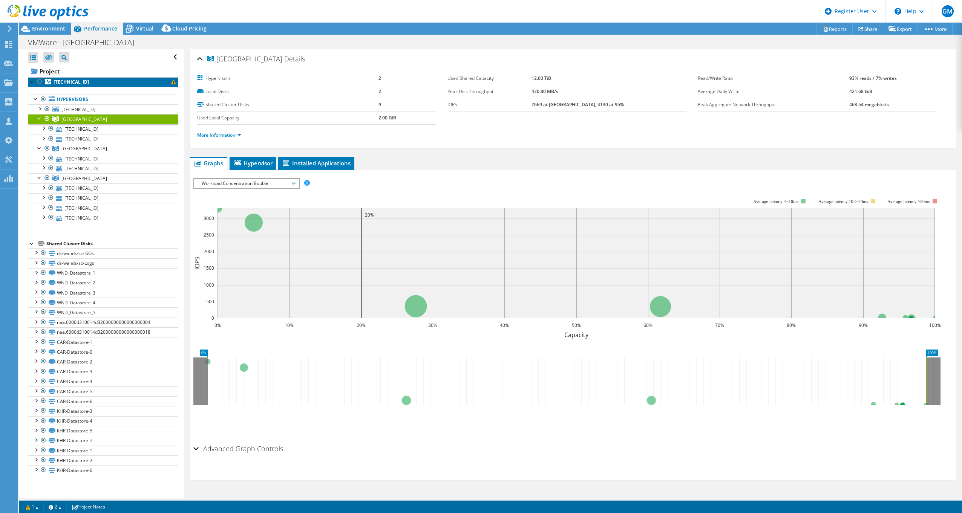
click at [71, 82] on b "172.25.1.98" at bounding box center [71, 82] width 35 height 6
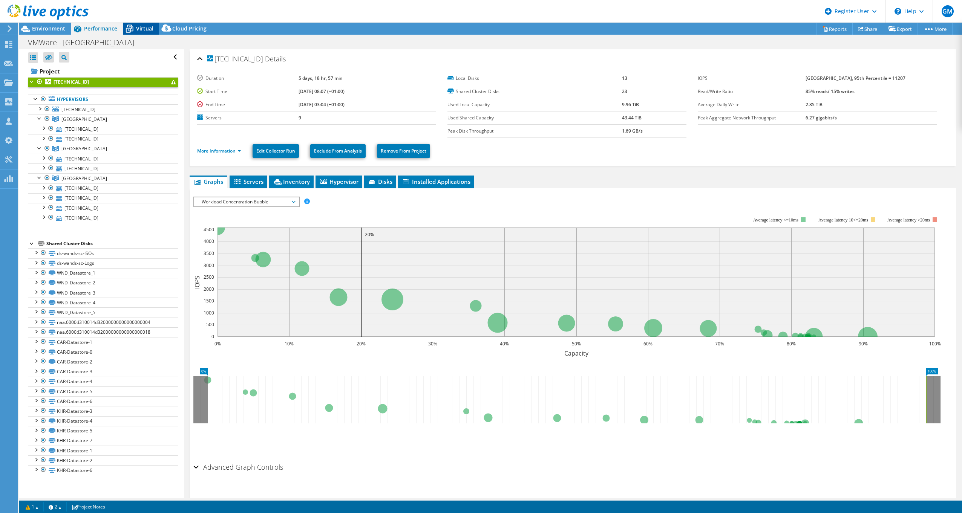
click at [146, 30] on span "Virtual" at bounding box center [144, 28] width 17 height 7
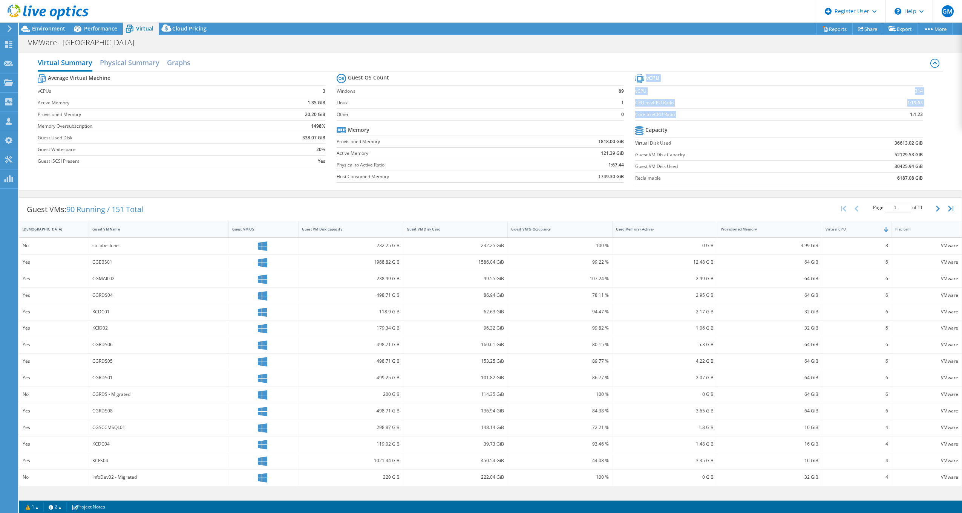
drag, startPoint x: 910, startPoint y: 114, endPoint x: 924, endPoint y: 116, distance: 14.0
click at [924, 116] on section "vCPU vCPU 314 CPU to vCPU Ratio 1:19.63 Core to vCPU Ratio 1:1.23 Capacity Virt…" at bounding box center [784, 130] width 299 height 116
drag, startPoint x: 924, startPoint y: 116, endPoint x: 926, endPoint y: 121, distance: 5.6
click at [926, 121] on section "vCPU vCPU 314 CPU to vCPU Ratio 1:19.63 Core to vCPU Ratio 1:1.23 Capacity Virt…" at bounding box center [784, 130] width 299 height 116
drag, startPoint x: 914, startPoint y: 92, endPoint x: 923, endPoint y: 93, distance: 8.4
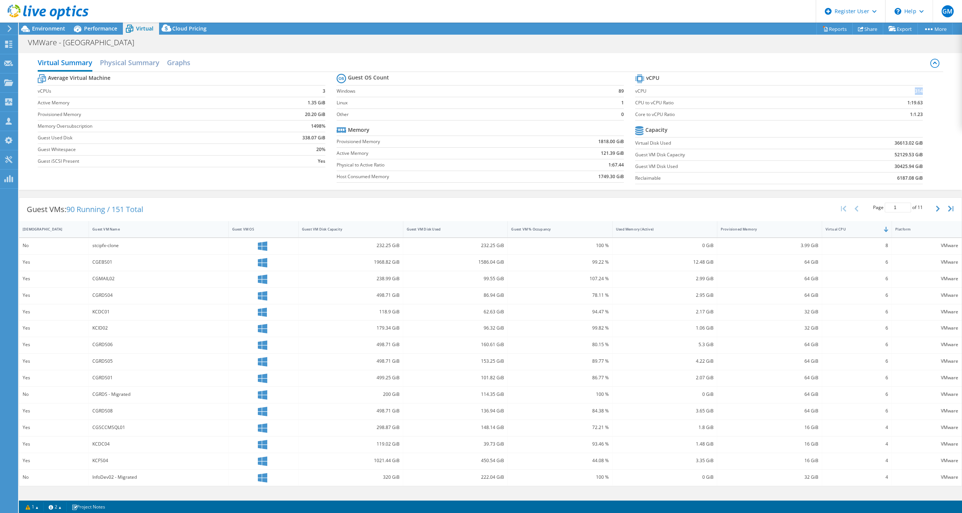
click at [923, 93] on td "314" at bounding box center [884, 91] width 75 height 12
drag, startPoint x: 923, startPoint y: 93, endPoint x: 929, endPoint y: 108, distance: 16.9
click at [929, 108] on section "vCPU vCPU 314 CPU to vCPU Ratio 1:19.63 Core to vCPU Ratio 1:1.23 Capacity Virt…" at bounding box center [784, 130] width 299 height 116
click at [835, 29] on link "Reports" at bounding box center [835, 29] width 36 height 12
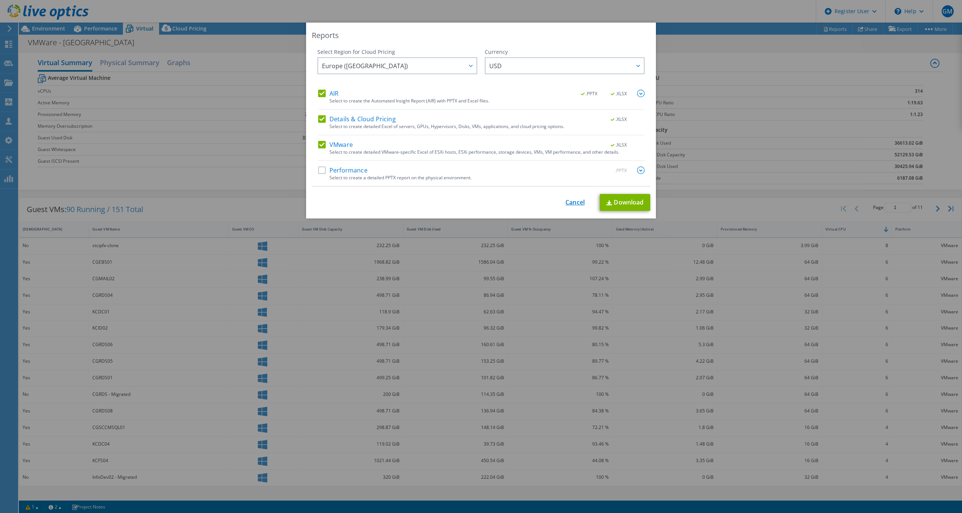
click at [574, 203] on link "Cancel" at bounding box center [575, 202] width 19 height 7
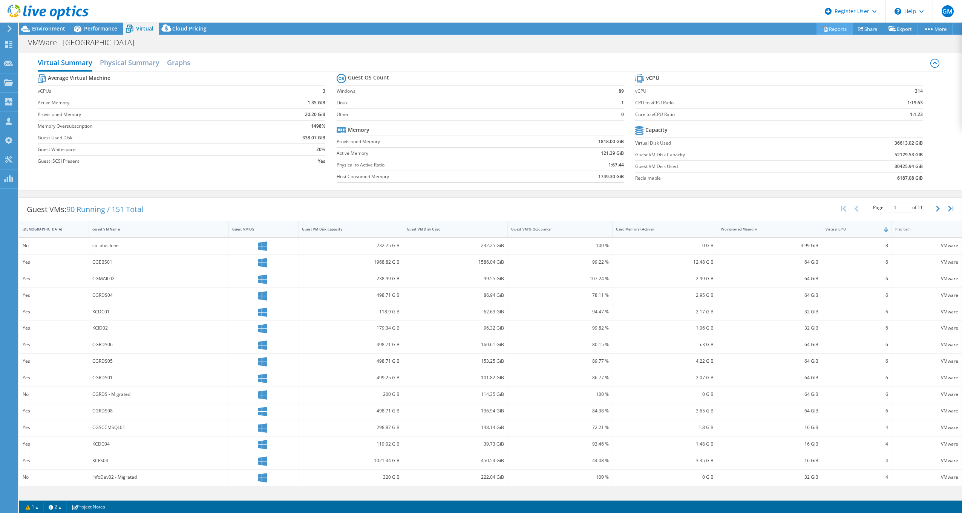
click at [831, 29] on link "Reports" at bounding box center [835, 29] width 36 height 12
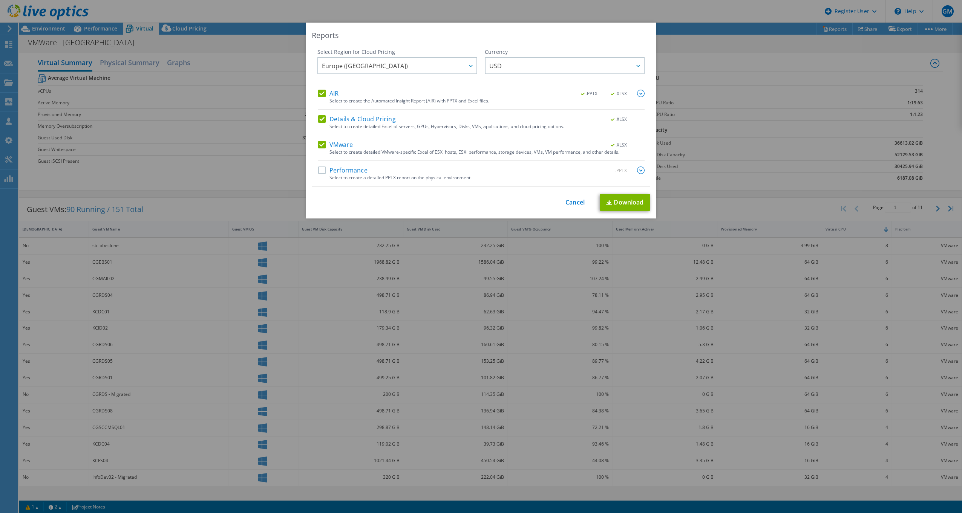
click at [576, 204] on link "Cancel" at bounding box center [575, 202] width 19 height 7
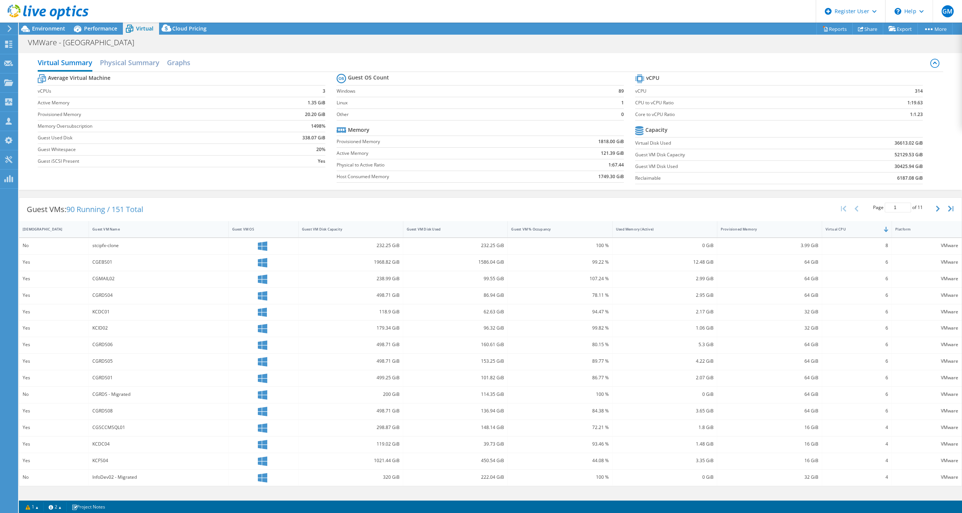
click at [838, 35] on div "VMWare - Kingston Print" at bounding box center [490, 42] width 943 height 15
click at [832, 27] on link "Reports" at bounding box center [835, 29] width 36 height 12
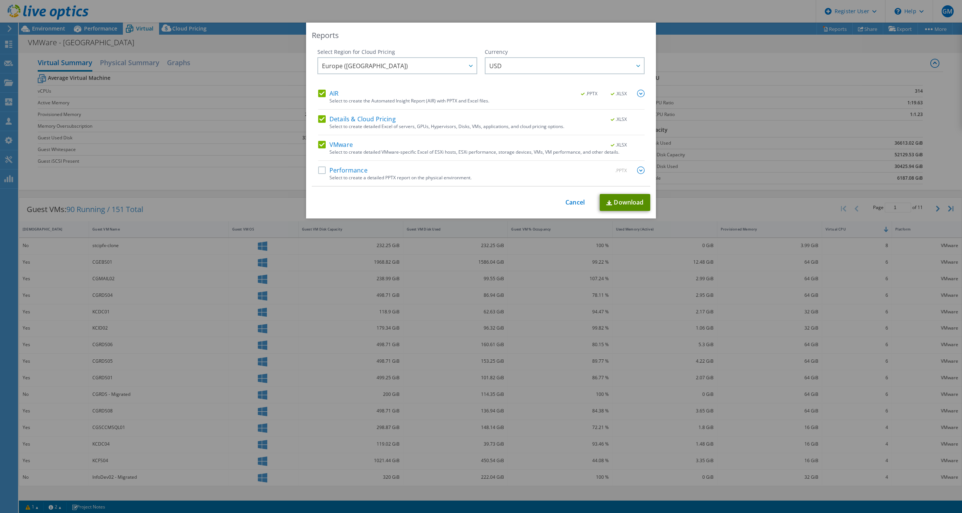
click at [618, 205] on link "Download" at bounding box center [625, 202] width 51 height 17
click at [574, 207] on div "This process may take a while, please wait... Cancel Download" at bounding box center [481, 202] width 339 height 17
click at [574, 203] on link "Cancel" at bounding box center [575, 202] width 19 height 7
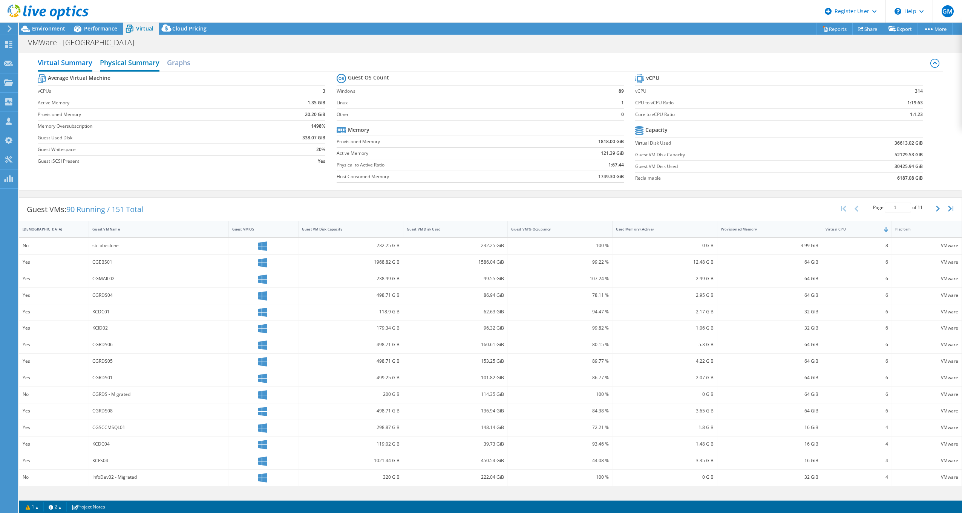
click at [137, 64] on h2 "Physical Summary" at bounding box center [130, 63] width 60 height 17
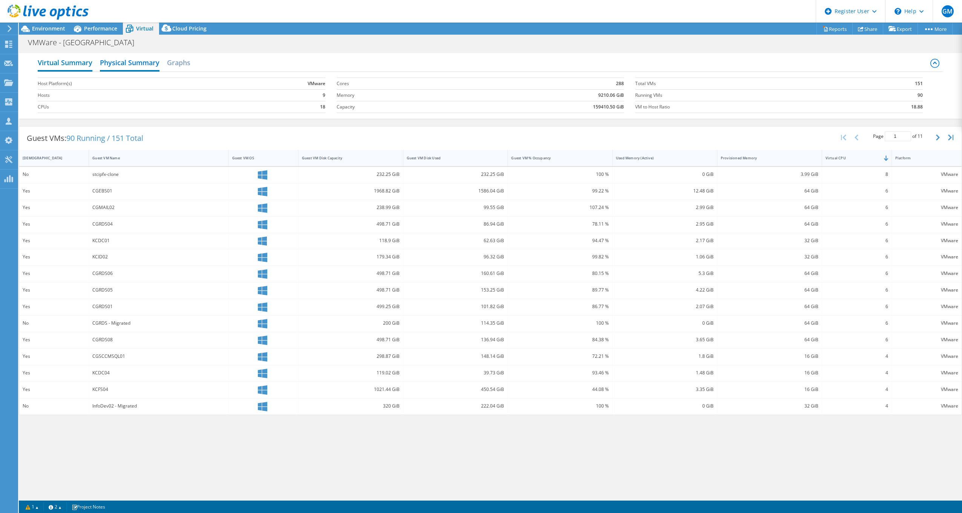
click at [74, 64] on h2 "Virtual Summary" at bounding box center [65, 63] width 55 height 17
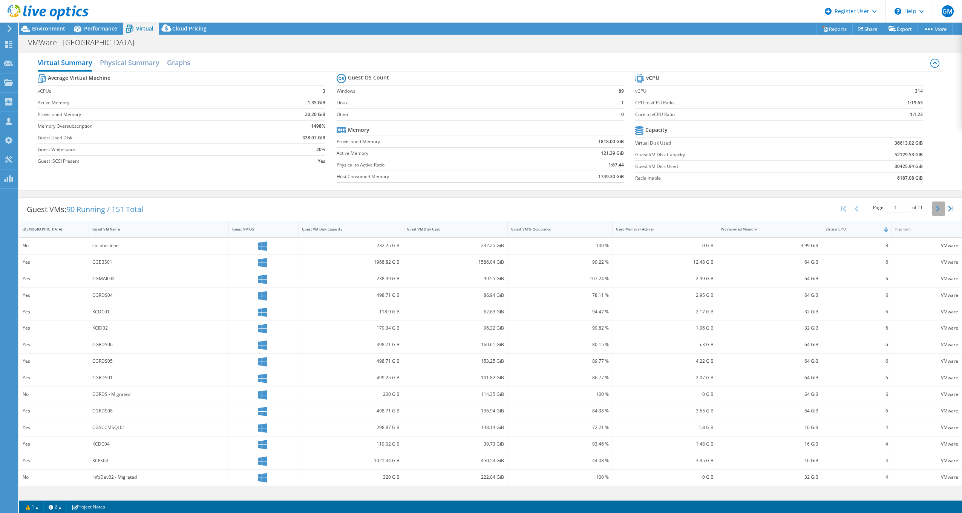
click at [940, 209] on button "button" at bounding box center [938, 209] width 13 height 14
click at [60, 23] on div at bounding box center [44, 12] width 89 height 25
click at [92, 37] on div "VMWare - Kingston Print" at bounding box center [490, 42] width 943 height 14
click at [92, 35] on div "VMWare - Kingston Print" at bounding box center [490, 42] width 943 height 14
click at [94, 31] on span "Performance" at bounding box center [100, 28] width 33 height 7
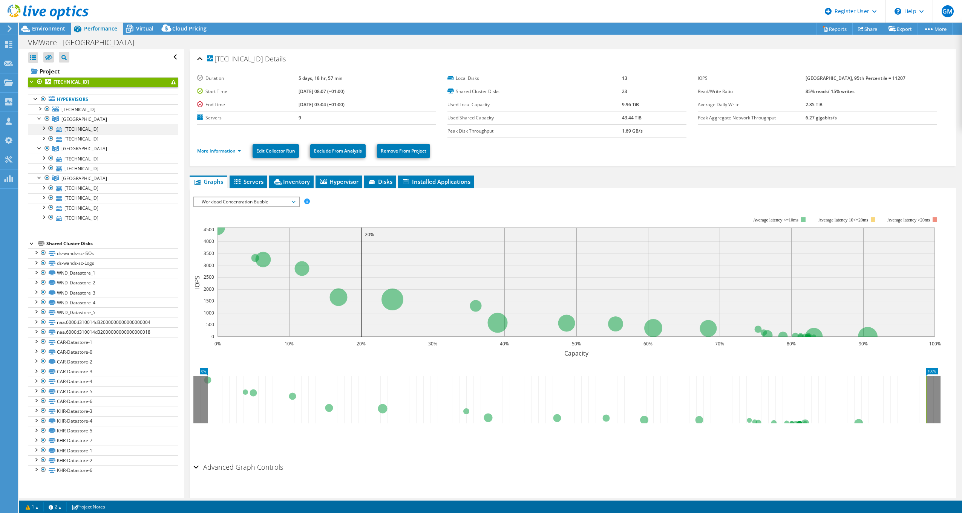
click at [44, 128] on div at bounding box center [44, 128] width 8 height 8
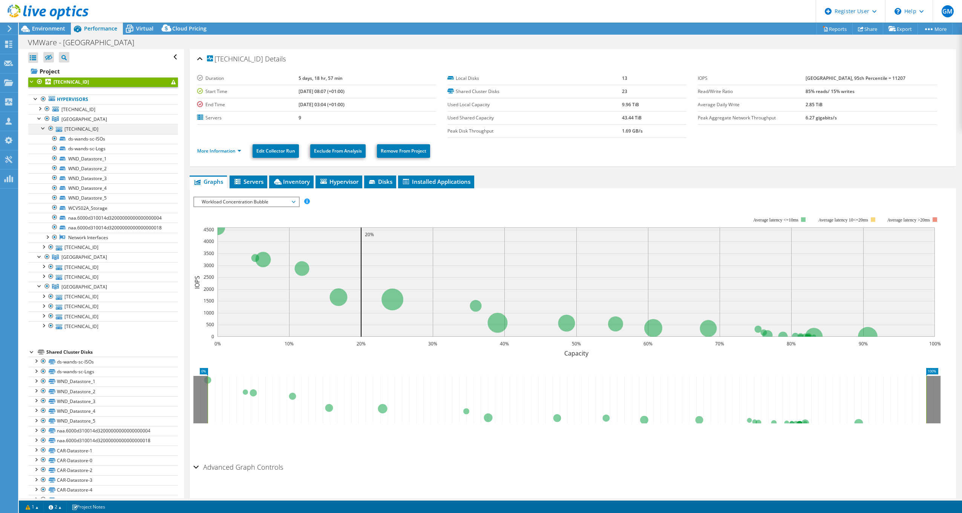
click at [44, 127] on div at bounding box center [44, 128] width 8 height 8
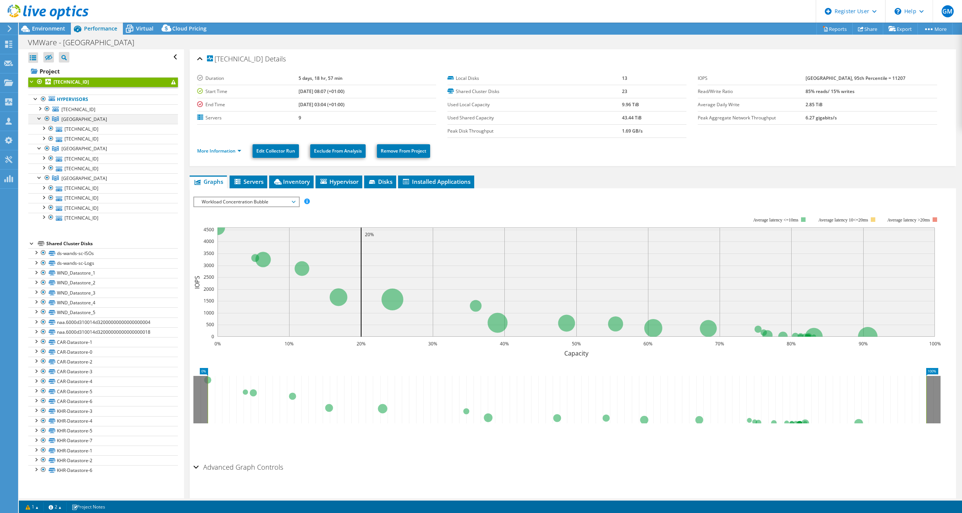
click at [40, 120] on div at bounding box center [40, 118] width 8 height 8
click at [37, 233] on div at bounding box center [36, 233] width 8 height 8
click at [37, 251] on div at bounding box center [36, 252] width 8 height 8
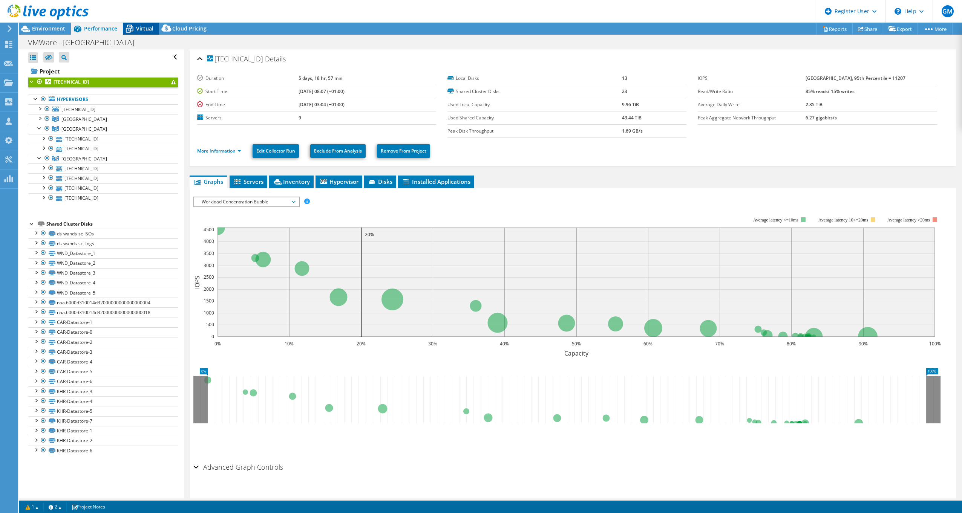
click at [145, 23] on div "Virtual" at bounding box center [141, 29] width 36 height 12
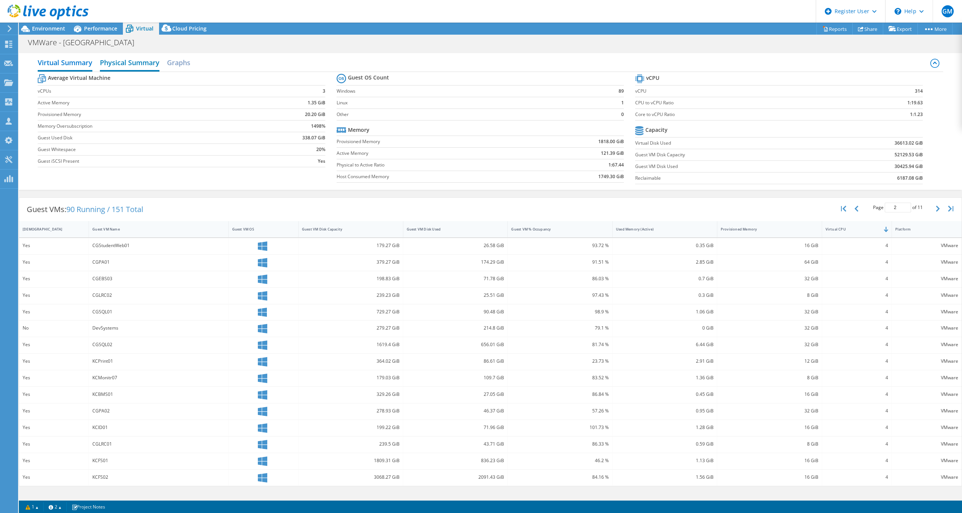
click at [133, 61] on h2 "Physical Summary" at bounding box center [130, 63] width 60 height 17
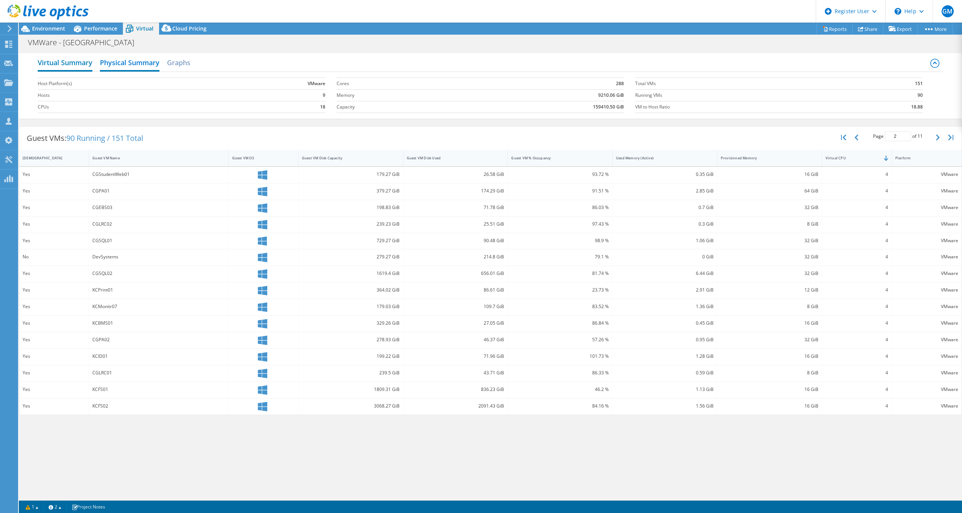
click at [82, 61] on h2 "Virtual Summary" at bounding box center [65, 63] width 55 height 17
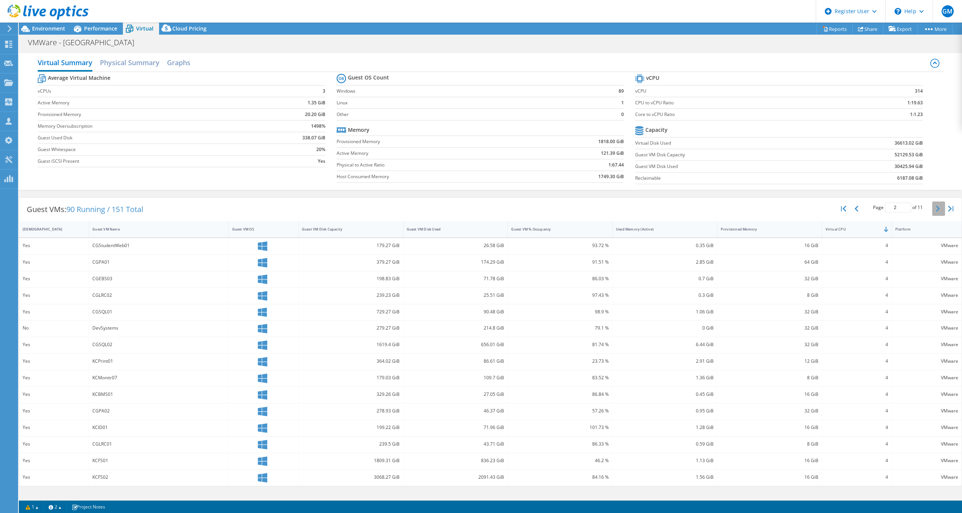
click at [935, 210] on button "button" at bounding box center [938, 209] width 13 height 14
click at [54, 31] on span "Environment" at bounding box center [48, 28] width 33 height 7
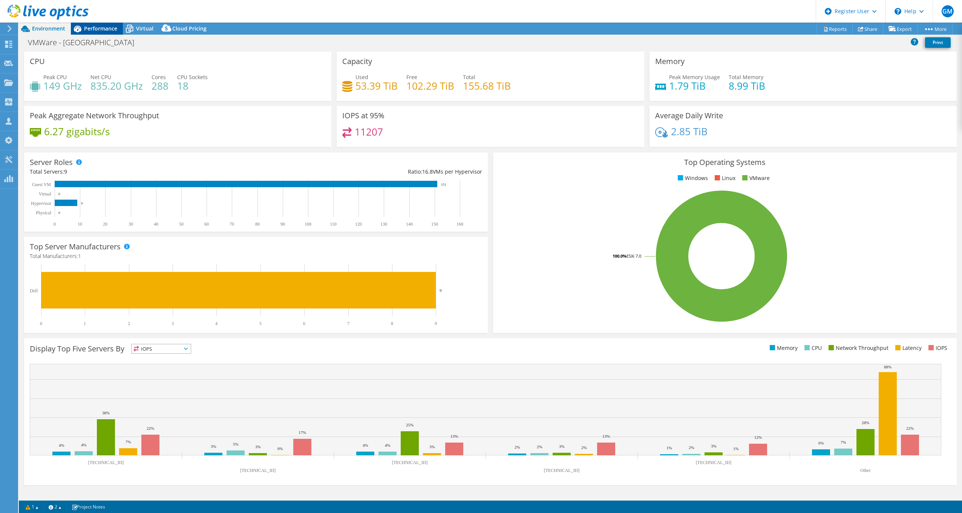
click at [106, 31] on span "Performance" at bounding box center [100, 28] width 33 height 7
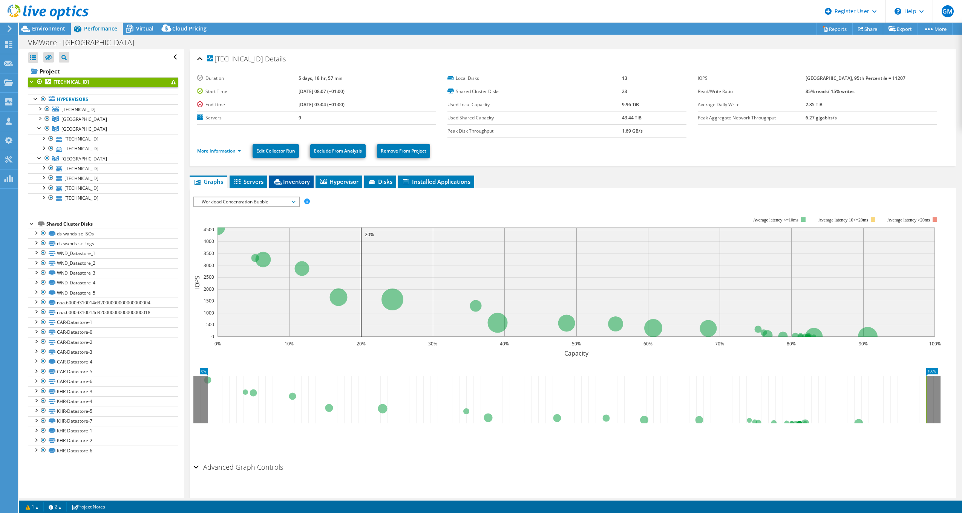
click at [293, 182] on span "Inventory" at bounding box center [291, 182] width 37 height 8
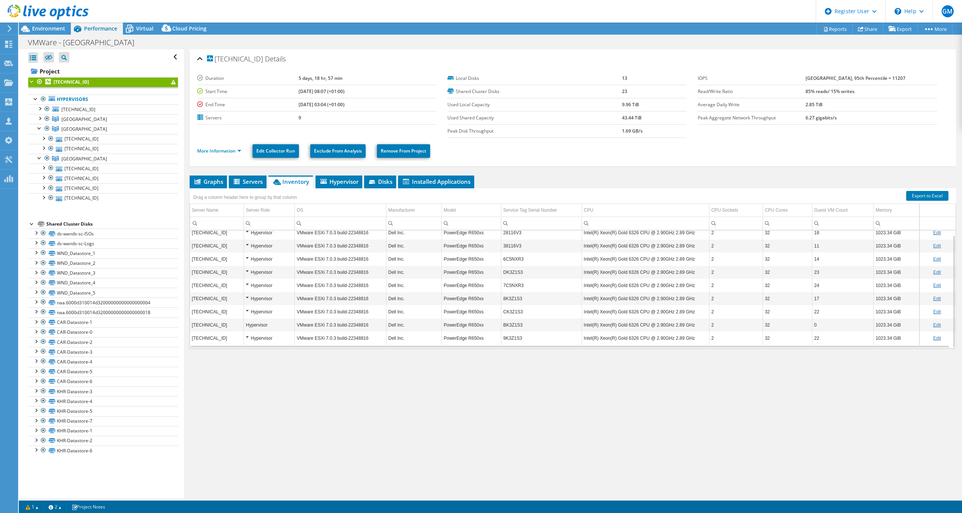
scroll to position [5, 0]
click at [247, 178] on li "Servers" at bounding box center [248, 182] width 38 height 13
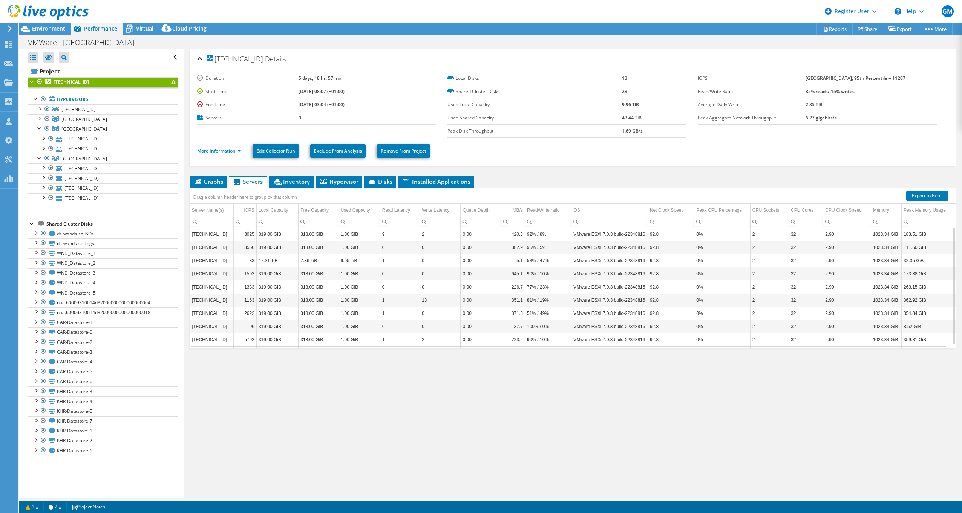
click at [317, 339] on td "318.00 GiB" at bounding box center [319, 339] width 40 height 13
click at [230, 375] on div "172.25.1.98 Details Duration 5 days, 18 hr, 57 min Start Time 06/09/2025, 08:07…" at bounding box center [573, 273] width 778 height 449
click at [64, 29] on span "Environment" at bounding box center [48, 28] width 33 height 7
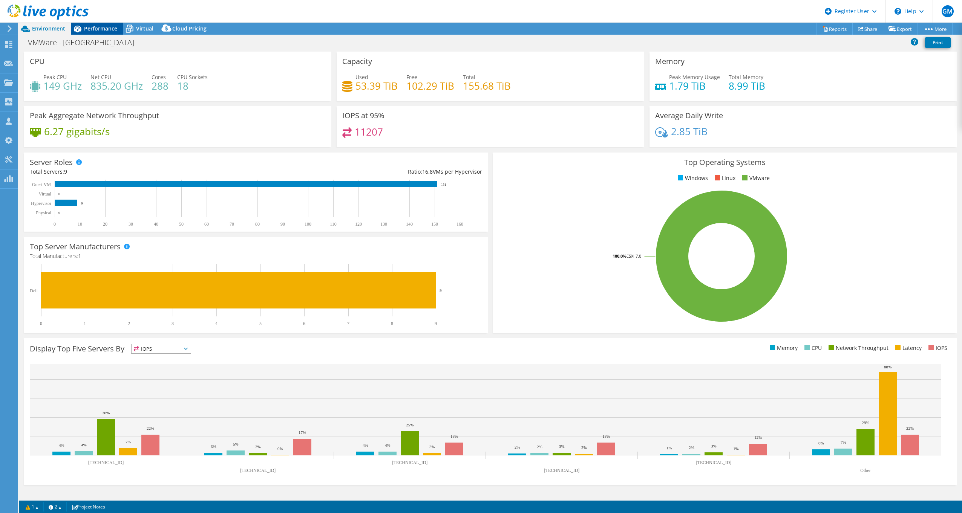
click at [96, 27] on span "Performance" at bounding box center [100, 28] width 33 height 7
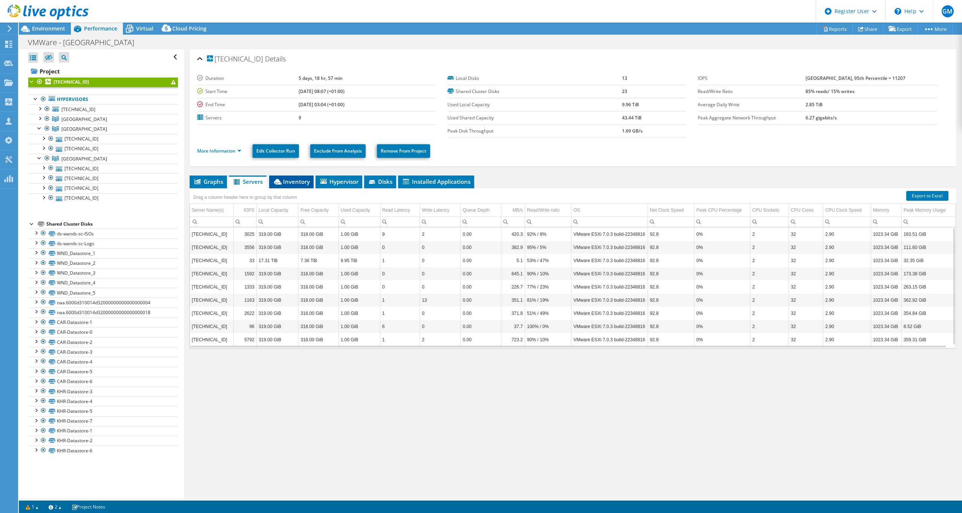
click at [288, 185] on span "Inventory" at bounding box center [291, 182] width 37 height 8
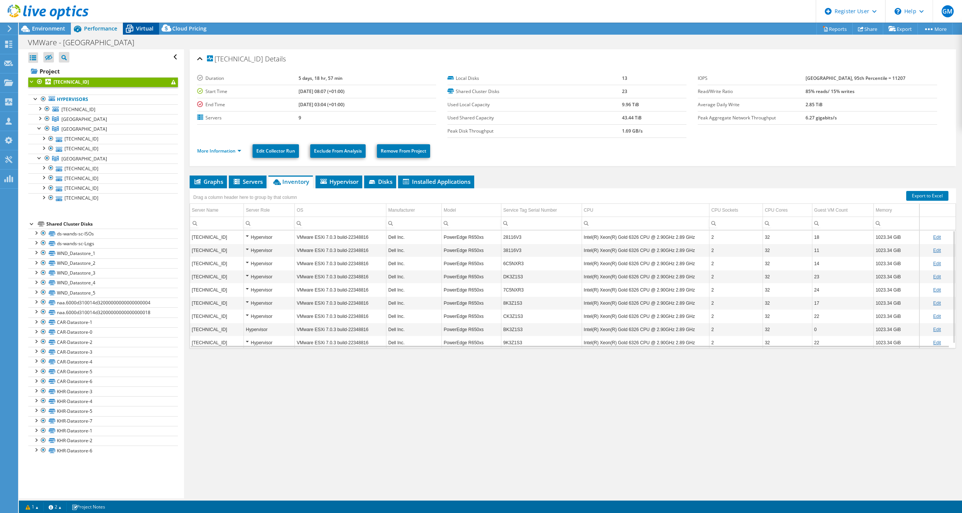
click at [151, 28] on span "Virtual" at bounding box center [144, 28] width 17 height 7
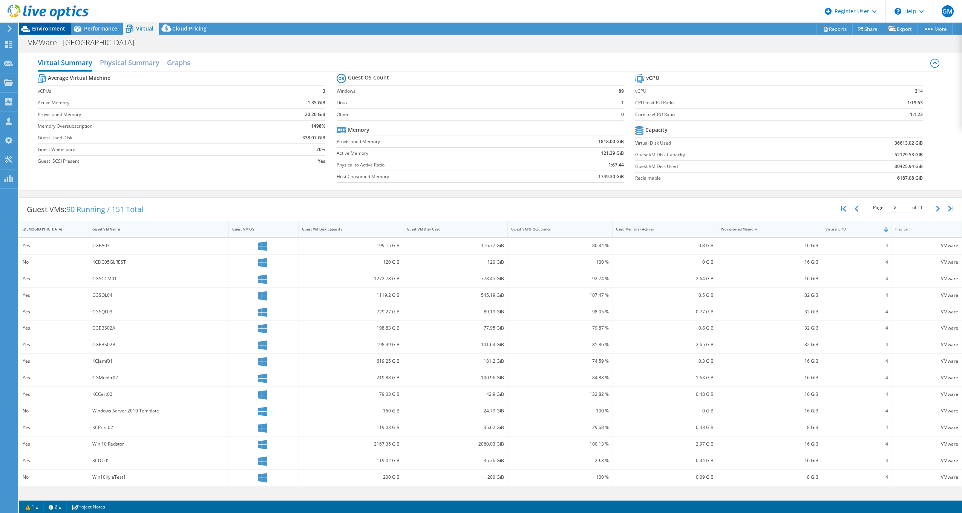
click at [56, 29] on span "Environment" at bounding box center [48, 28] width 33 height 7
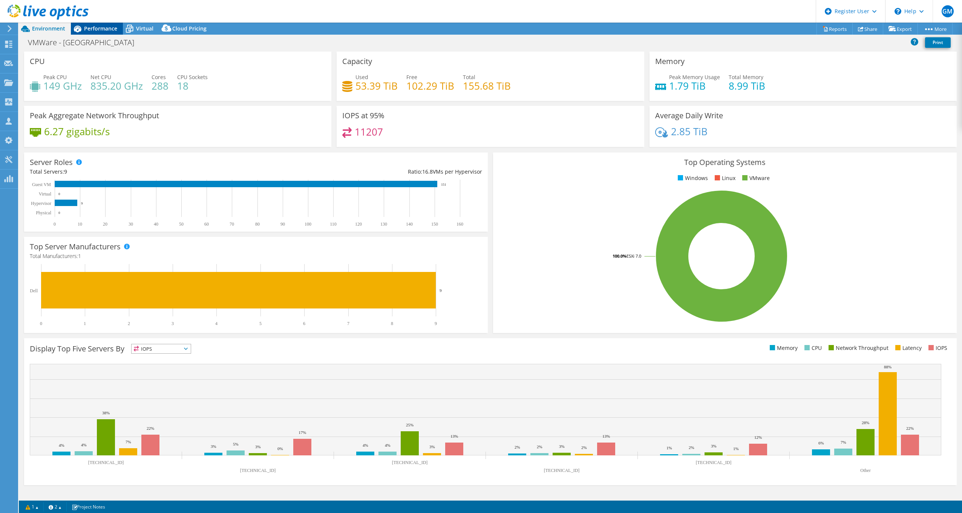
click at [110, 31] on span "Performance" at bounding box center [100, 28] width 33 height 7
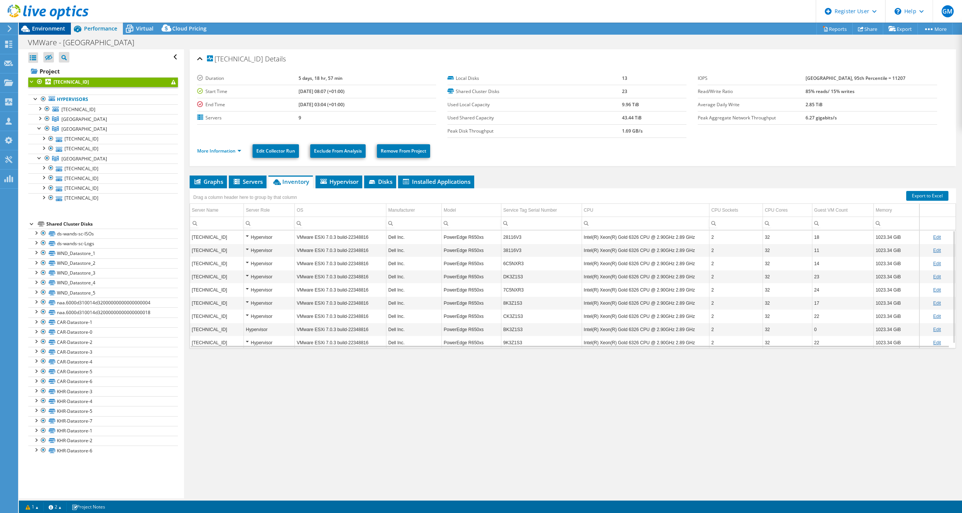
click at [54, 29] on span "Environment" at bounding box center [48, 28] width 33 height 7
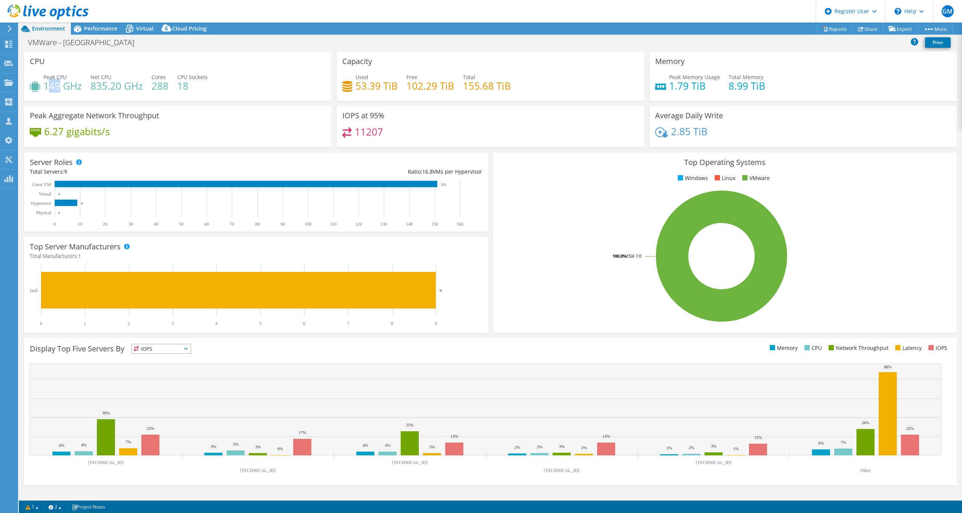
drag, startPoint x: 46, startPoint y: 86, endPoint x: 58, endPoint y: 88, distance: 12.2
click at [58, 88] on h4 "149 GHz" at bounding box center [62, 86] width 38 height 8
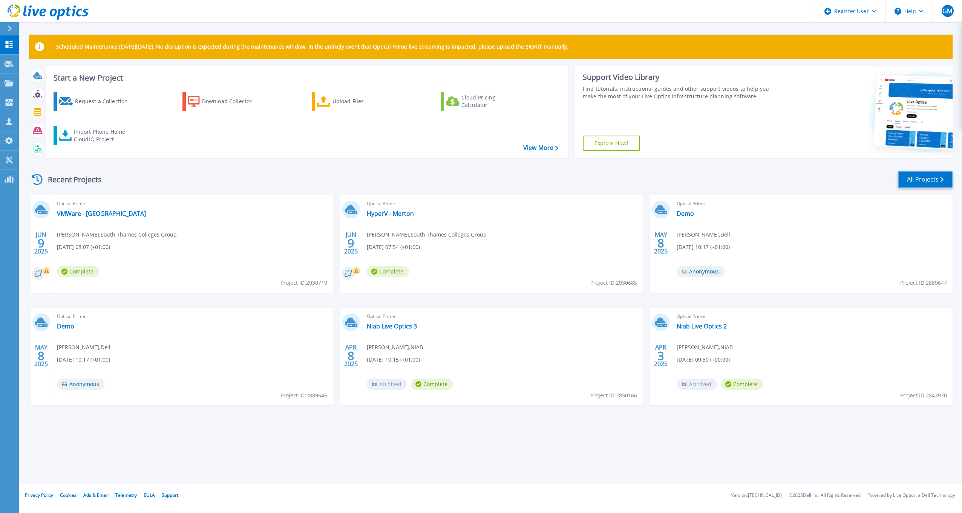
click at [918, 176] on link "All Projects" at bounding box center [925, 179] width 55 height 17
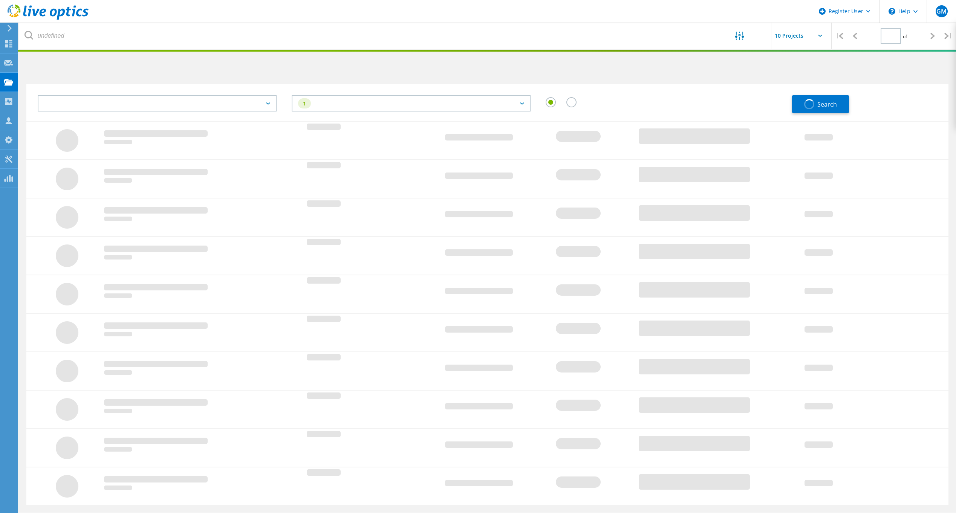
type input "1"
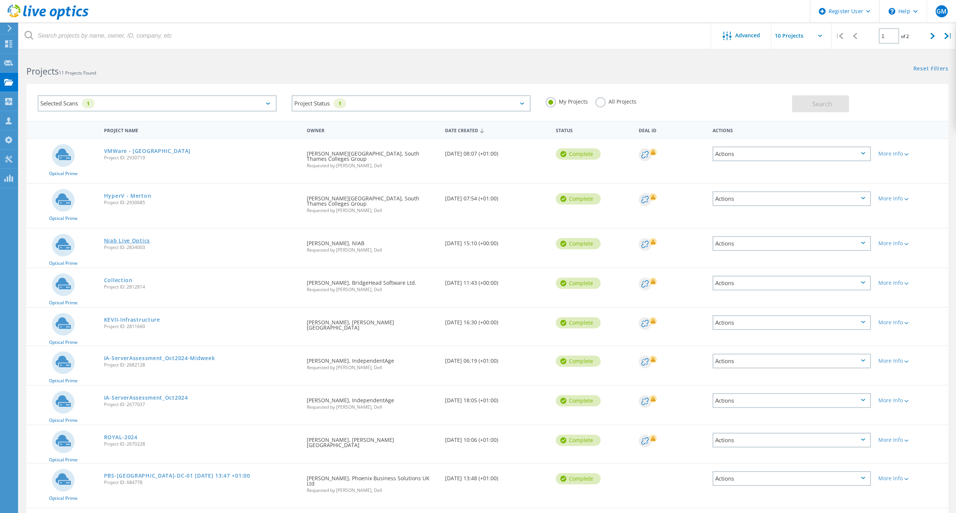
click at [138, 238] on link "Niab Live Optics" at bounding box center [127, 240] width 46 height 5
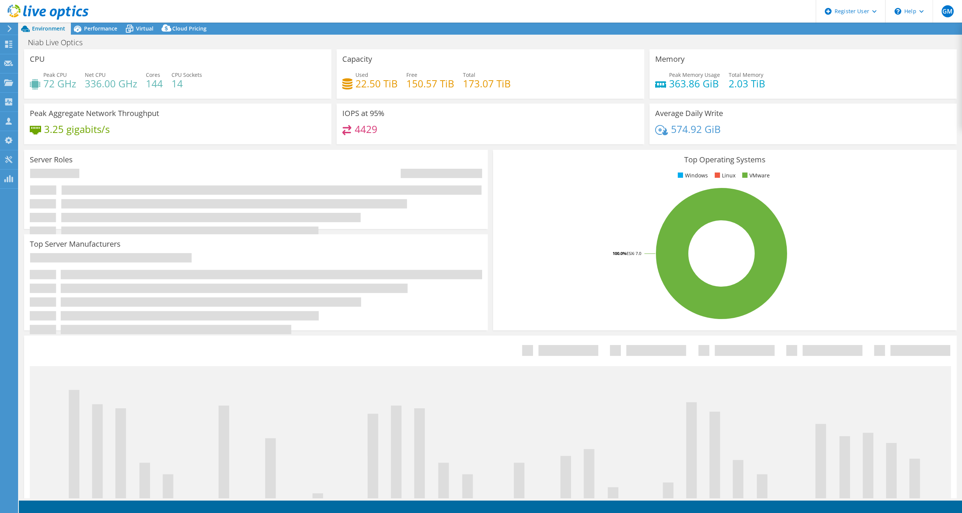
select select "EULondon"
select select "GBP"
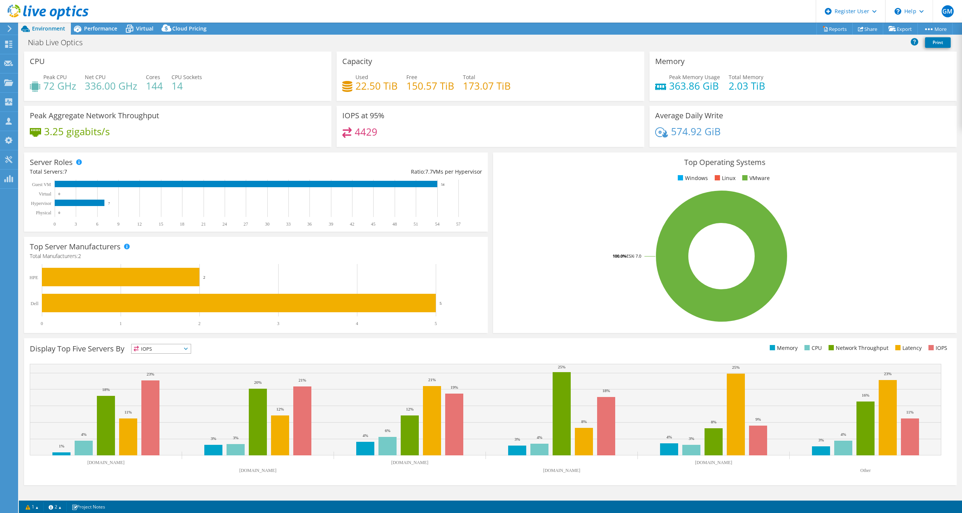
scroll to position [37, 0]
drag, startPoint x: 44, startPoint y: 86, endPoint x: 75, endPoint y: 86, distance: 31.7
click at [75, 86] on h4 "72 GHz" at bounding box center [59, 86] width 33 height 8
click at [229, 77] on div "Peak CPU 72 GHz Net CPU 336.00 GHz Cores 144 CPU Sockets 14" at bounding box center [178, 85] width 296 height 25
drag, startPoint x: 352, startPoint y: 132, endPoint x: 400, endPoint y: 131, distance: 48.6
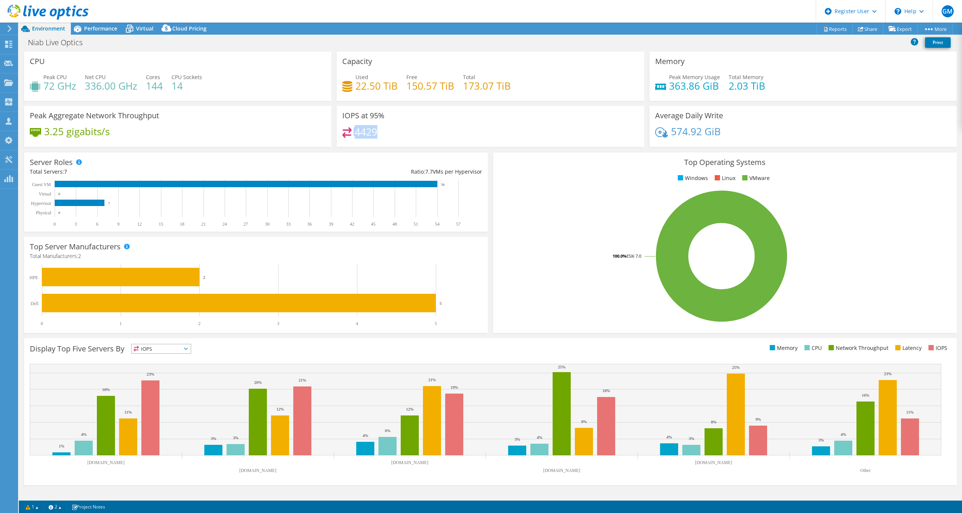
click at [400, 131] on div "4429" at bounding box center [490, 135] width 296 height 16
drag, startPoint x: 400, startPoint y: 131, endPoint x: 377, endPoint y: 134, distance: 23.9
click at [395, 134] on div "4429" at bounding box center [490, 135] width 296 height 16
drag, startPoint x: 47, startPoint y: 89, endPoint x: 72, endPoint y: 89, distance: 25.6
click at [72, 89] on h4 "72 GHz" at bounding box center [59, 86] width 33 height 8
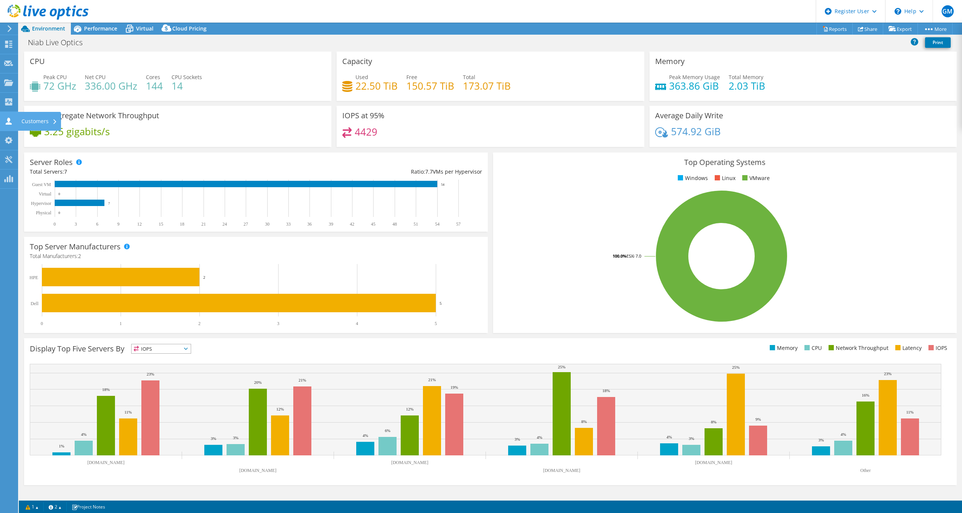
click at [60, 131] on h4 "3.25 gigabits/s" at bounding box center [77, 131] width 66 height 8
drag, startPoint x: 49, startPoint y: 133, endPoint x: 121, endPoint y: 138, distance: 72.1
click at [121, 138] on div "3.25 gigabits/s" at bounding box center [178, 135] width 296 height 16
click at [93, 30] on span "Performance" at bounding box center [100, 28] width 33 height 7
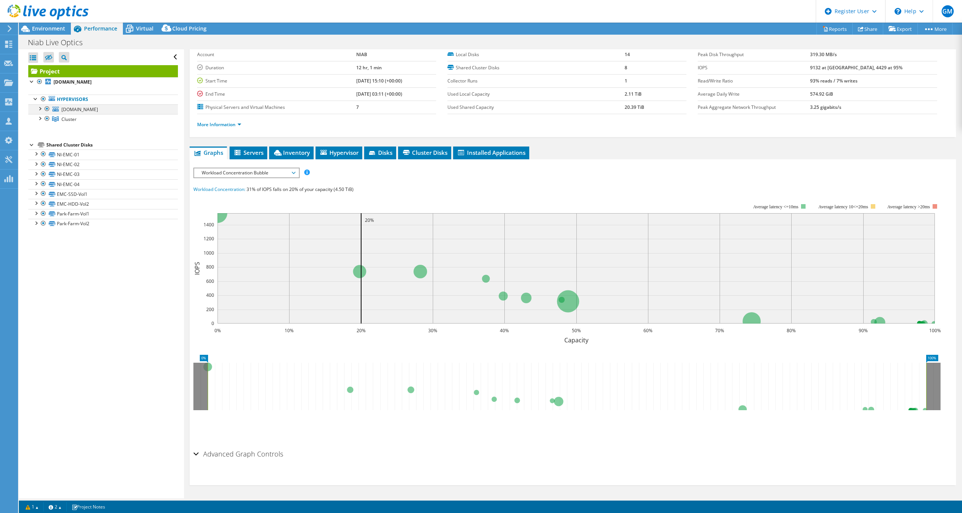
click at [40, 110] on div at bounding box center [40, 108] width 8 height 8
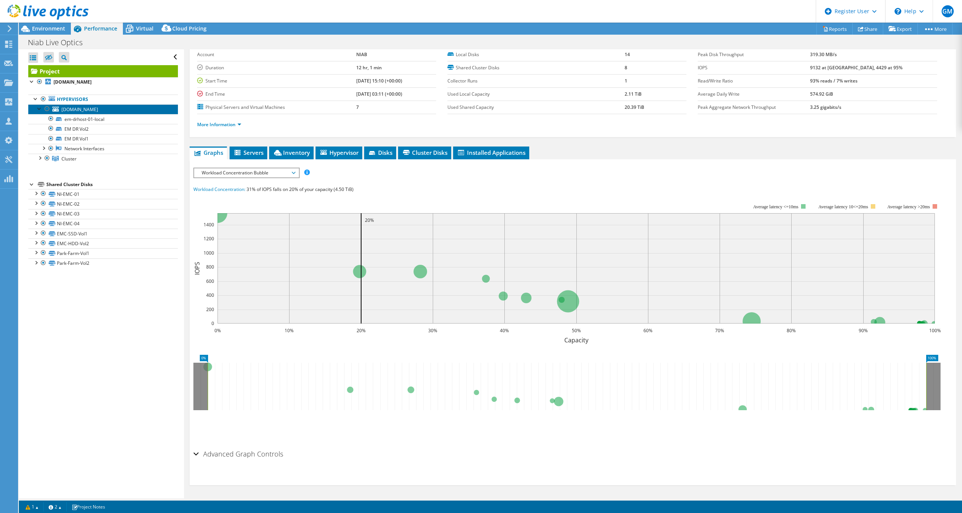
click at [98, 109] on span "[DOMAIN_NAME]" at bounding box center [79, 109] width 37 height 6
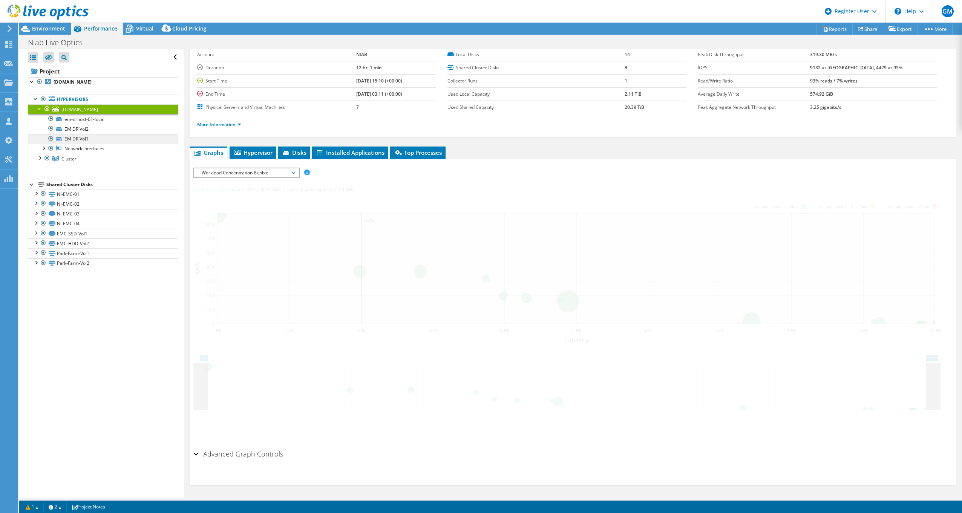
scroll to position [0, 0]
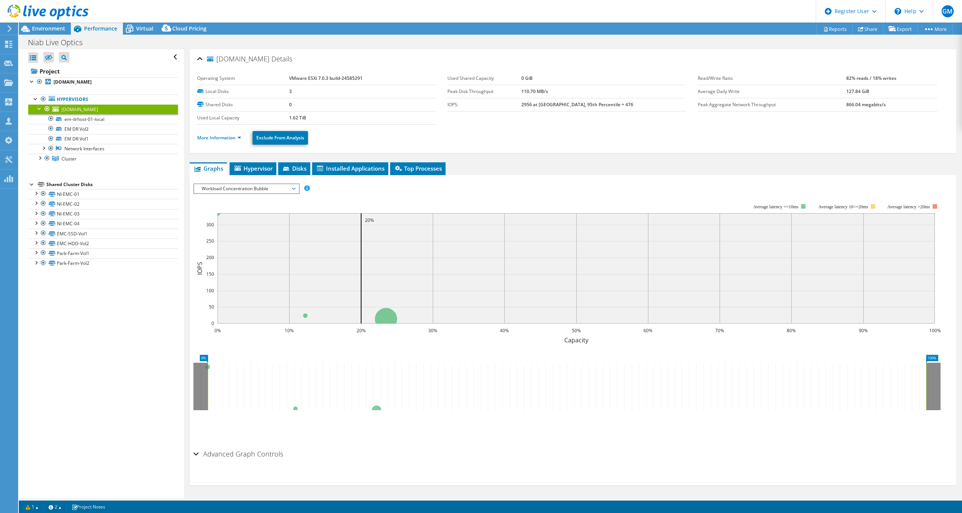
click at [37, 108] on div at bounding box center [40, 108] width 8 height 8
click at [40, 120] on div at bounding box center [40, 118] width 8 height 8
click at [291, 167] on icon at bounding box center [287, 169] width 8 height 5
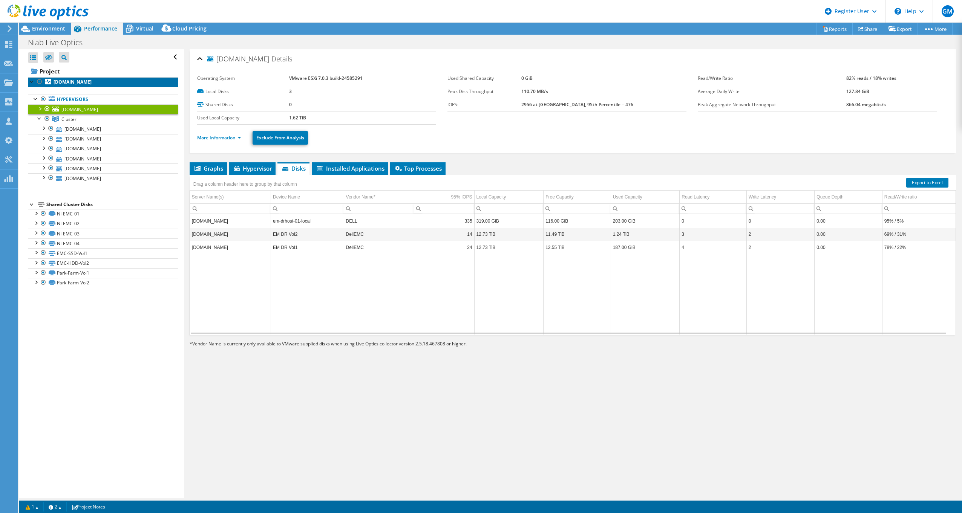
click at [74, 78] on link "[DOMAIN_NAME]" at bounding box center [103, 82] width 150 height 10
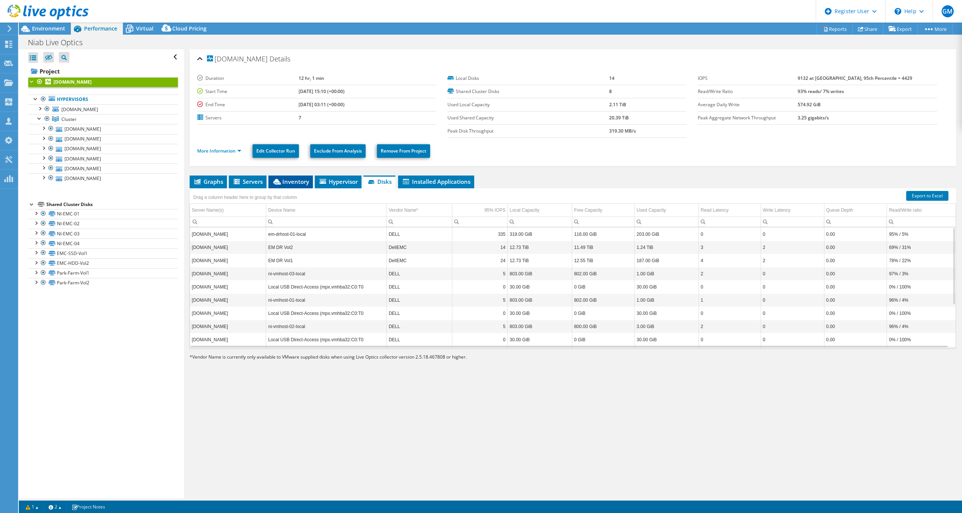
click at [311, 180] on li "Inventory" at bounding box center [290, 182] width 44 height 13
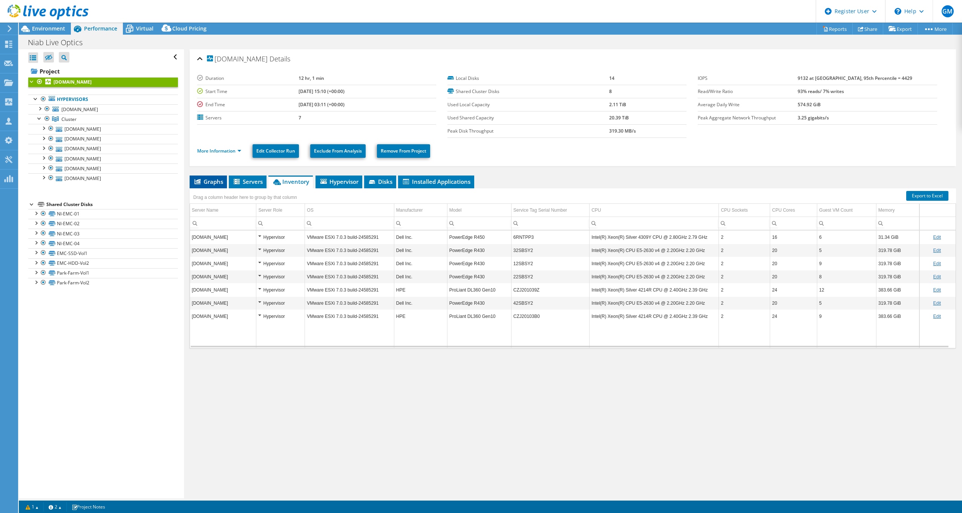
click at [209, 181] on span "Graphs" at bounding box center [208, 182] width 30 height 8
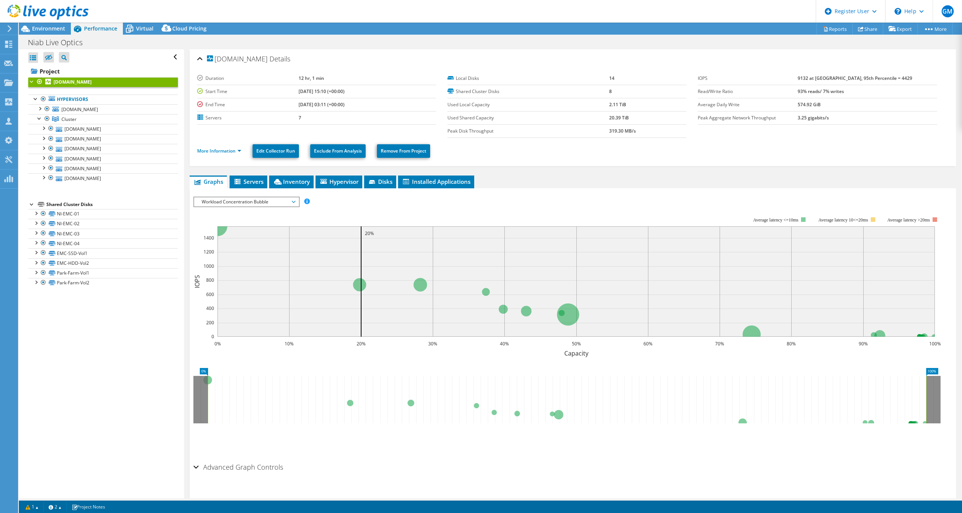
click at [247, 199] on span "Workload Concentration Bubble" at bounding box center [246, 202] width 97 height 9
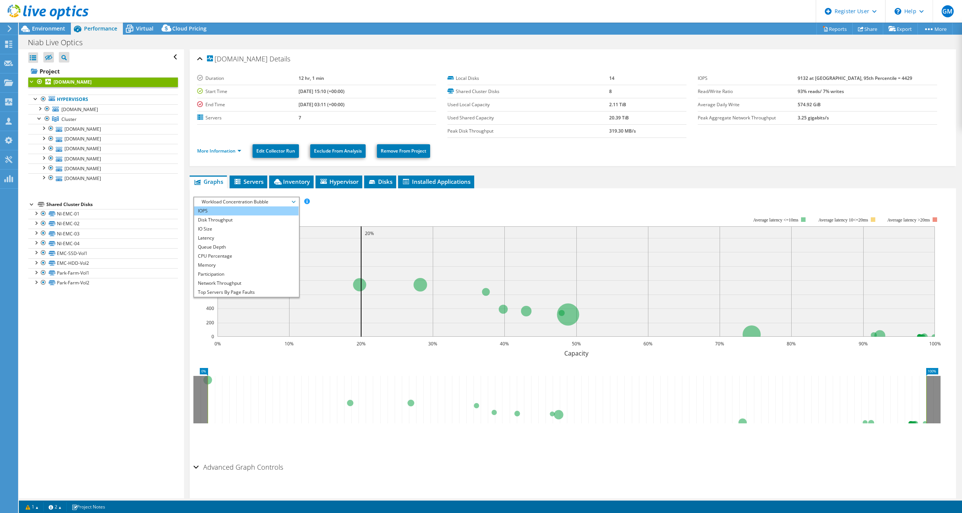
click at [234, 214] on li "IOPS" at bounding box center [246, 211] width 104 height 9
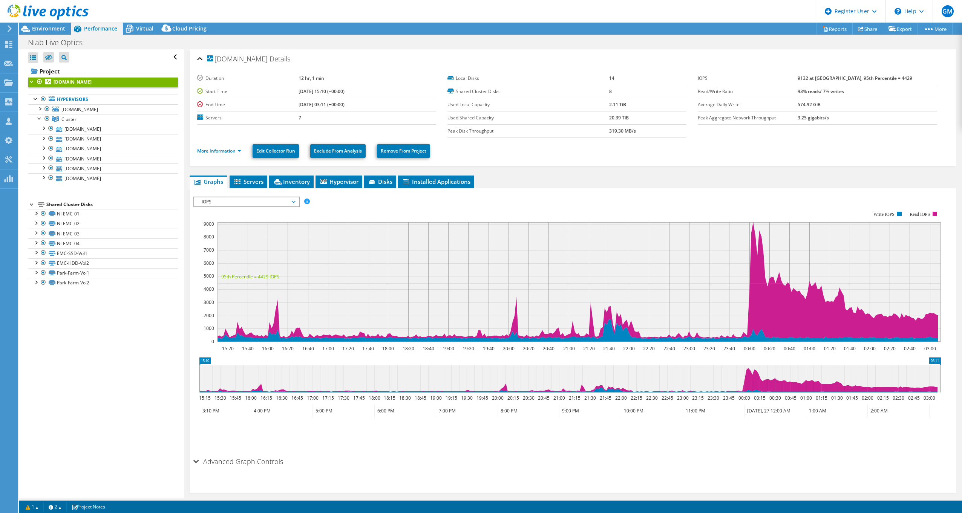
click at [238, 199] on span "IOPS" at bounding box center [246, 202] width 97 height 9
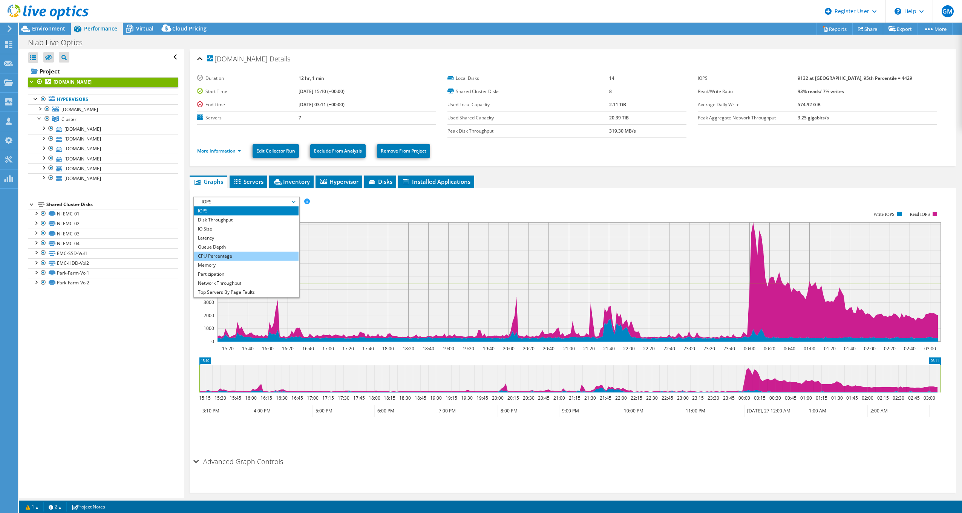
click at [234, 256] on li "CPU Percentage" at bounding box center [246, 256] width 104 height 9
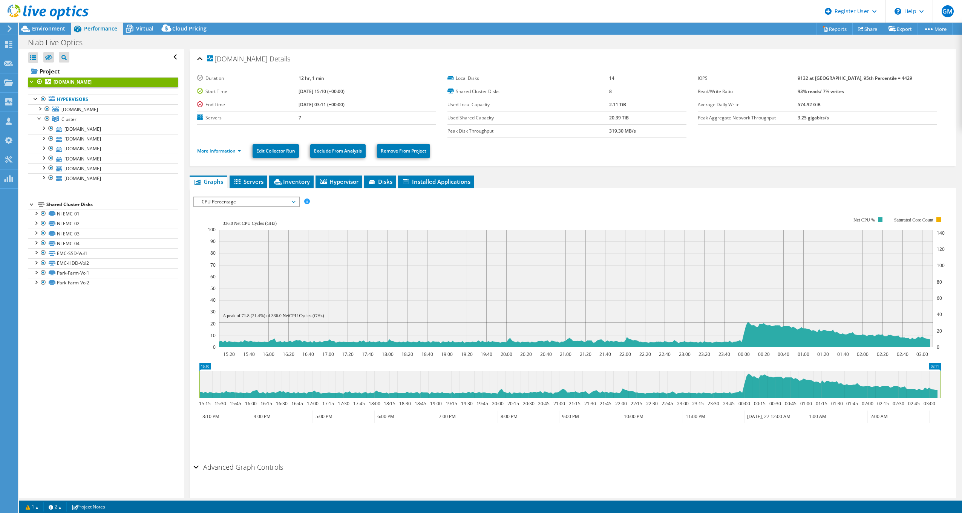
click at [246, 204] on span "CPU Percentage" at bounding box center [246, 202] width 97 height 9
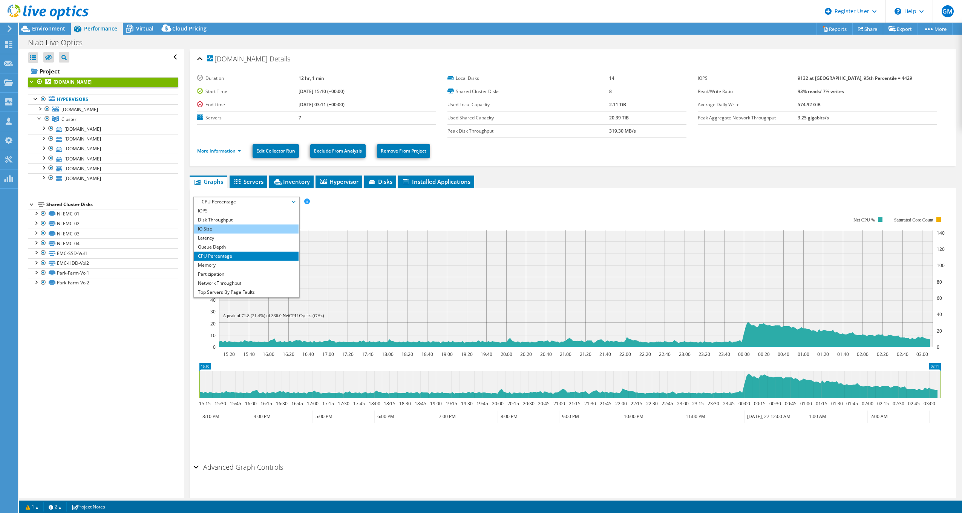
click at [234, 230] on li "IO Size" at bounding box center [246, 229] width 104 height 9
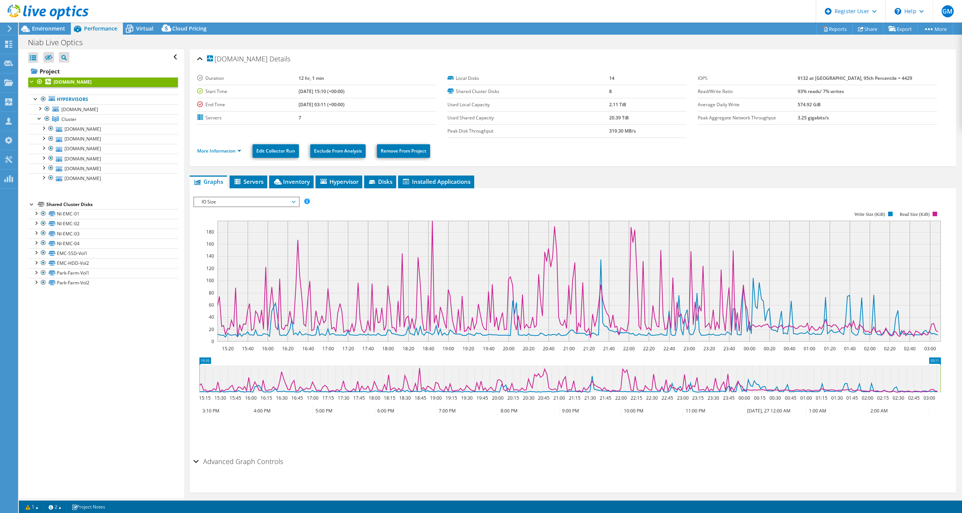
click at [240, 204] on span "IO Size" at bounding box center [246, 202] width 97 height 9
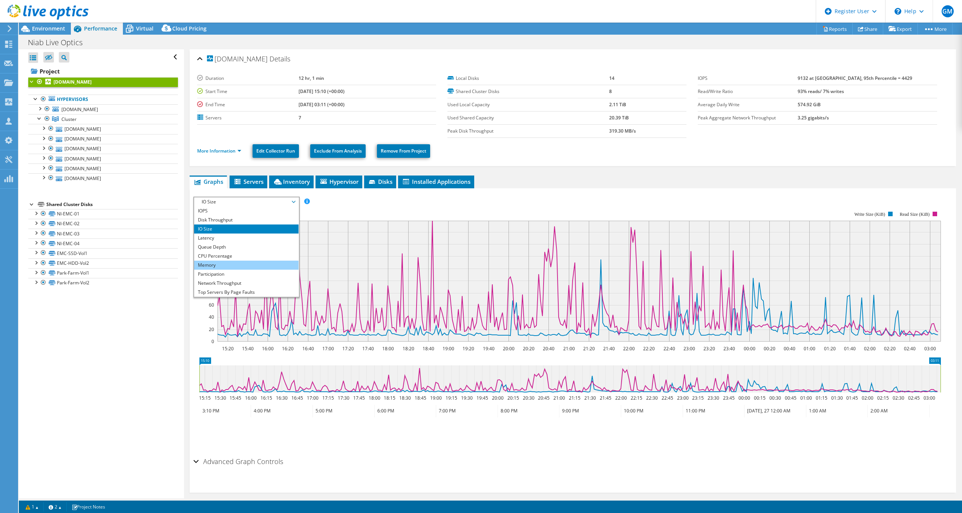
click at [232, 264] on li "Memory" at bounding box center [246, 265] width 104 height 9
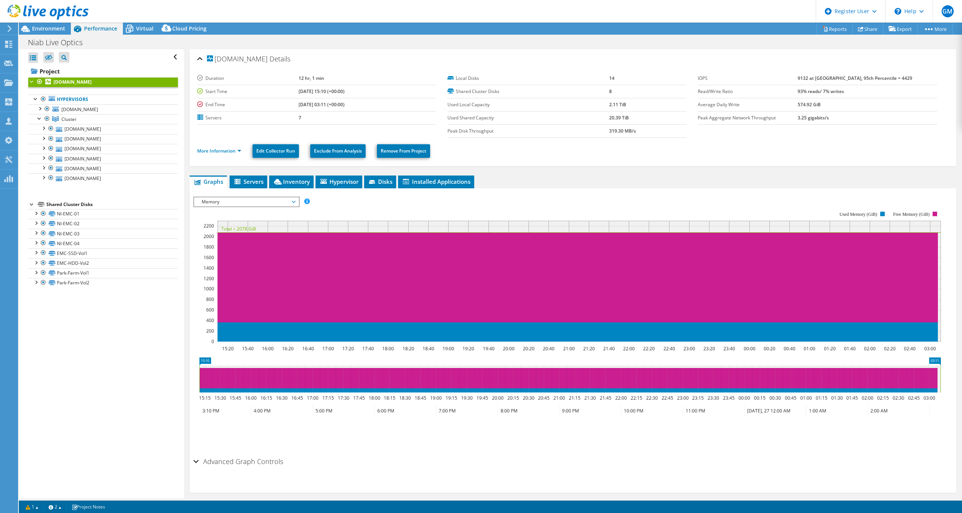
click at [263, 201] on span "Memory" at bounding box center [246, 202] width 97 height 9
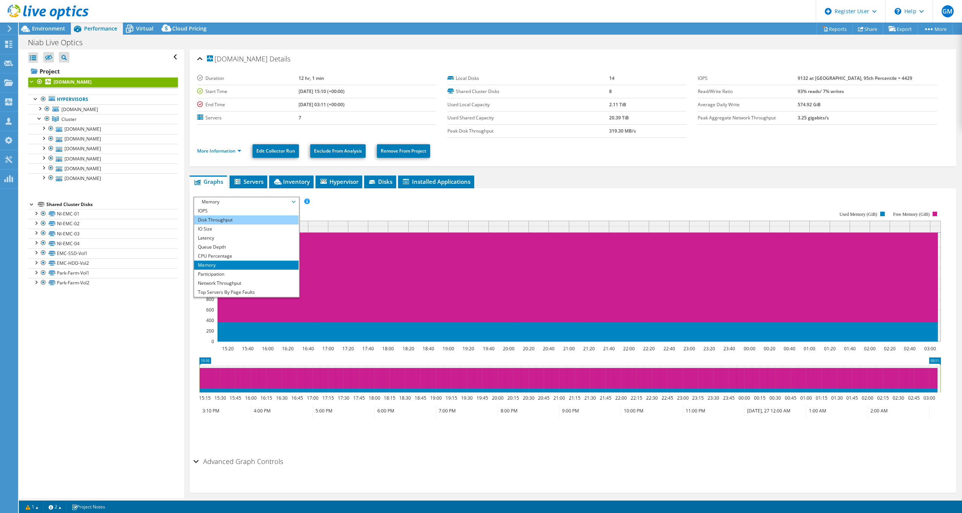
scroll to position [27, 0]
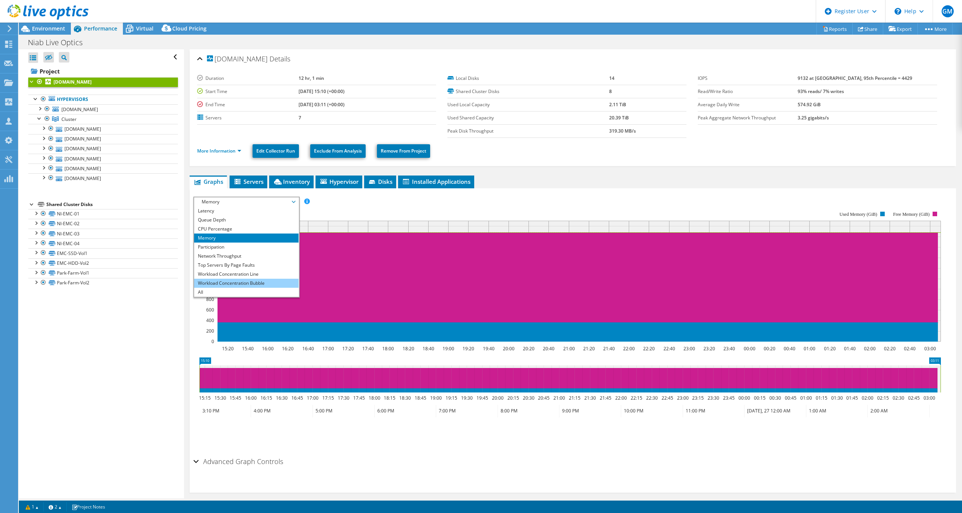
click at [231, 280] on li "Workload Concentration Bubble" at bounding box center [246, 283] width 104 height 9
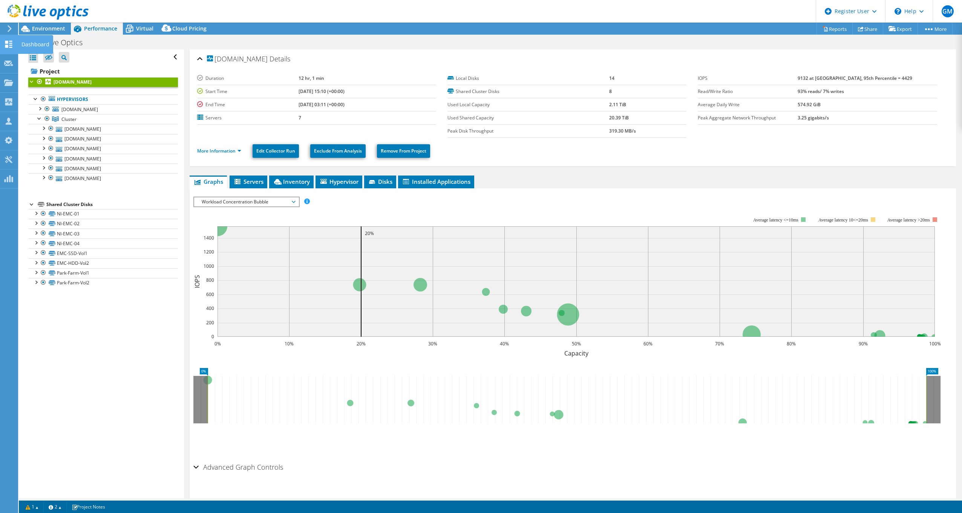
click at [26, 43] on div "Dashboard" at bounding box center [35, 44] width 35 height 19
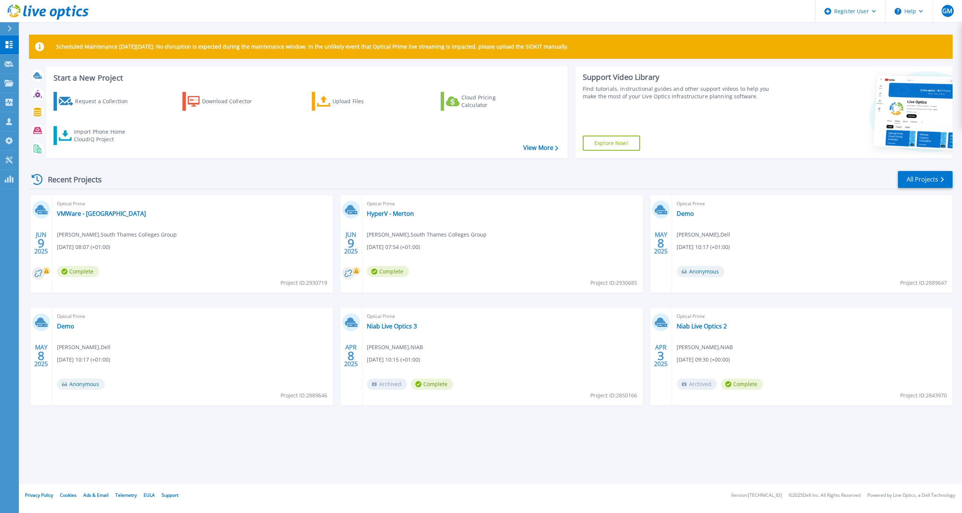
click at [933, 150] on icon at bounding box center [924, 111] width 110 height 81
click at [912, 186] on link "All Projects" at bounding box center [925, 179] width 55 height 17
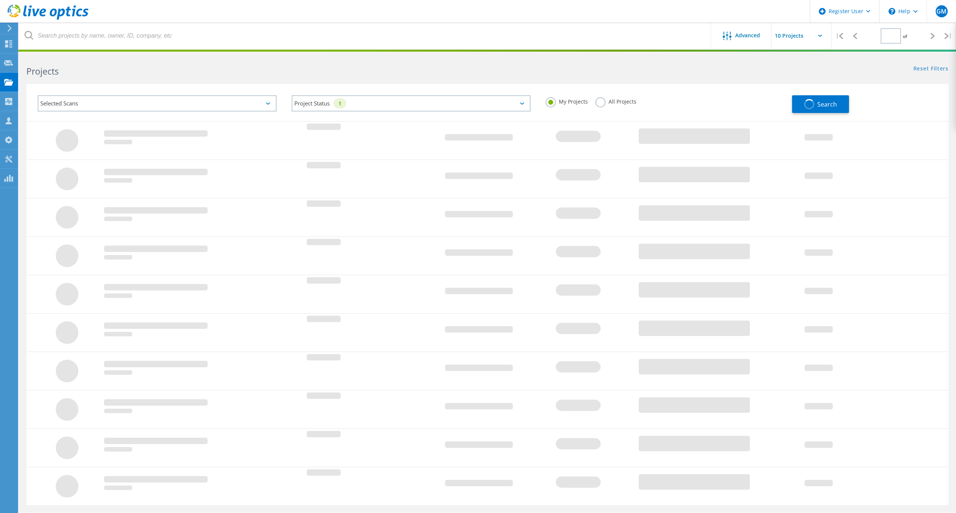
type input "1"
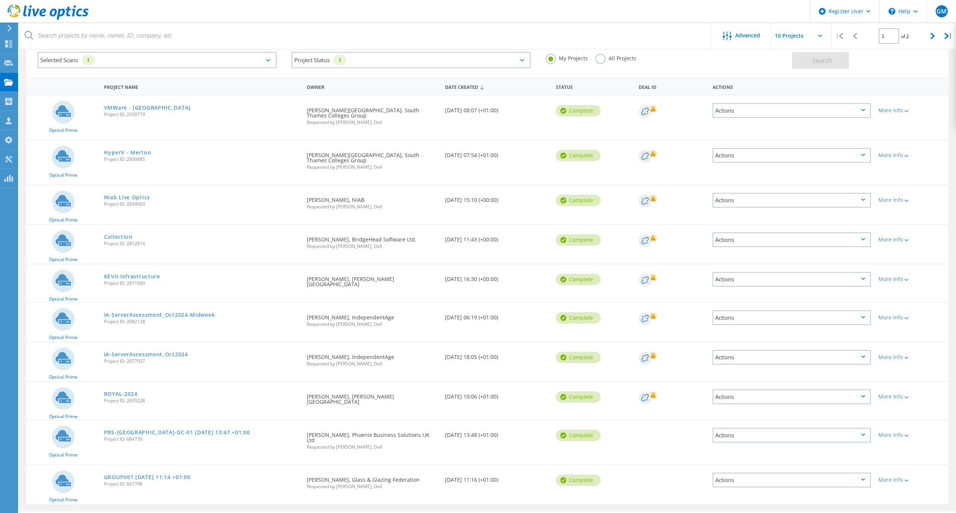
scroll to position [49, 0]
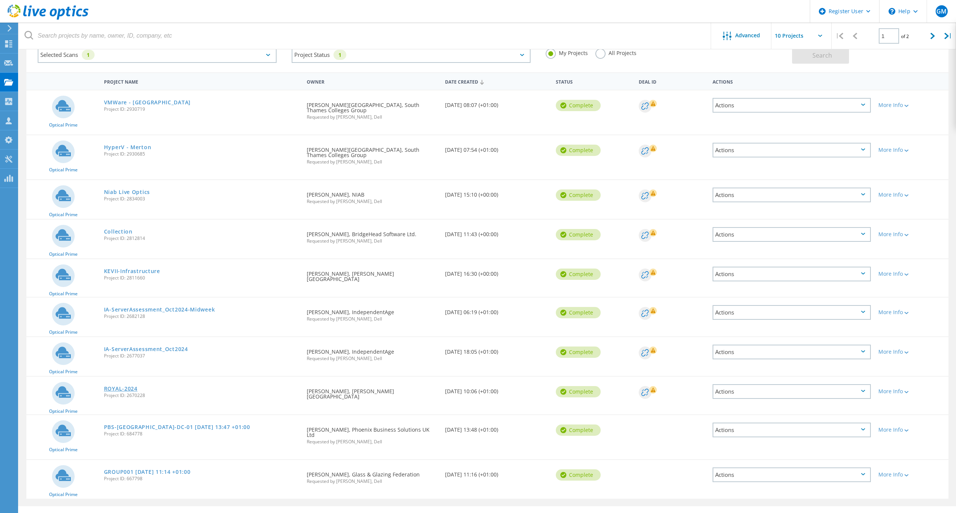
click at [126, 386] on link "ROYAL-2024" at bounding box center [121, 388] width 34 height 5
click at [181, 425] on link "PBS-[GEOGRAPHIC_DATA]-DC-01 [DATE] 13:47 +01:00" at bounding box center [177, 427] width 146 height 5
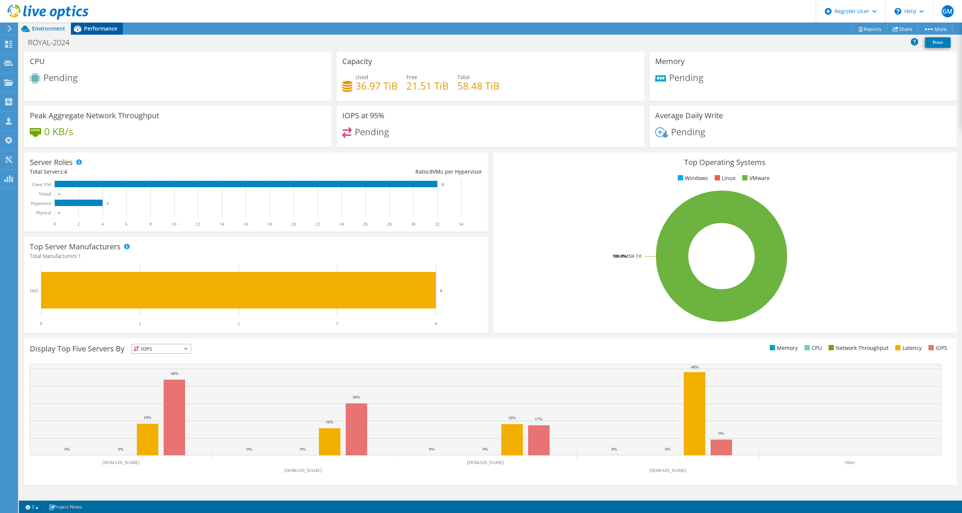
click at [107, 27] on span "Performance" at bounding box center [100, 28] width 33 height 7
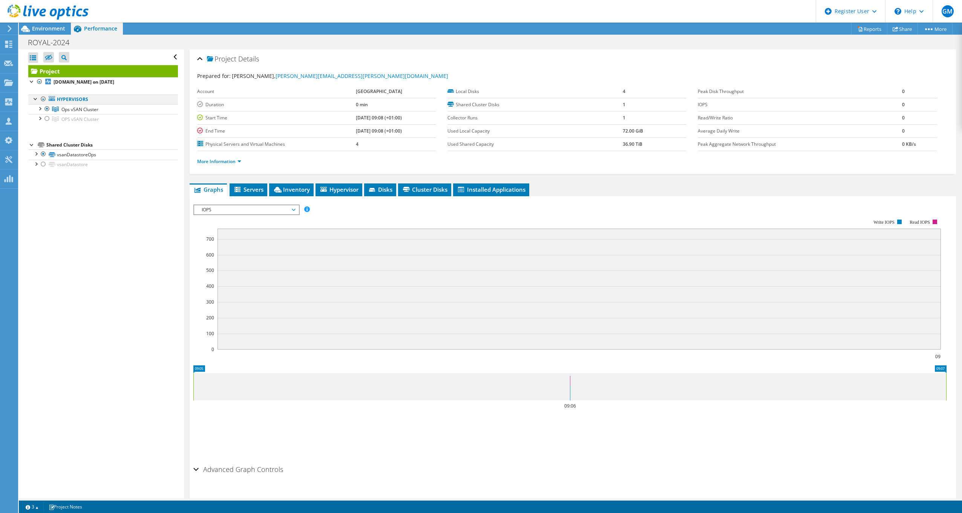
click at [41, 100] on div at bounding box center [44, 99] width 8 height 9
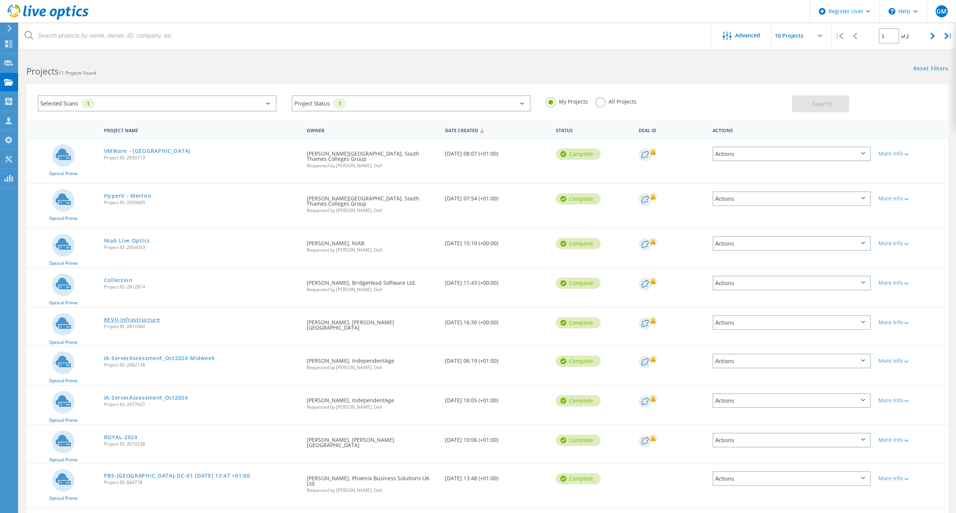
click at [133, 317] on link "KEVII-Infrastructure" at bounding box center [132, 319] width 56 height 5
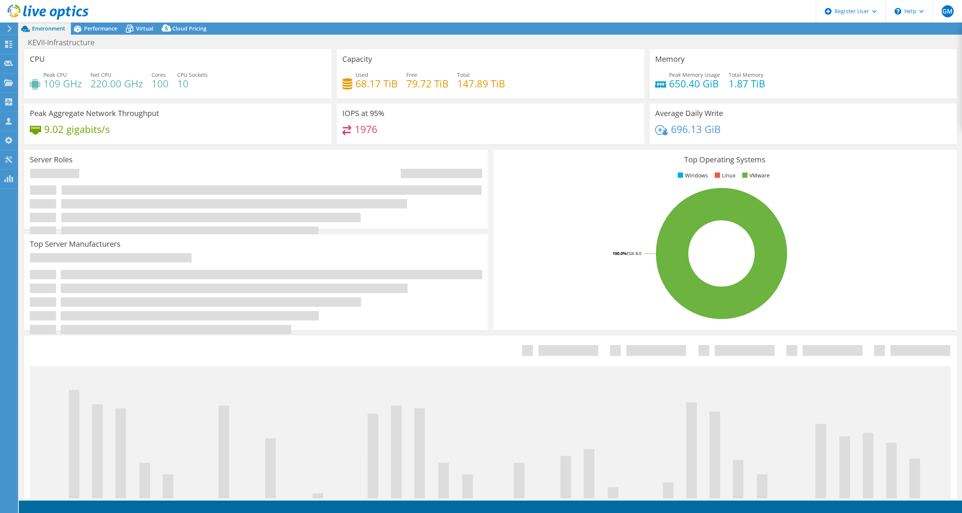
select select "EULondon"
select select "GBP"
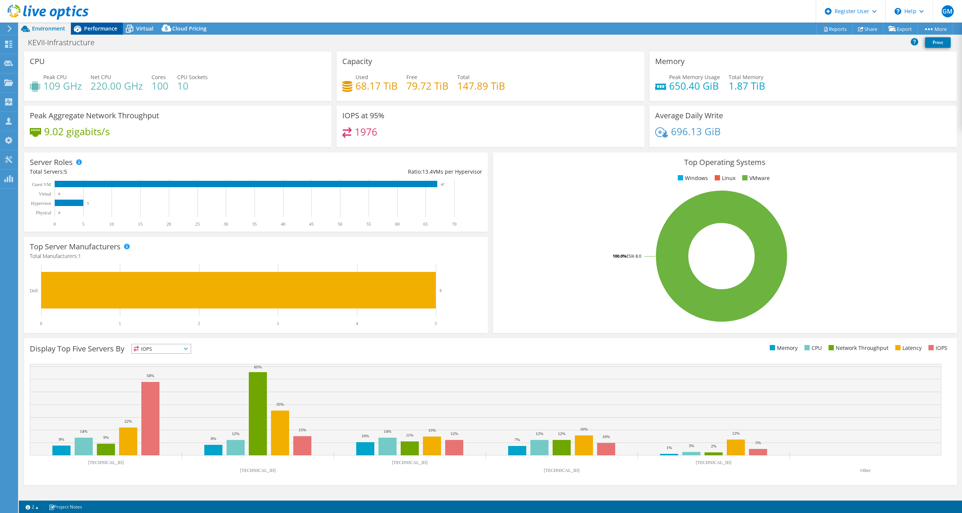
click at [110, 34] on div "Performance" at bounding box center [97, 29] width 52 height 12
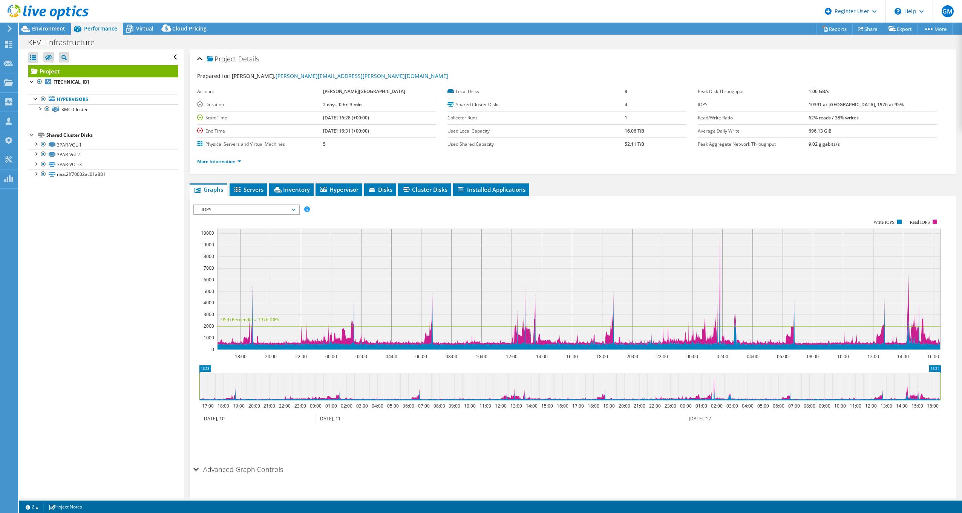
click at [243, 213] on span "IOPS" at bounding box center [246, 209] width 97 height 9
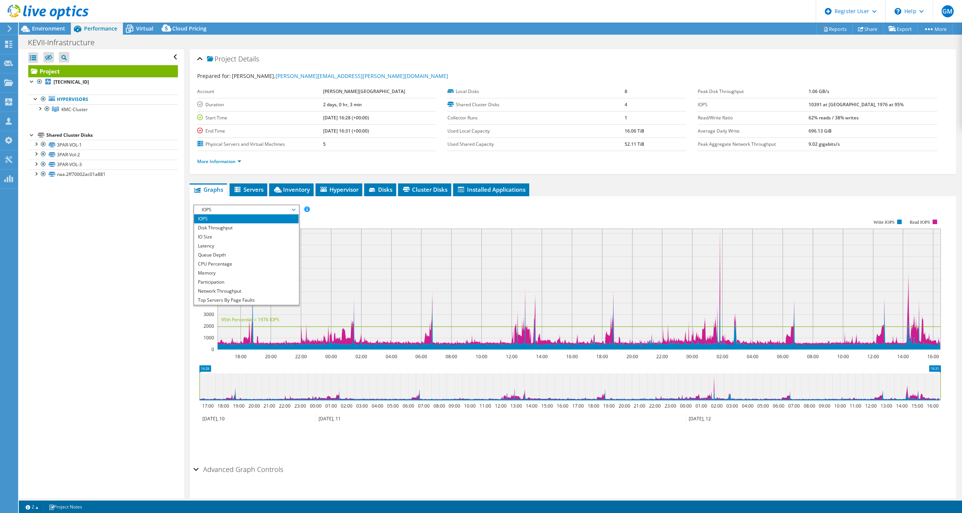
click at [343, 206] on div "IOPS Disk Throughput IO Size Latency Queue Depth CPU Percentage Memory Page Fau…" at bounding box center [572, 210] width 759 height 10
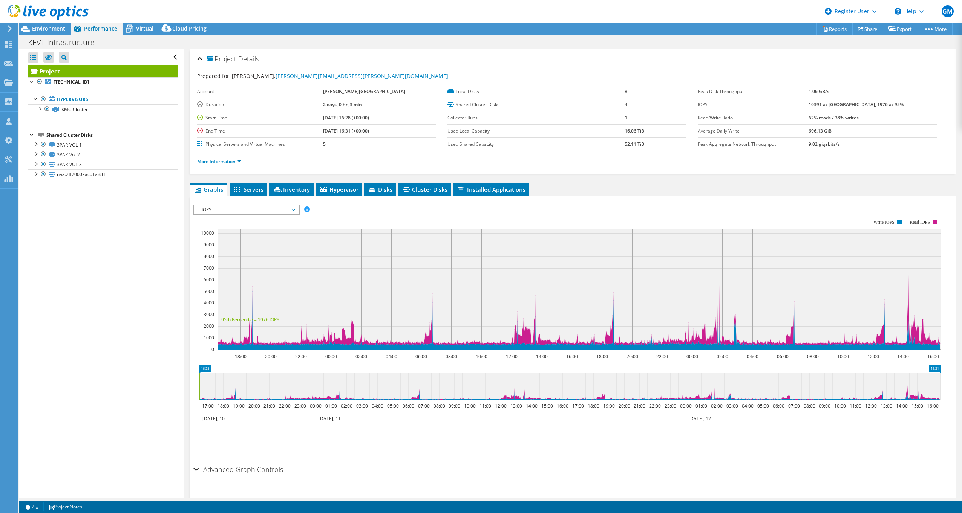
click at [223, 198] on div "IOPS Disk Throughput IO Size Latency Queue Depth CPU Percentage Memory Page Fau…" at bounding box center [572, 329] width 759 height 266
click at [221, 208] on span "IOPS" at bounding box center [246, 209] width 97 height 9
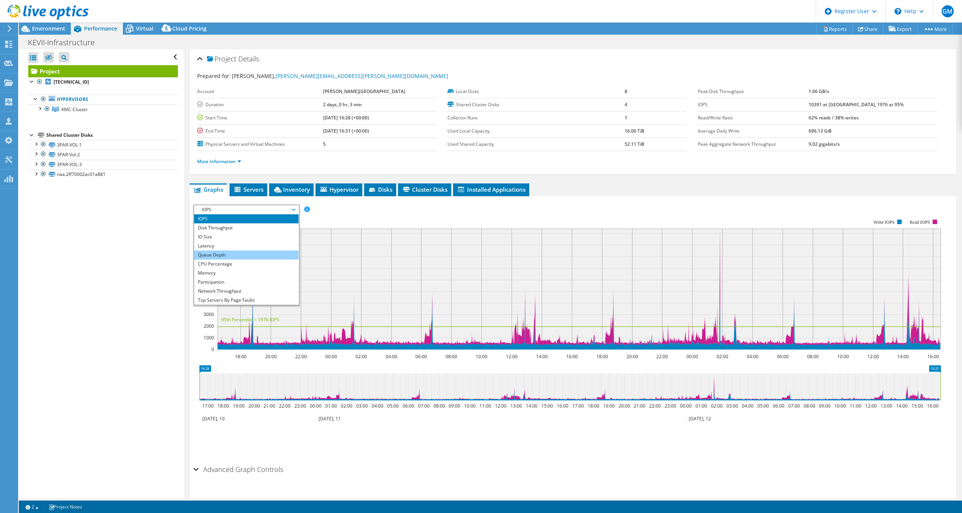
click at [221, 259] on li "Queue Depth" at bounding box center [246, 255] width 104 height 9
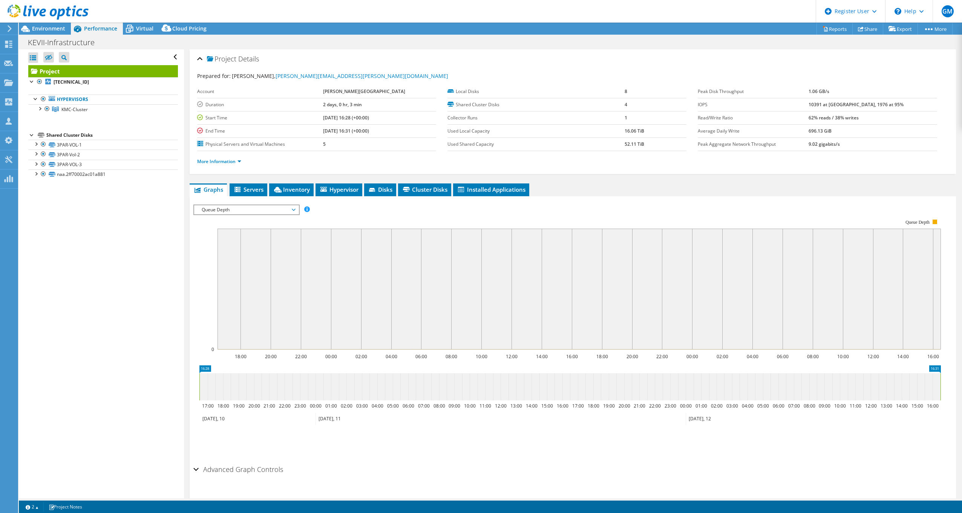
click at [231, 210] on span "Queue Depth" at bounding box center [246, 209] width 97 height 9
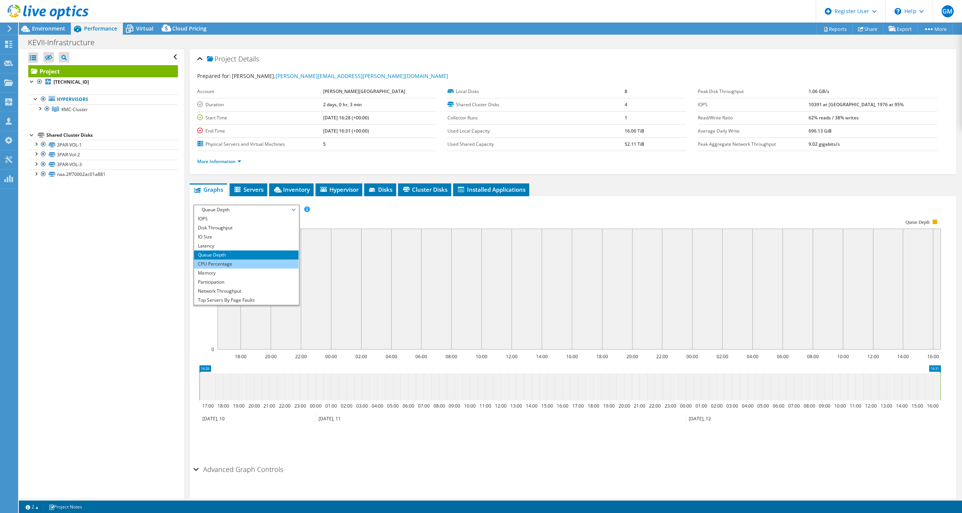
click at [220, 262] on li "CPU Percentage" at bounding box center [246, 264] width 104 height 9
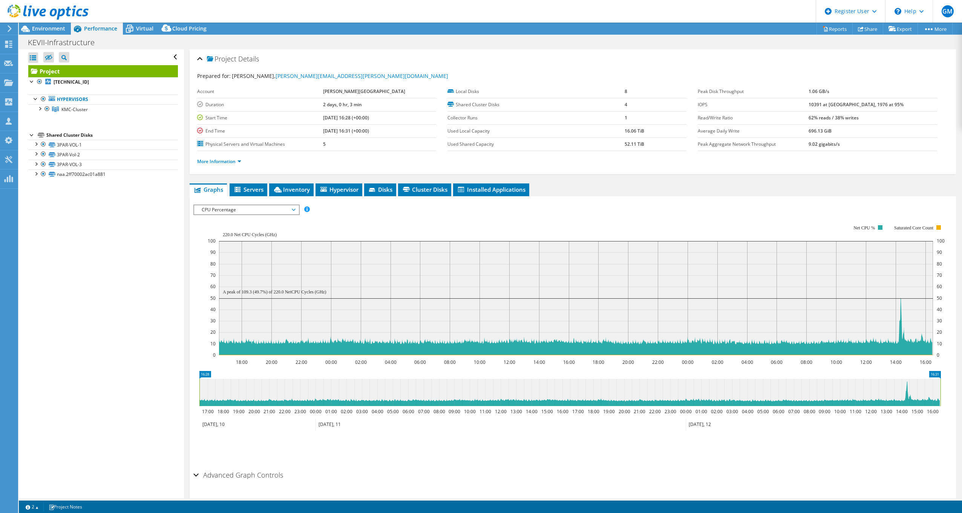
click at [233, 210] on span "CPU Percentage" at bounding box center [246, 209] width 97 height 9
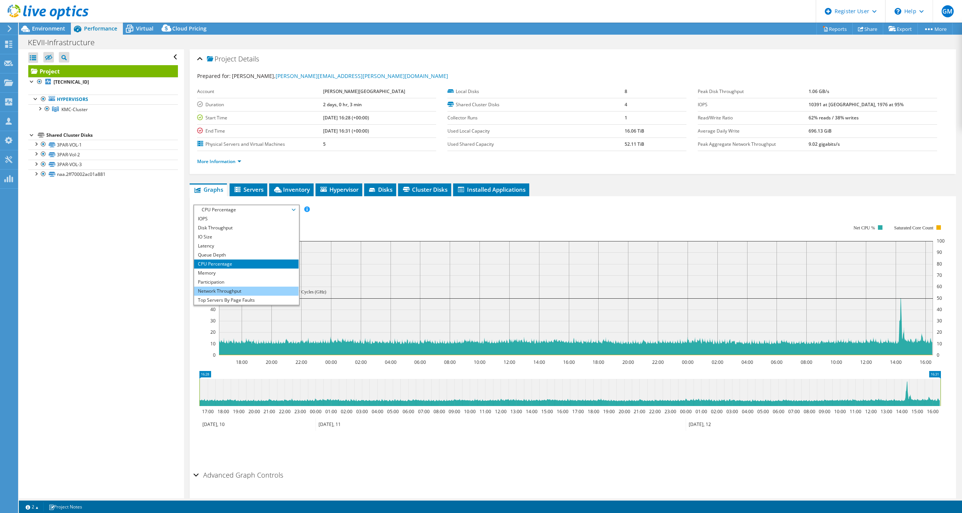
scroll to position [27, 0]
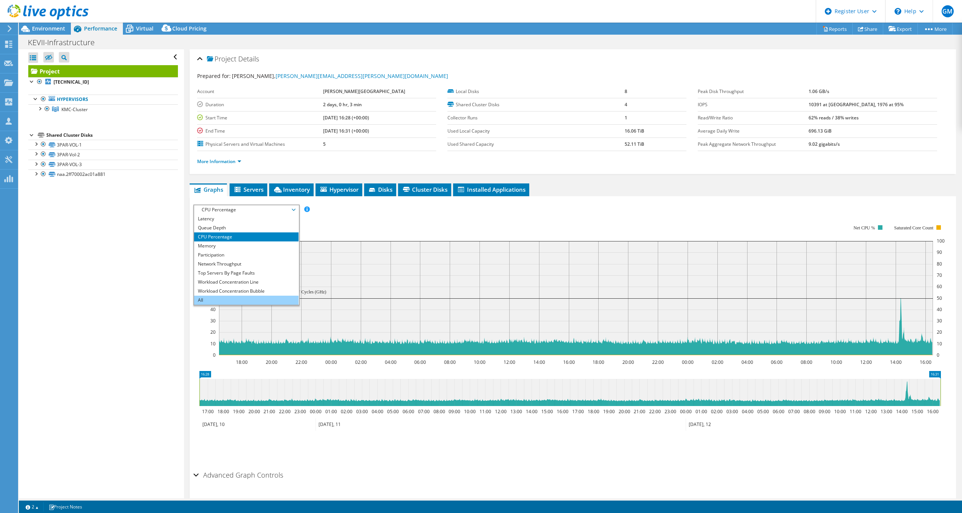
click at [231, 296] on li "All" at bounding box center [246, 300] width 104 height 9
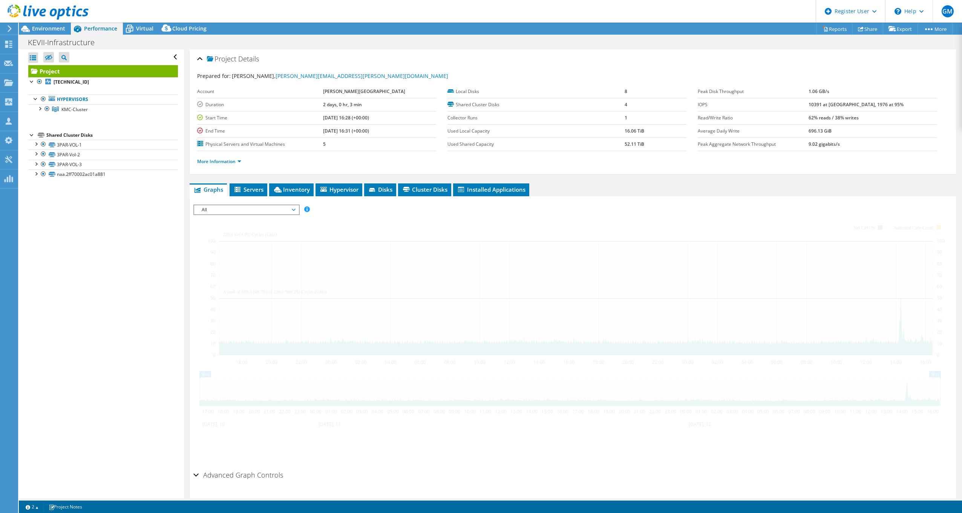
click at [251, 210] on span "All" at bounding box center [246, 209] width 97 height 9
click at [247, 293] on li "Workload Concentration Bubble" at bounding box center [246, 291] width 104 height 9
click at [233, 291] on li "Workload Concentration Bubble" at bounding box center [246, 291] width 104 height 9
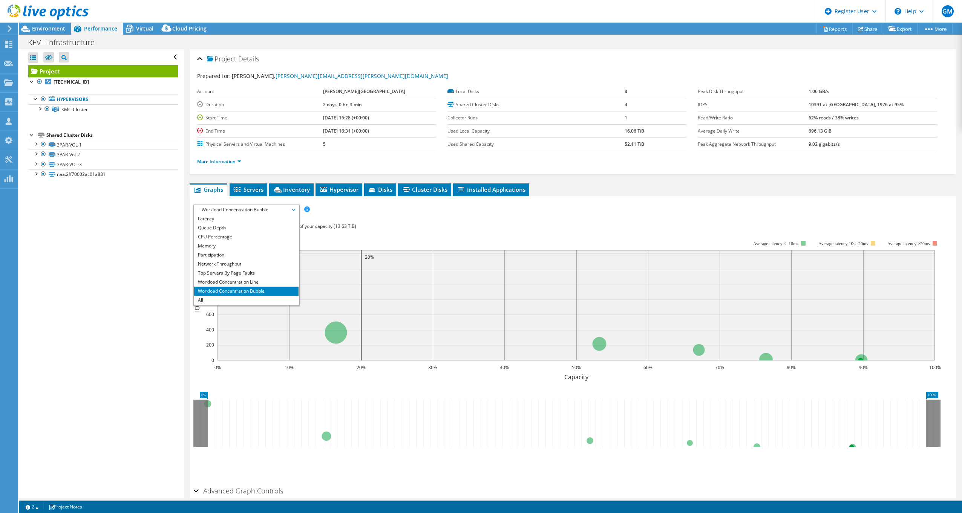
click at [647, 391] on icon "0% 100%" at bounding box center [569, 417] width 753 height 60
click at [39, 109] on div at bounding box center [40, 108] width 8 height 8
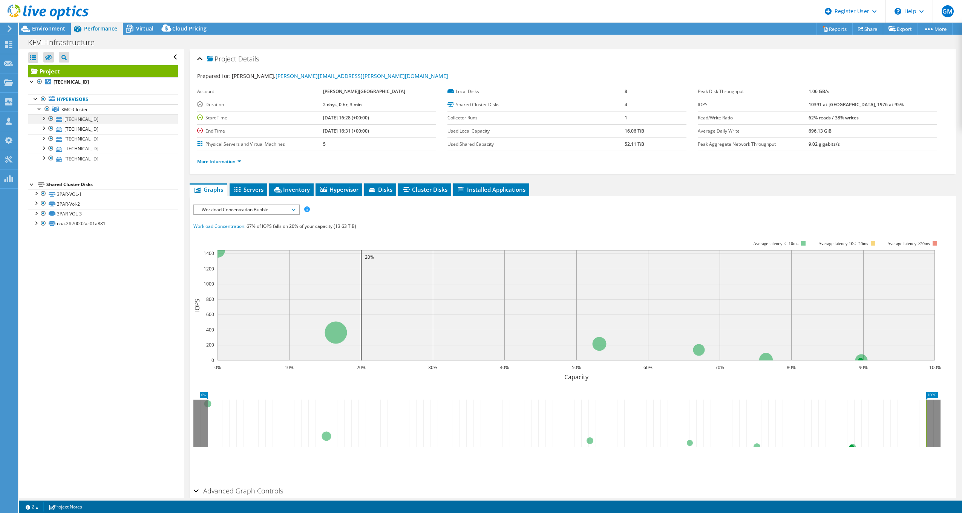
click at [44, 121] on div at bounding box center [44, 118] width 8 height 8
click at [10, 84] on use at bounding box center [8, 82] width 9 height 6
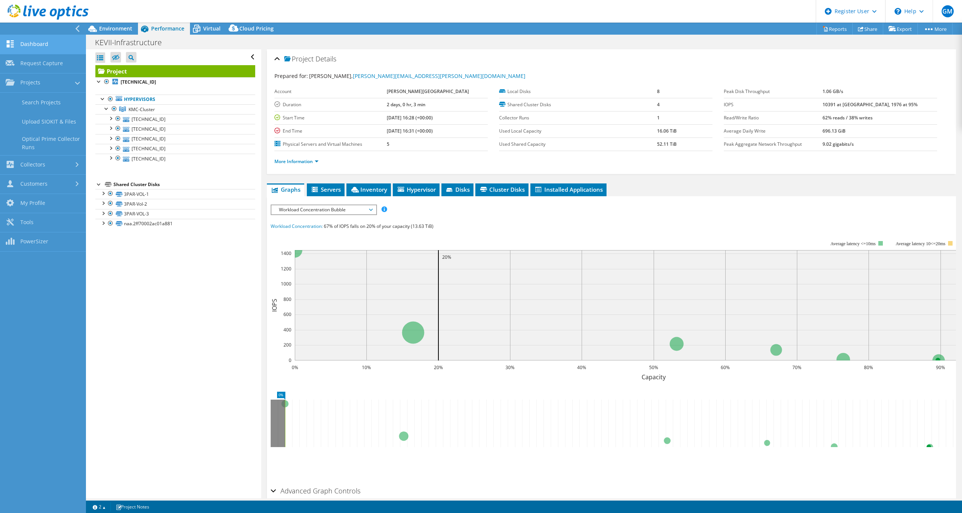
click at [48, 45] on link "Dashboard" at bounding box center [43, 44] width 86 height 19
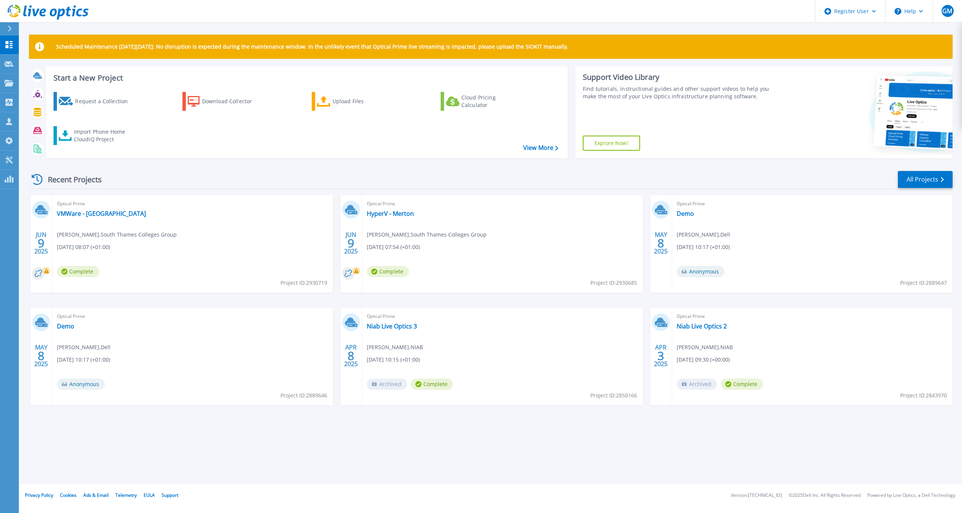
click at [917, 189] on div "Recent Projects All Projects" at bounding box center [491, 179] width 924 height 19
click at [918, 181] on link "All Projects" at bounding box center [925, 179] width 55 height 17
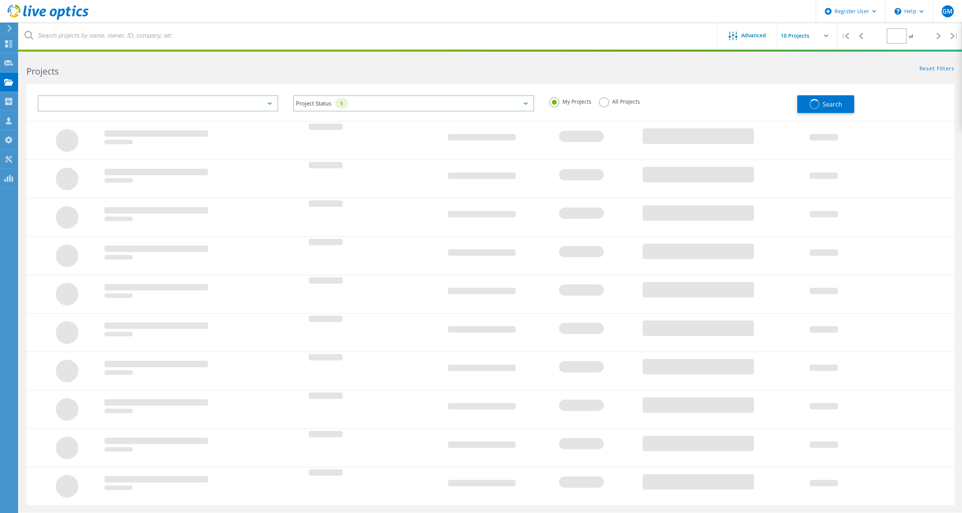
type input "1"
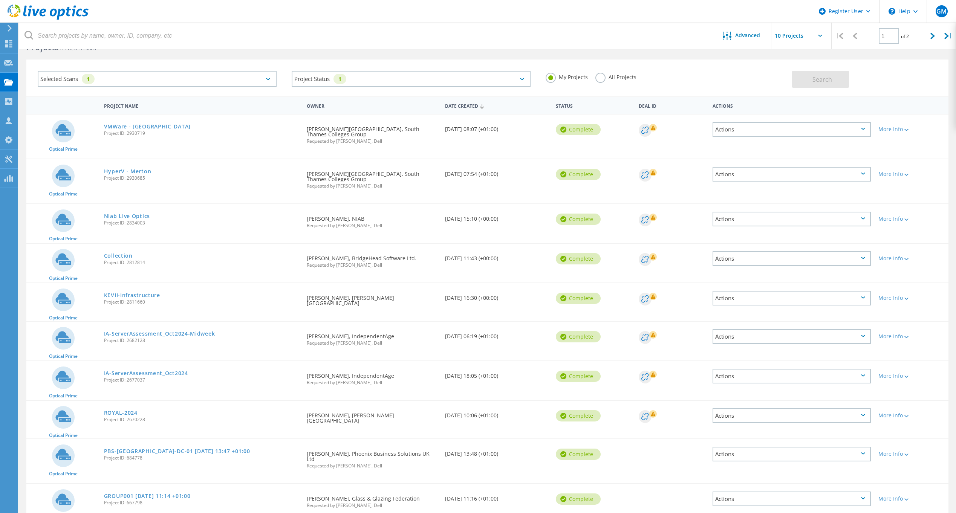
scroll to position [49, 0]
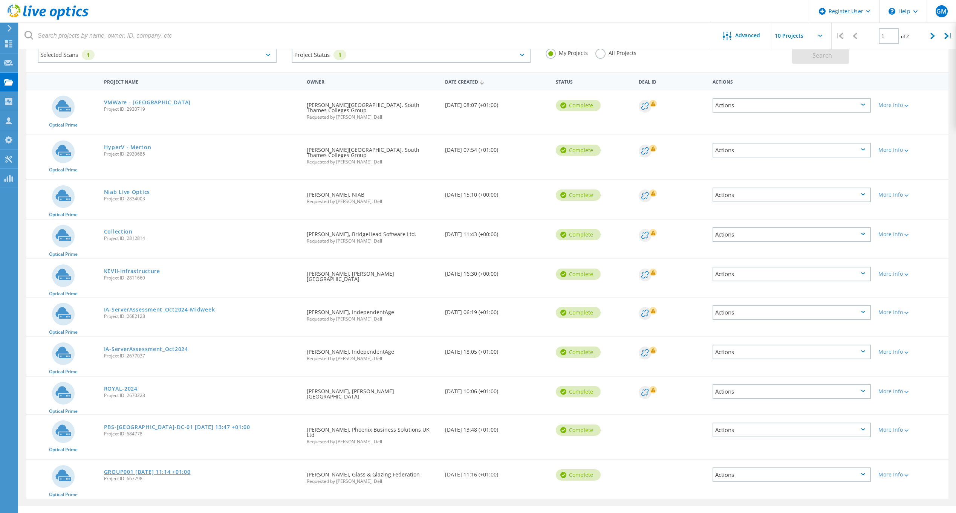
click at [178, 470] on link "GROUP001 [DATE] 11:14 +01:00" at bounding box center [147, 472] width 87 height 5
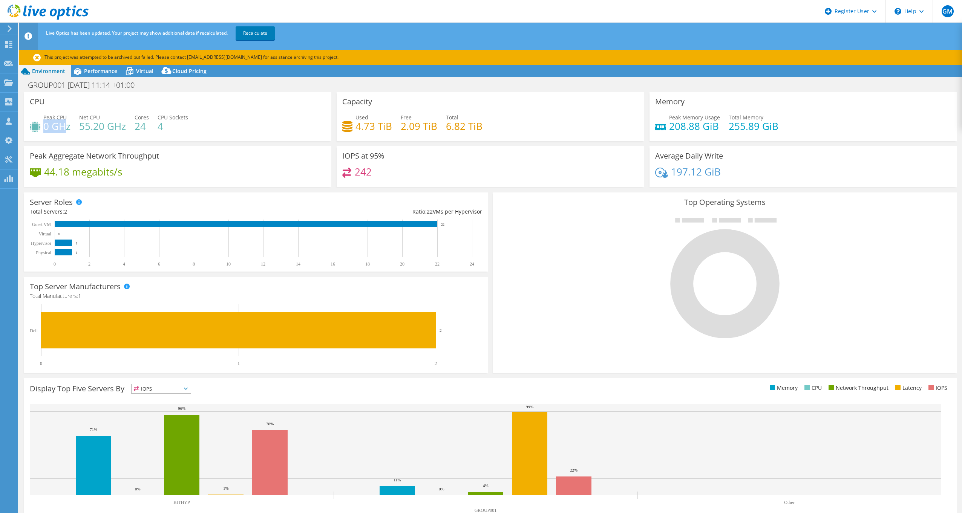
drag, startPoint x: 44, startPoint y: 126, endPoint x: 66, endPoint y: 127, distance: 21.5
click at [66, 127] on h4 "0 GHz" at bounding box center [56, 126] width 27 height 8
drag, startPoint x: 66, startPoint y: 127, endPoint x: 332, endPoint y: 124, distance: 265.8
click at [332, 124] on div "CPU Peak CPU 0 GHz Net CPU 55.20 GHz Cores 24 CPU Sockets 4" at bounding box center [177, 116] width 313 height 49
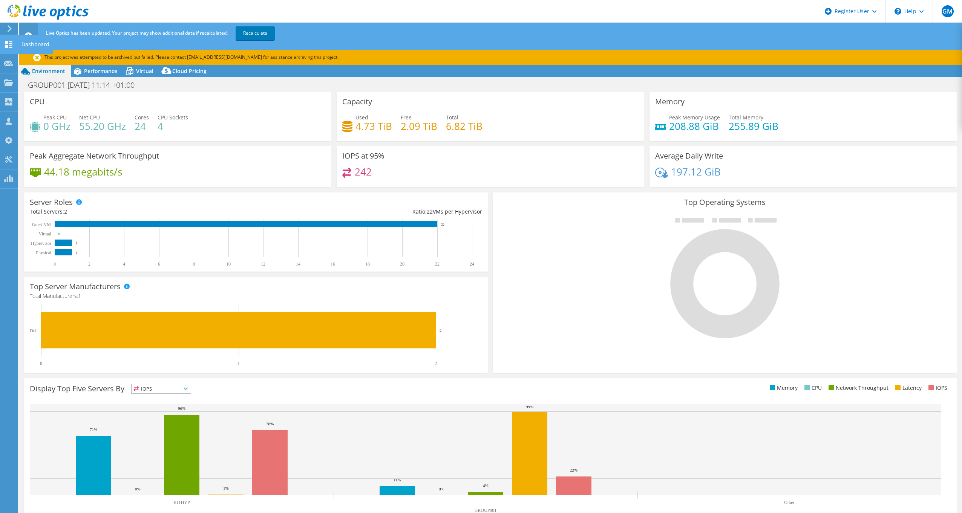
click at [38, 42] on div "Dashboard" at bounding box center [35, 44] width 35 height 19
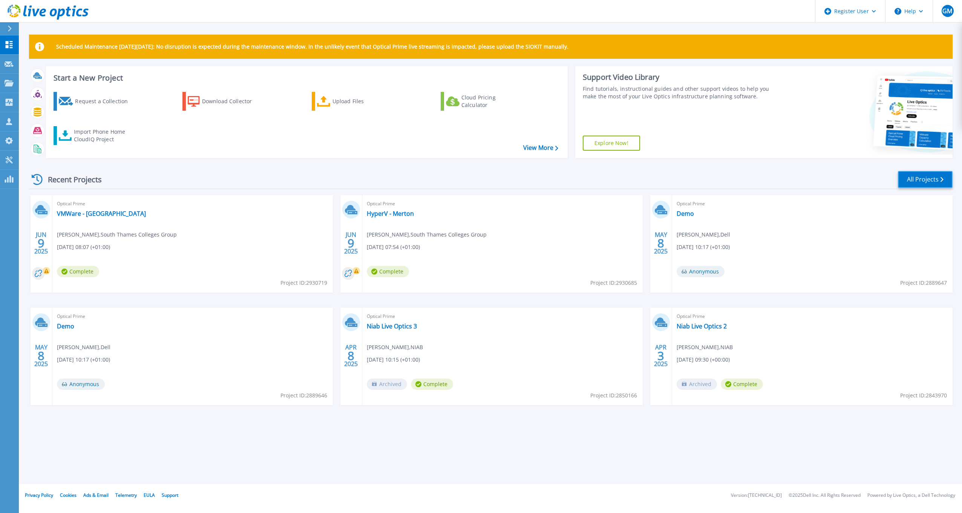
click at [904, 171] on link "All Projects" at bounding box center [925, 179] width 55 height 17
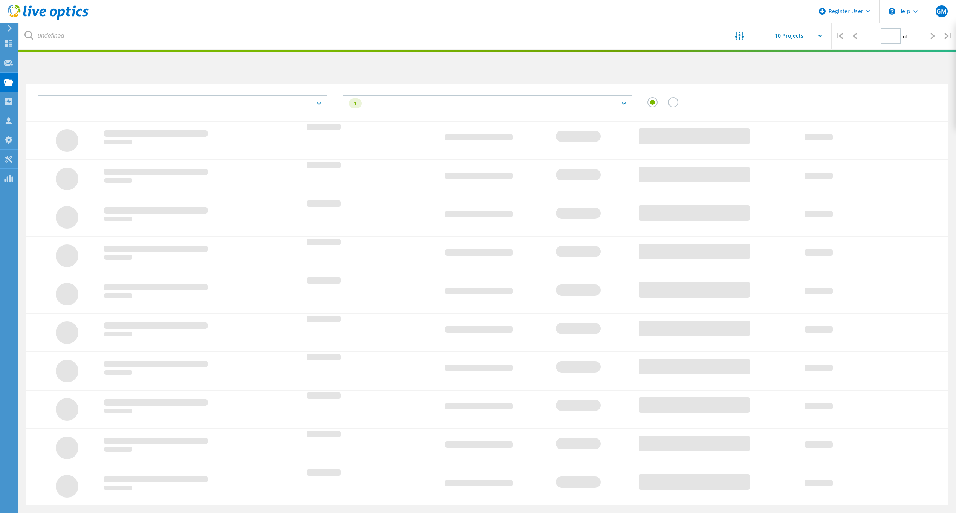
type input "1"
